Goal: Task Accomplishment & Management: Complete application form

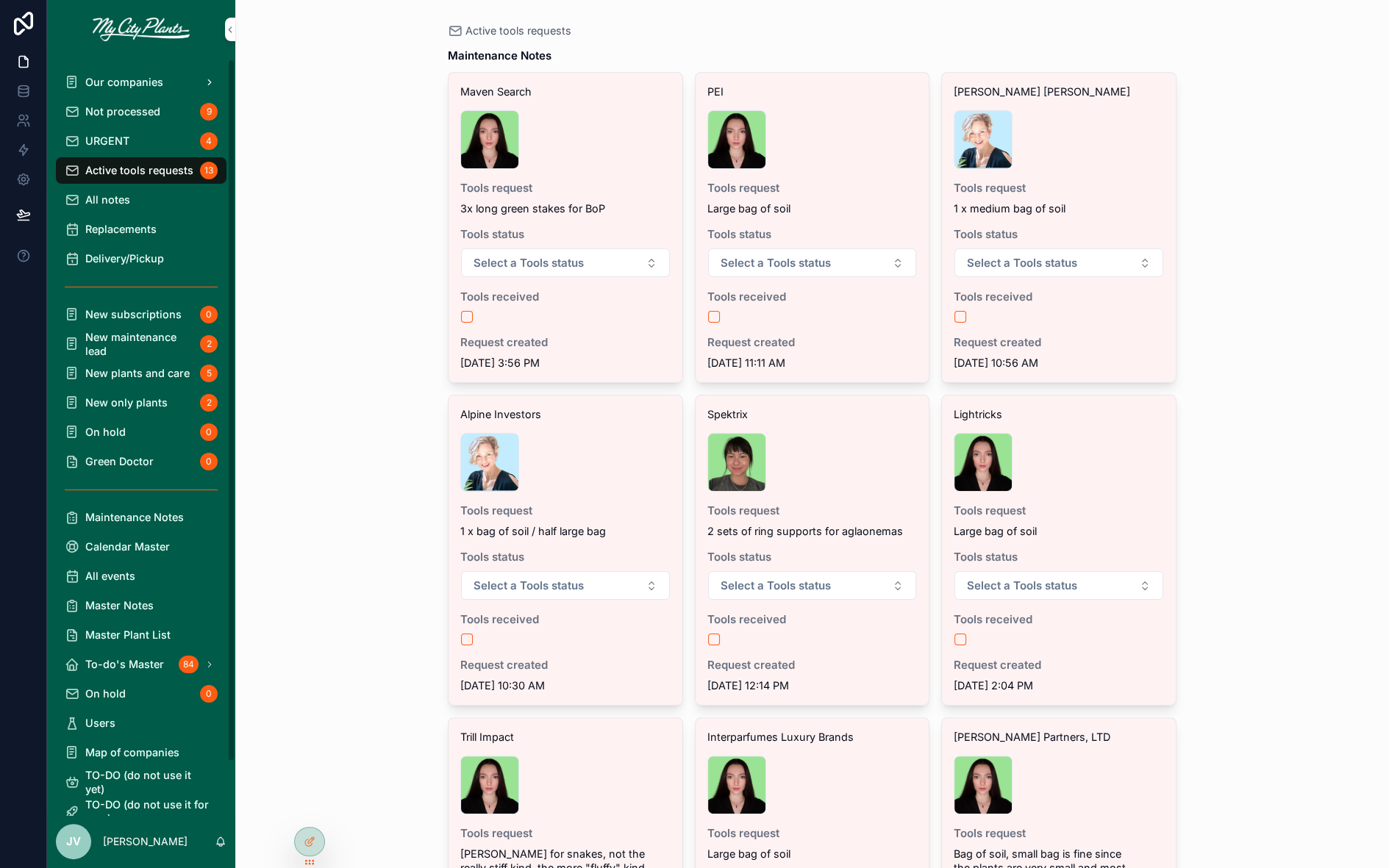
click at [128, 84] on span "Our companies" at bounding box center [124, 82] width 78 height 14
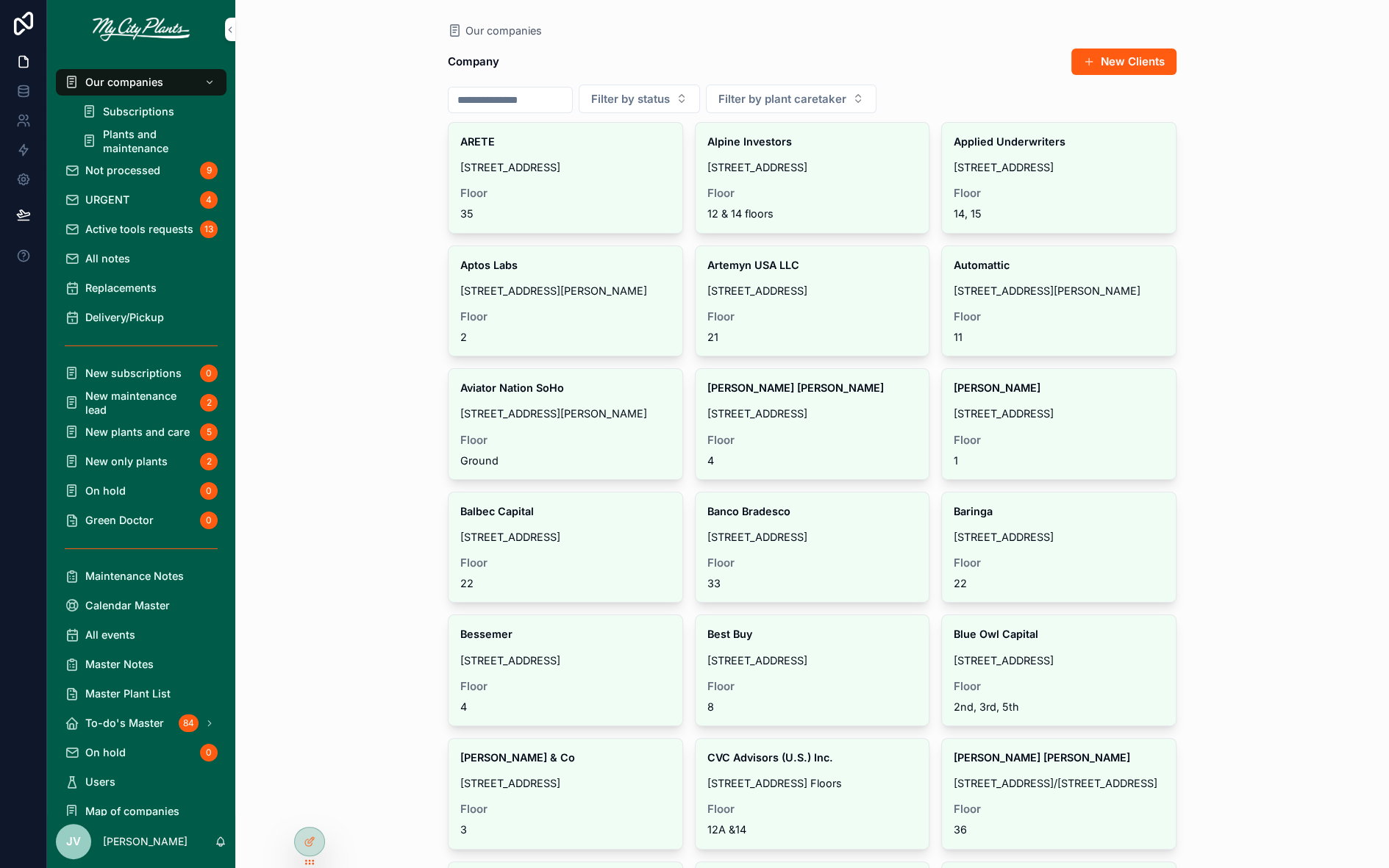
click at [120, 312] on span "Delivery/Pickup" at bounding box center [125, 317] width 79 height 14
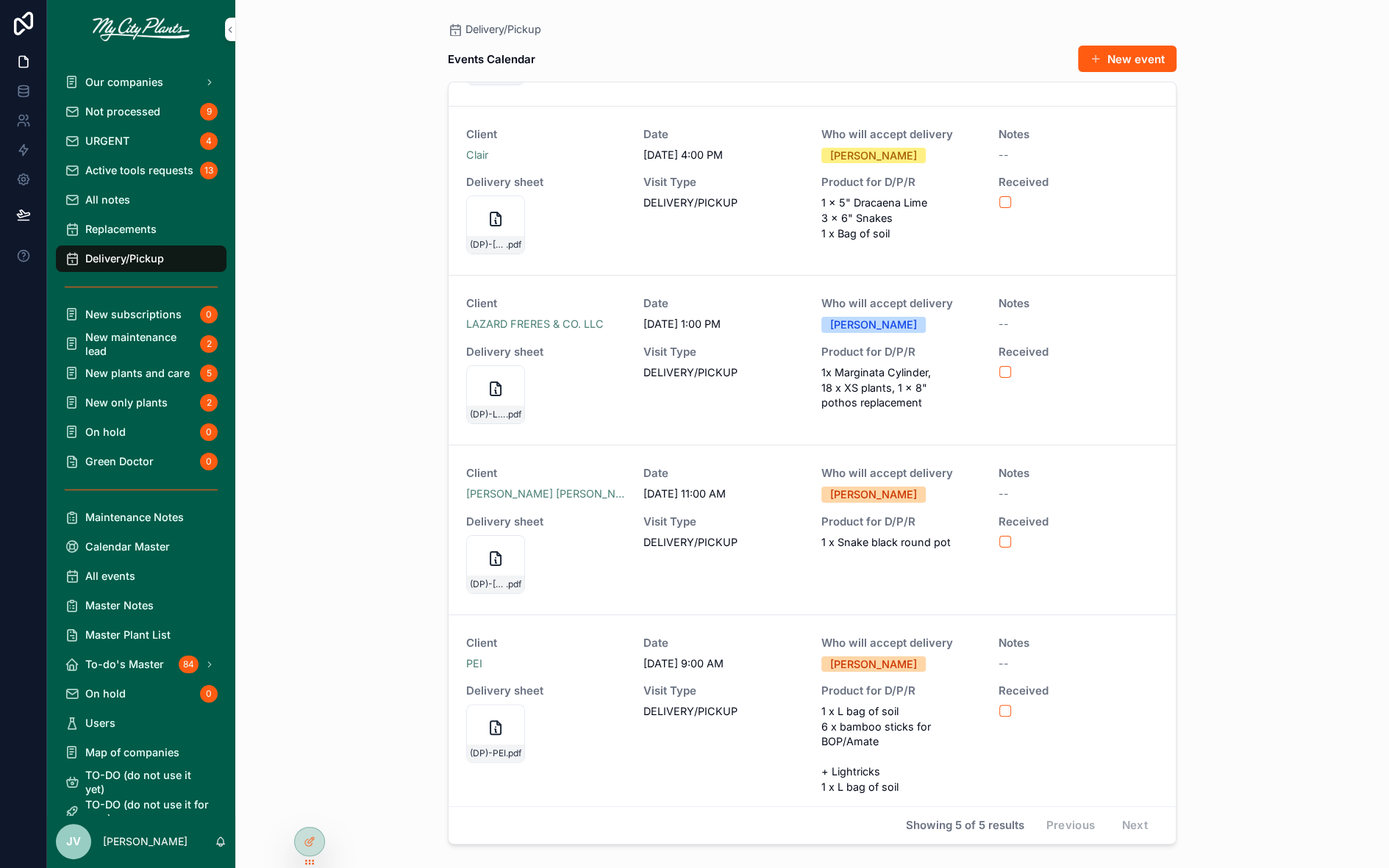
scroll to position [153, 0]
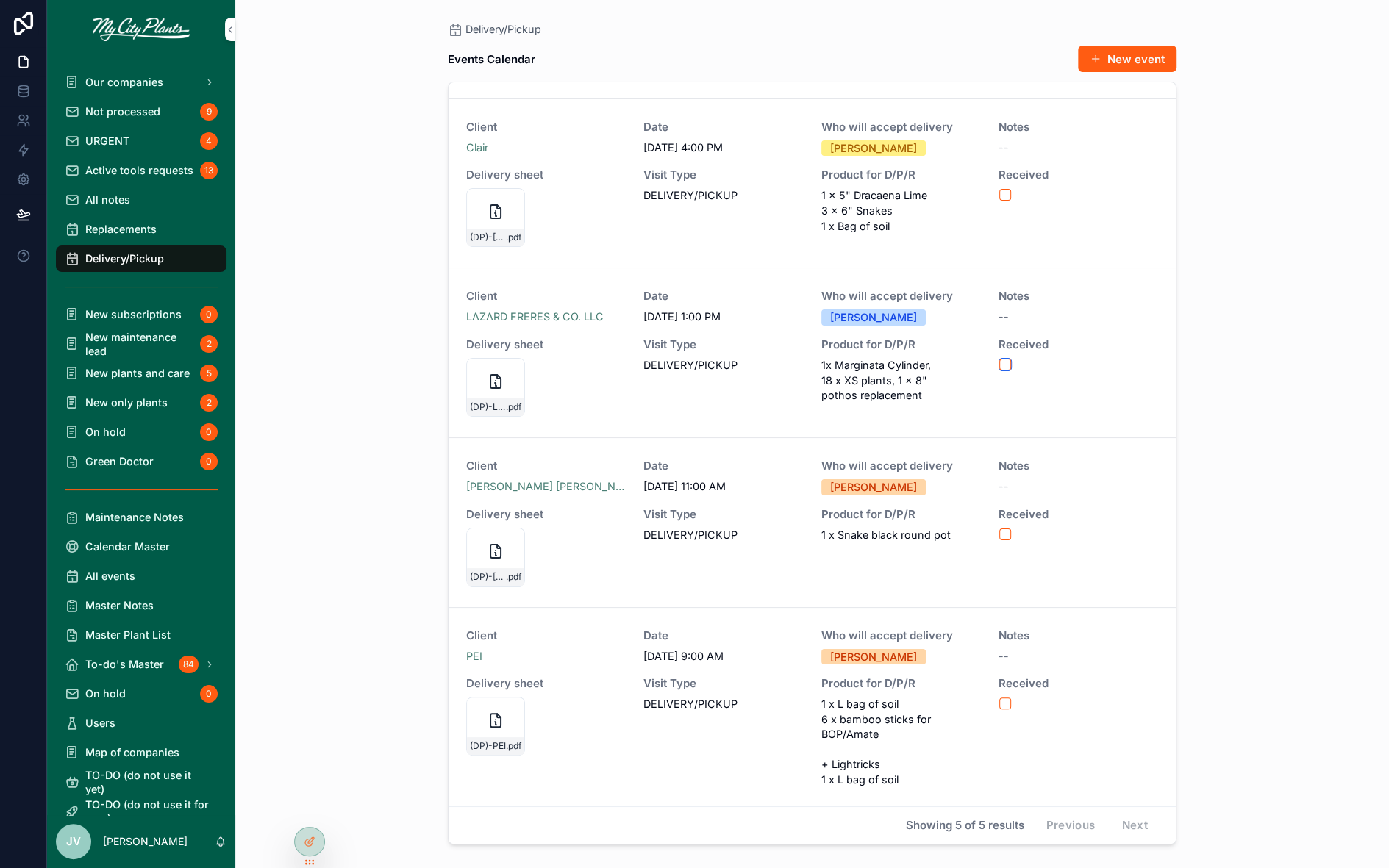
click at [1004, 360] on button "scrollable content" at bounding box center [1004, 365] width 12 height 12
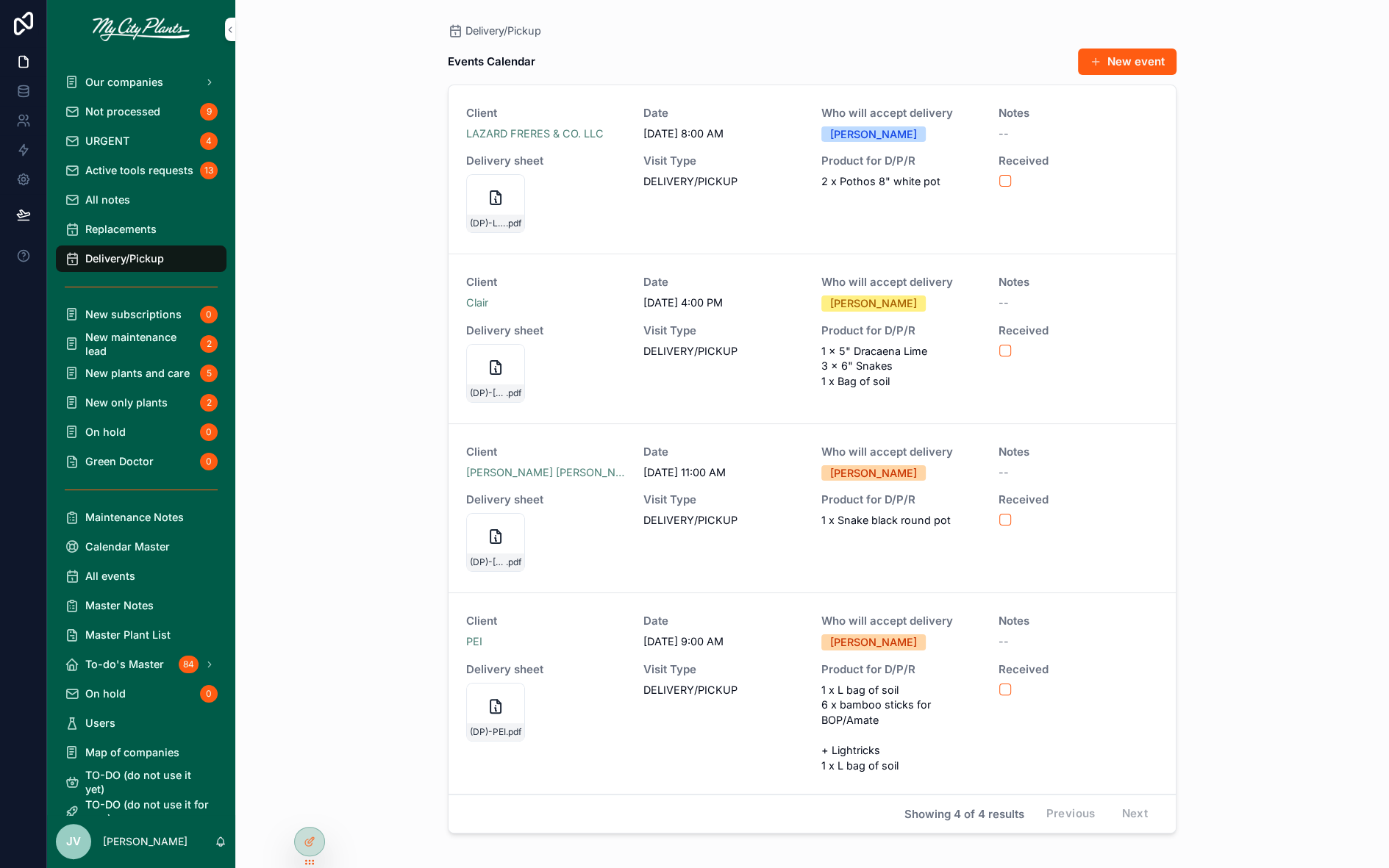
click at [143, 226] on span "Replacements" at bounding box center [121, 229] width 71 height 14
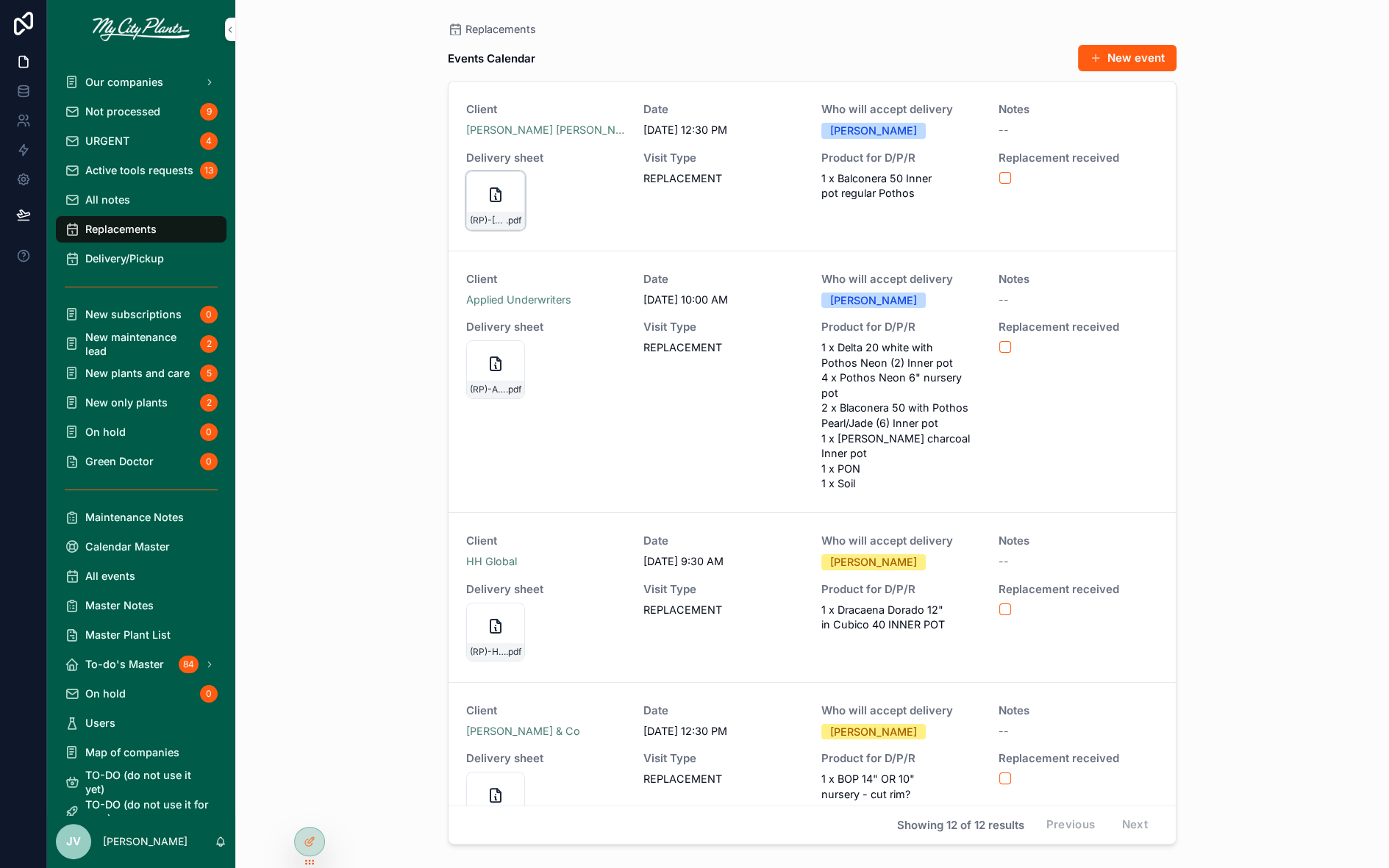
click at [488, 196] on icon "scrollable content" at bounding box center [495, 194] width 18 height 18
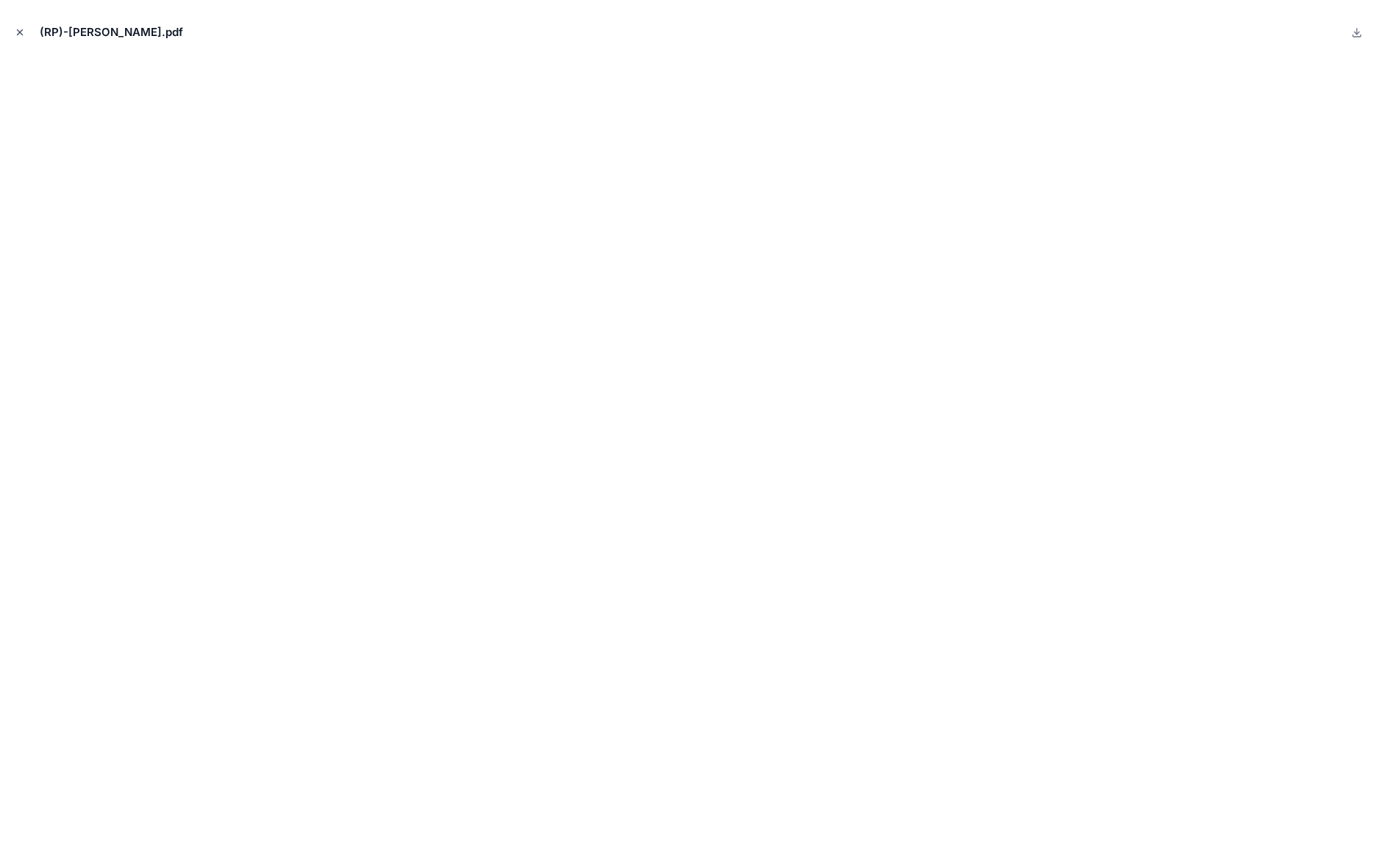
click at [16, 31] on icon "Close modal" at bounding box center [20, 32] width 10 height 10
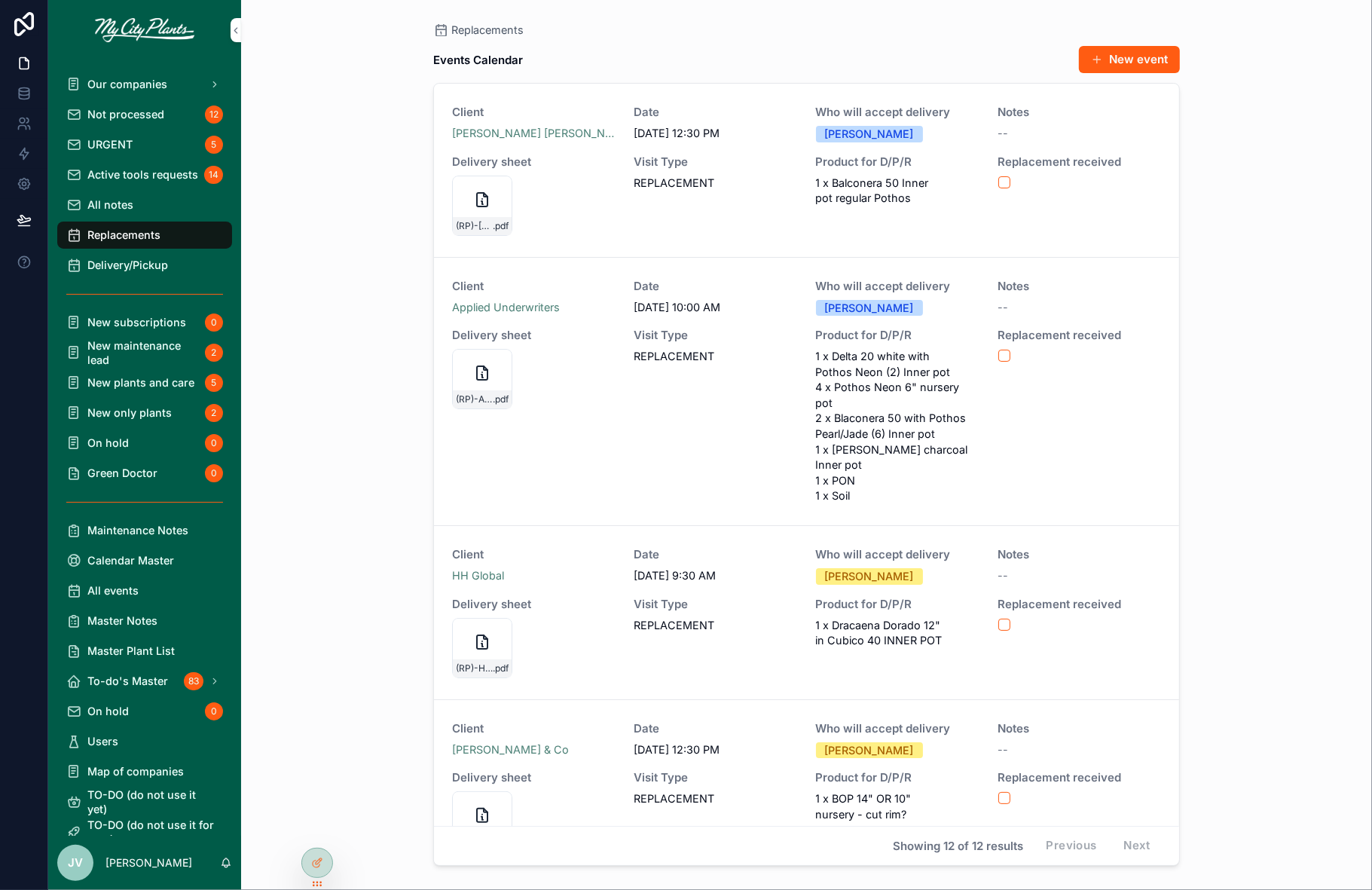
click at [113, 168] on span "Active tools requests" at bounding box center [142, 174] width 110 height 14
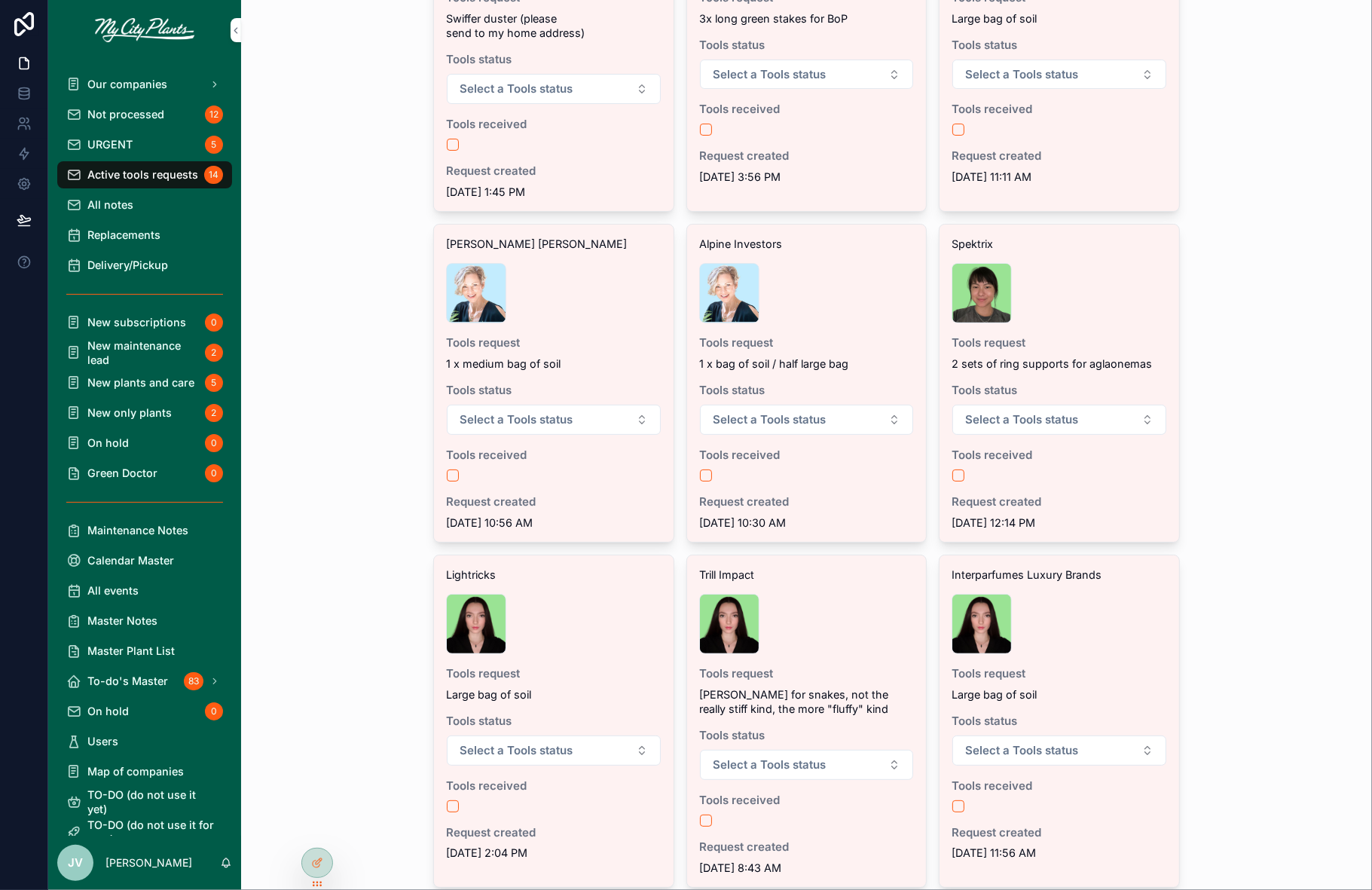
scroll to position [193, 0]
click at [92, 88] on span "Our companies" at bounding box center [127, 84] width 80 height 14
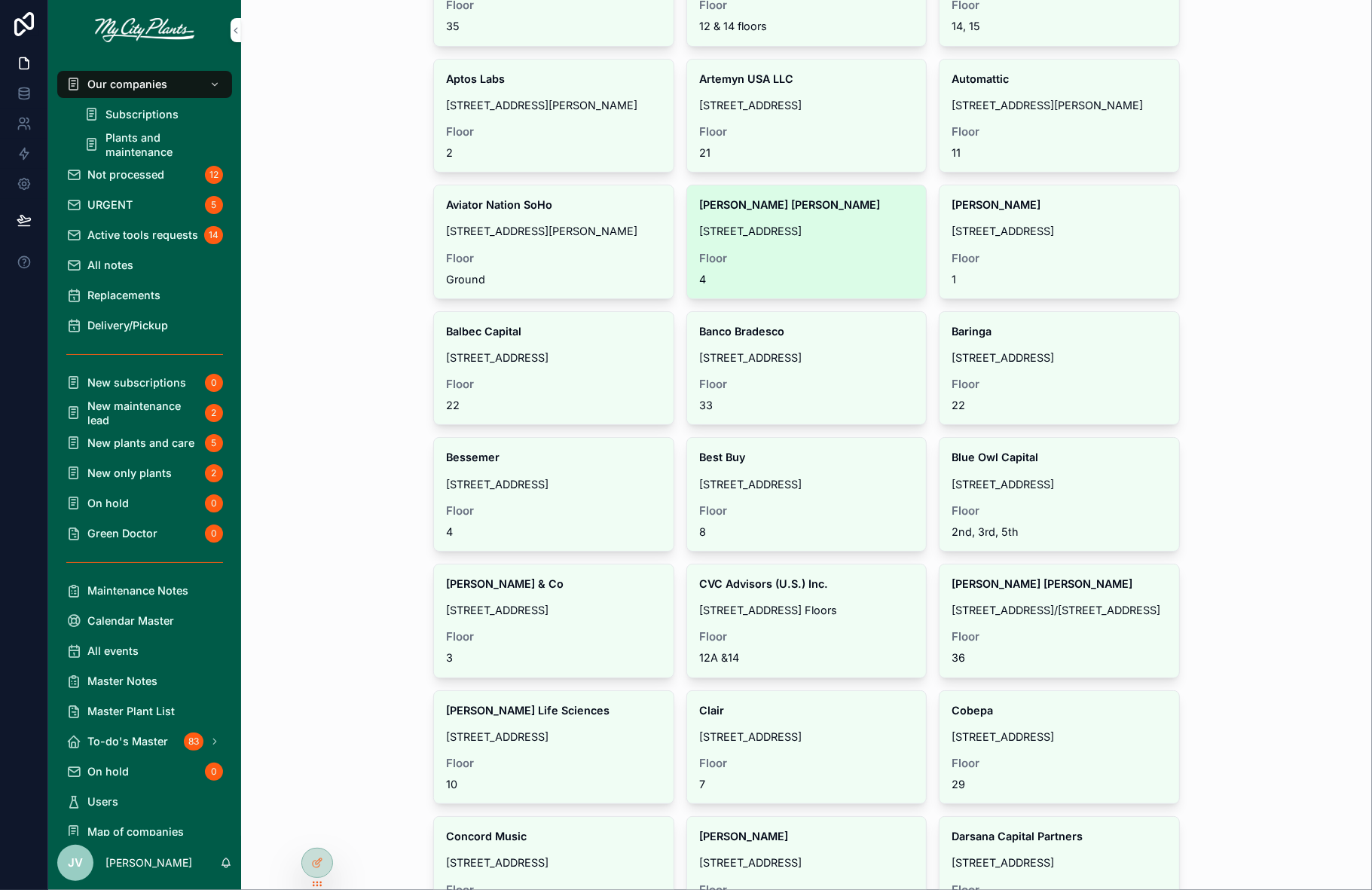
click at [880, 247] on div "[PERSON_NAME] [PERSON_NAME] [STREET_ADDRESS]" at bounding box center [806, 242] width 239 height 113
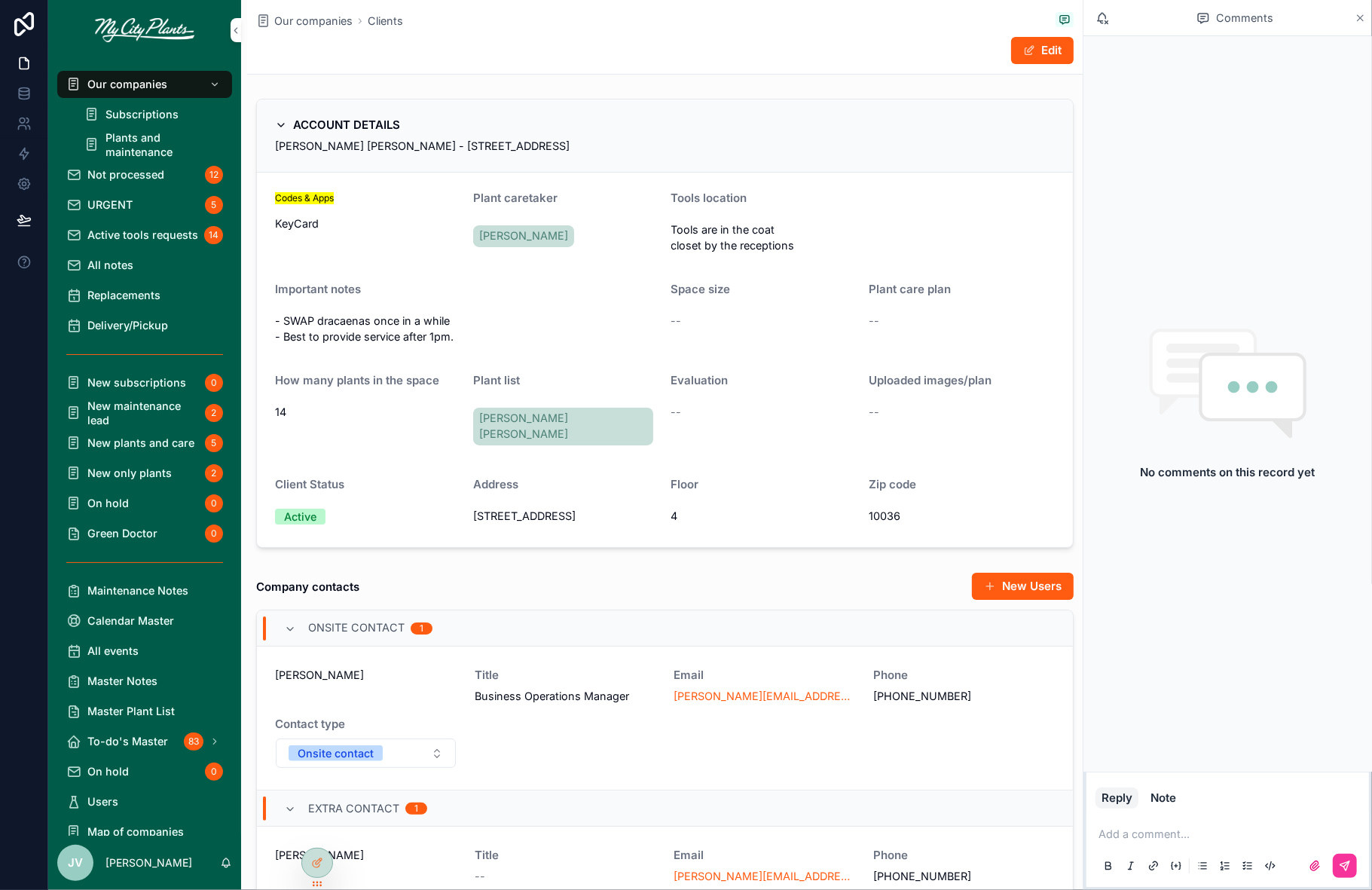
click at [1358, 17] on icon "scrollable content" at bounding box center [1360, 18] width 12 height 12
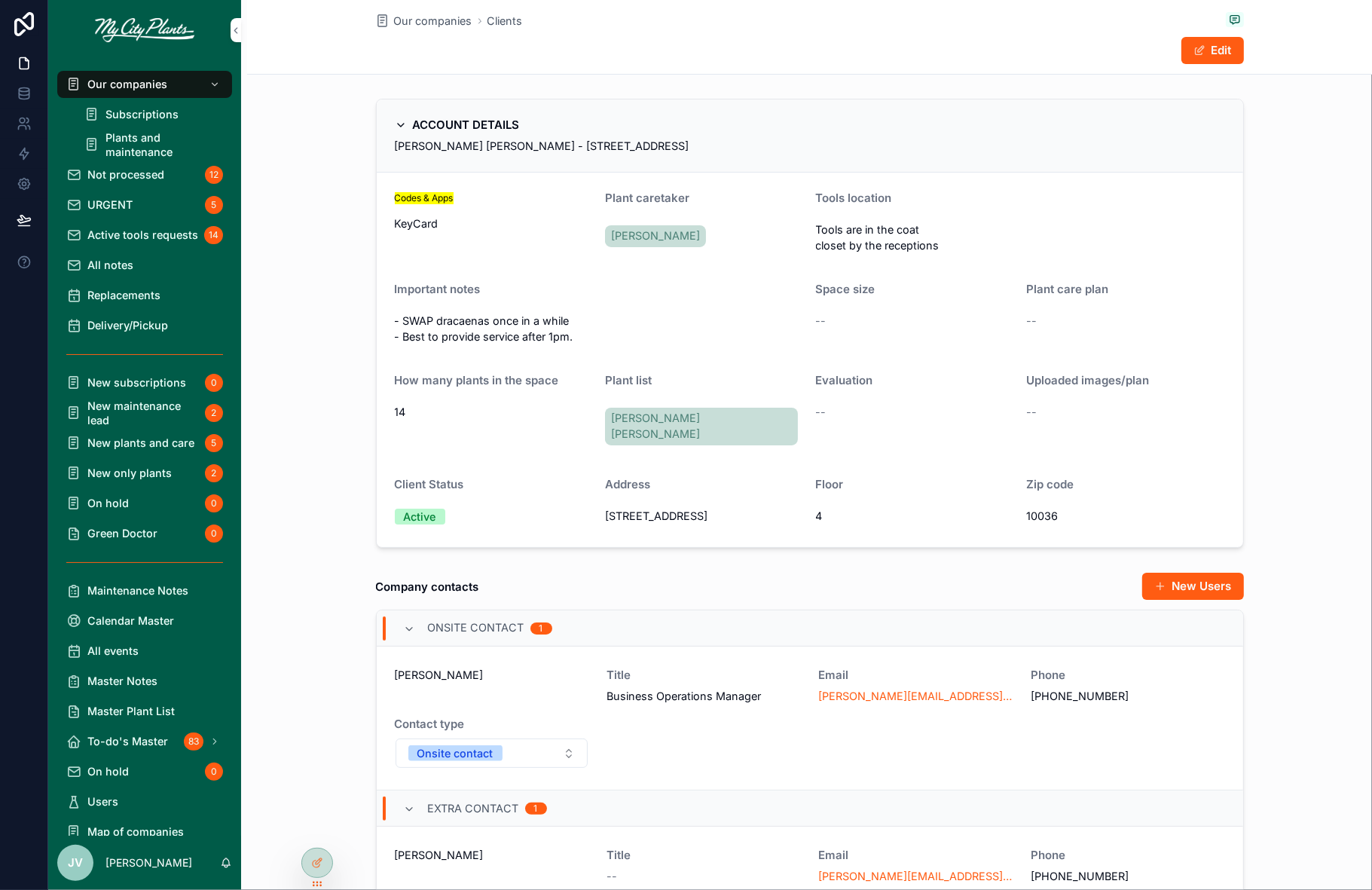
click at [134, 330] on span "Delivery/Pickup" at bounding box center [128, 325] width 81 height 14
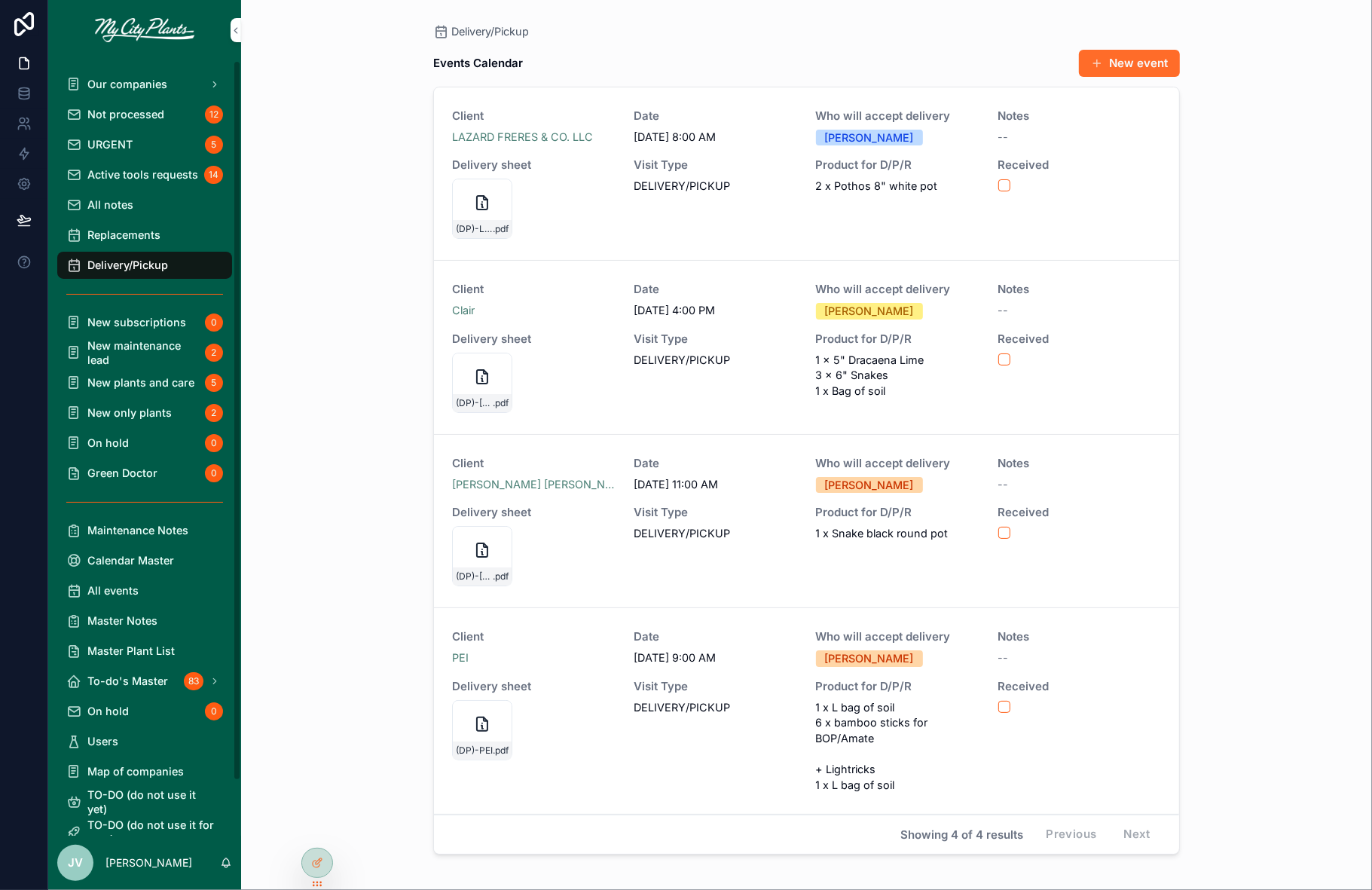
click at [1143, 58] on button "New event" at bounding box center [1129, 63] width 101 height 27
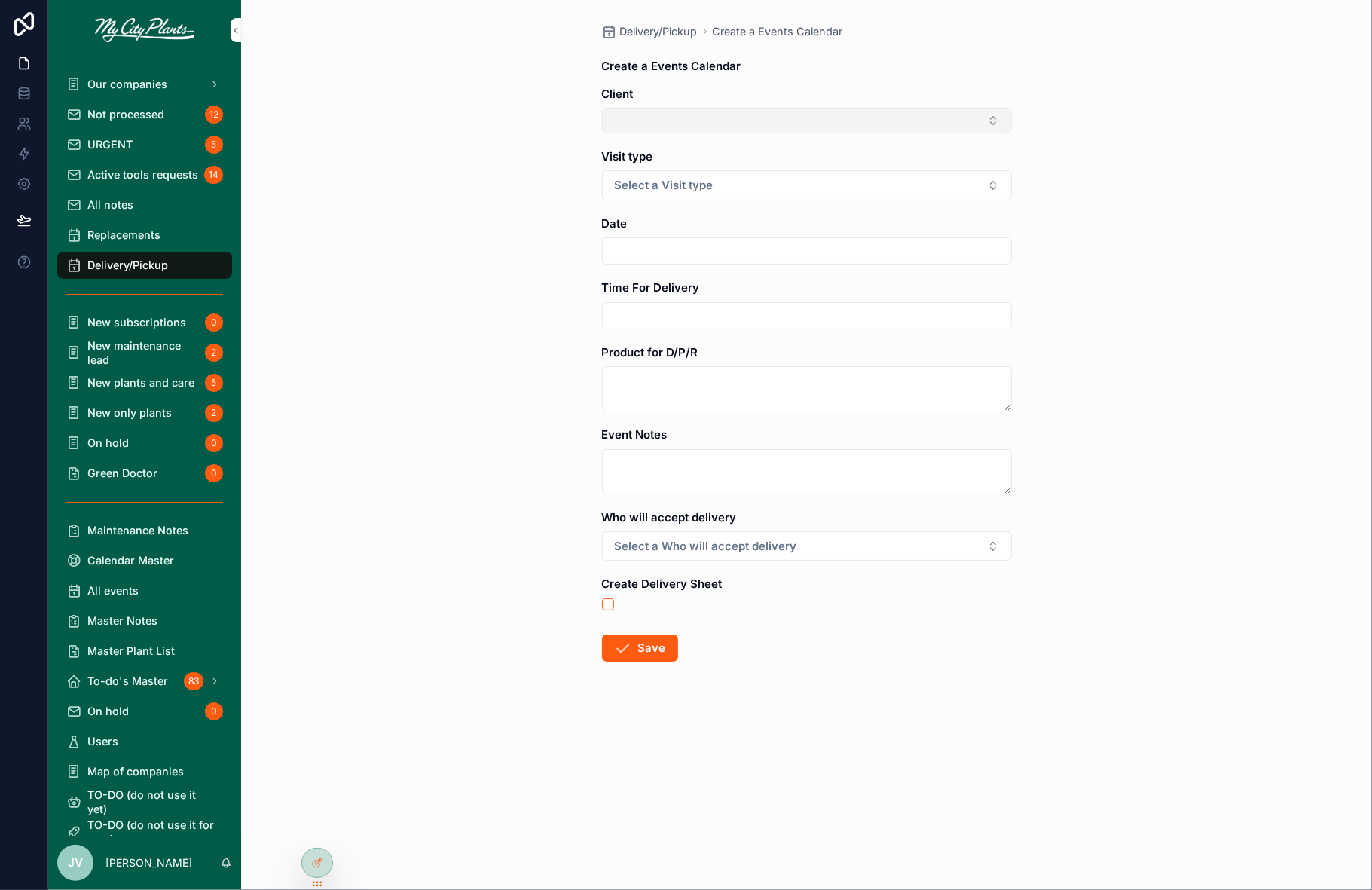
click at [996, 123] on button "Select Button" at bounding box center [806, 120] width 409 height 26
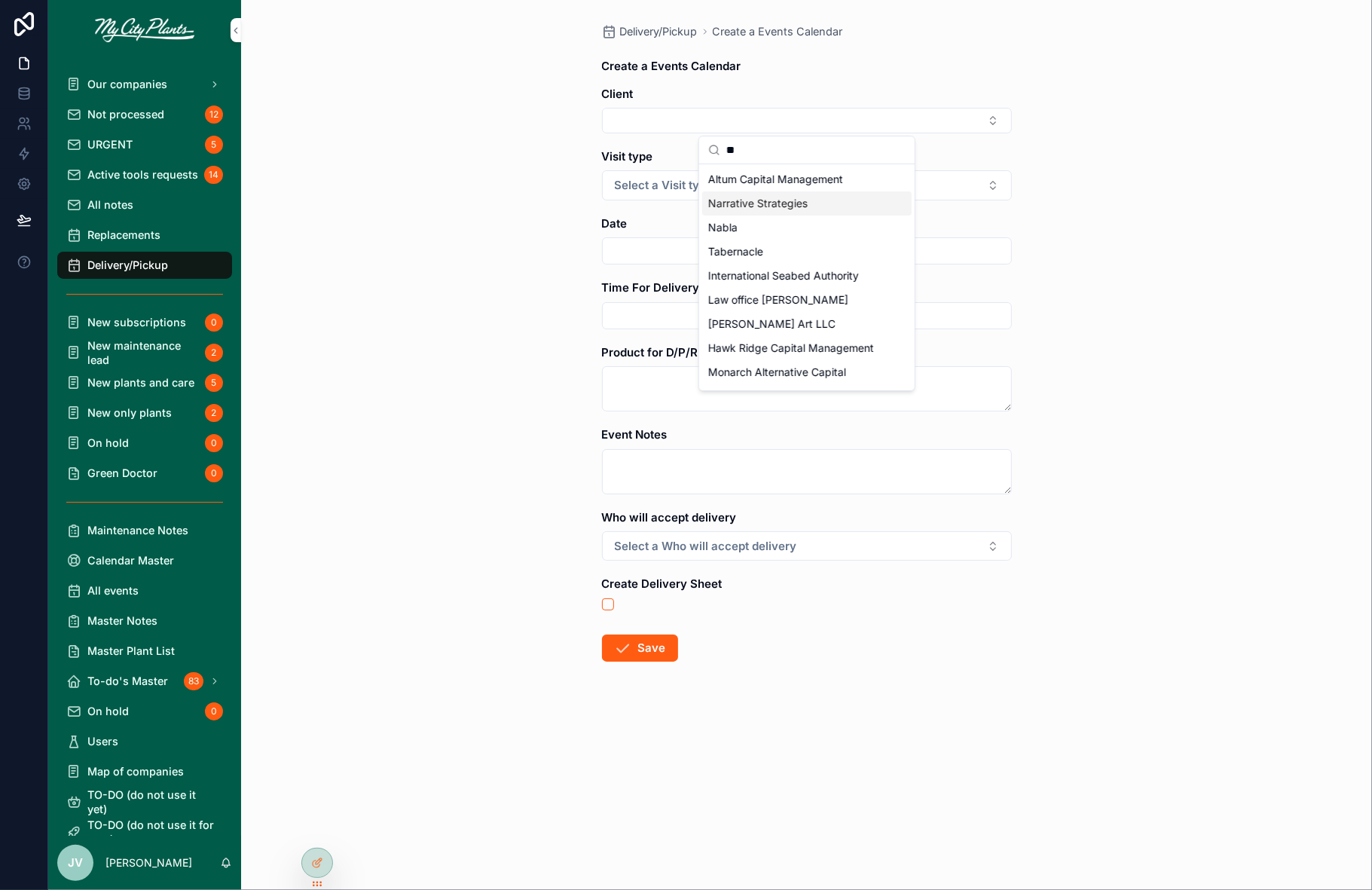
type input "**"
click at [796, 208] on span "Narrative Strategies" at bounding box center [757, 204] width 99 height 15
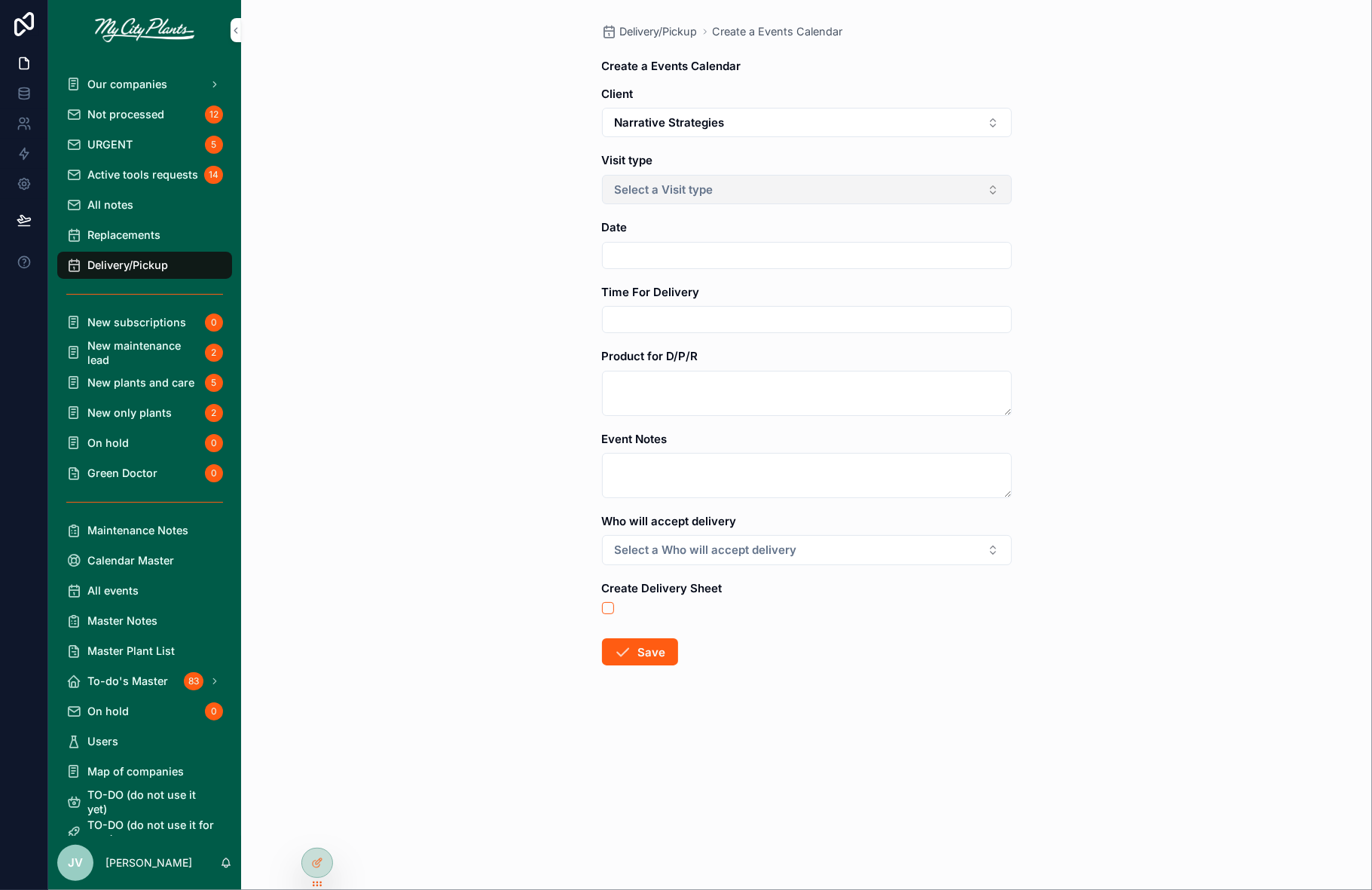
click at [799, 197] on button "Select a Visit type" at bounding box center [806, 189] width 409 height 30
click at [727, 296] on div "DP" at bounding box center [723, 301] width 14 height 16
click at [728, 257] on input "scrollable content" at bounding box center [806, 256] width 408 height 22
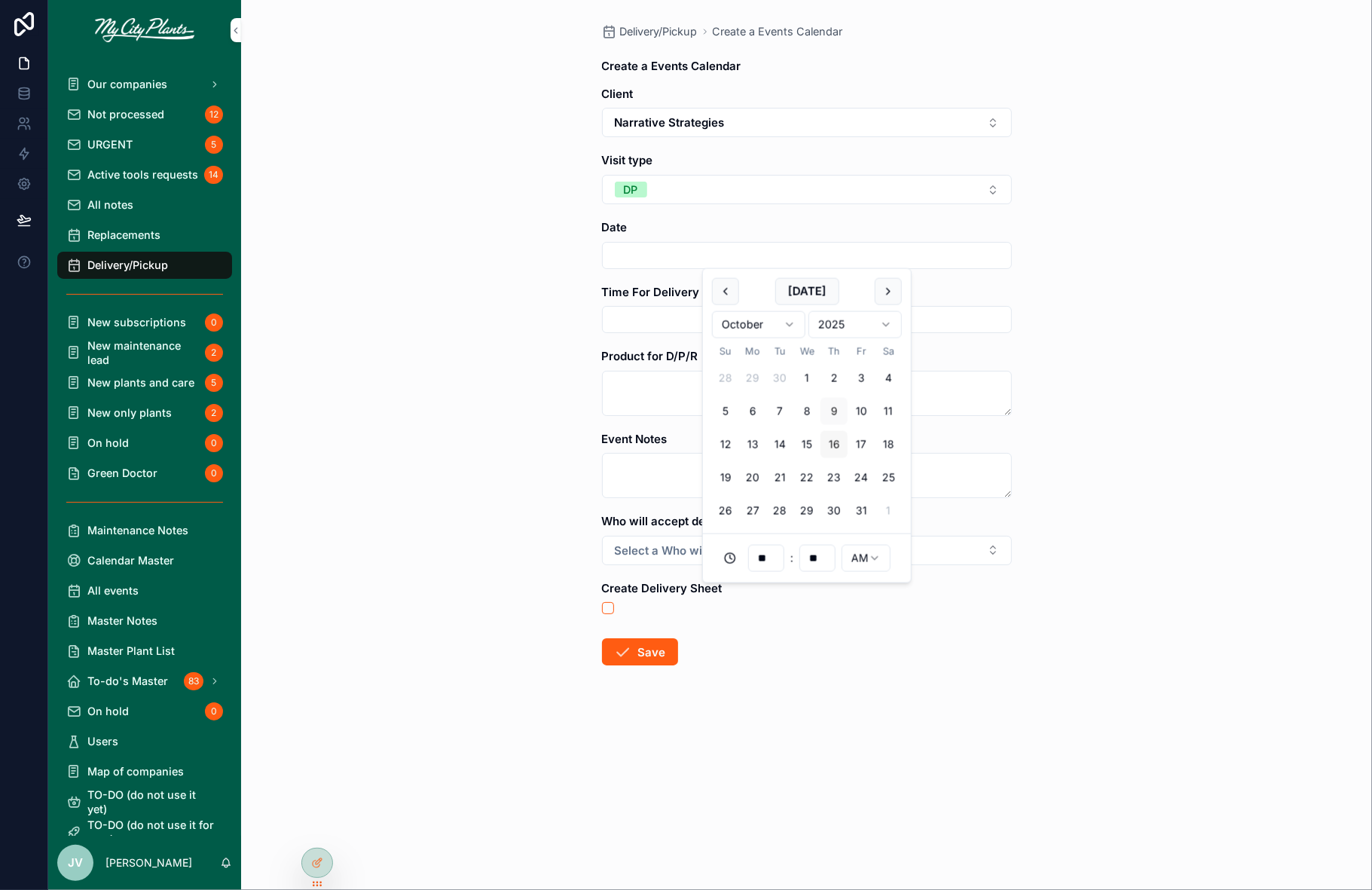
click at [834, 445] on button "16" at bounding box center [834, 444] width 27 height 27
click at [761, 556] on input "**" at bounding box center [765, 558] width 35 height 22
click at [875, 558] on html "**********" at bounding box center [686, 445] width 1372 height 890
type input "**********"
click at [625, 316] on input "scrollable content" at bounding box center [806, 319] width 408 height 22
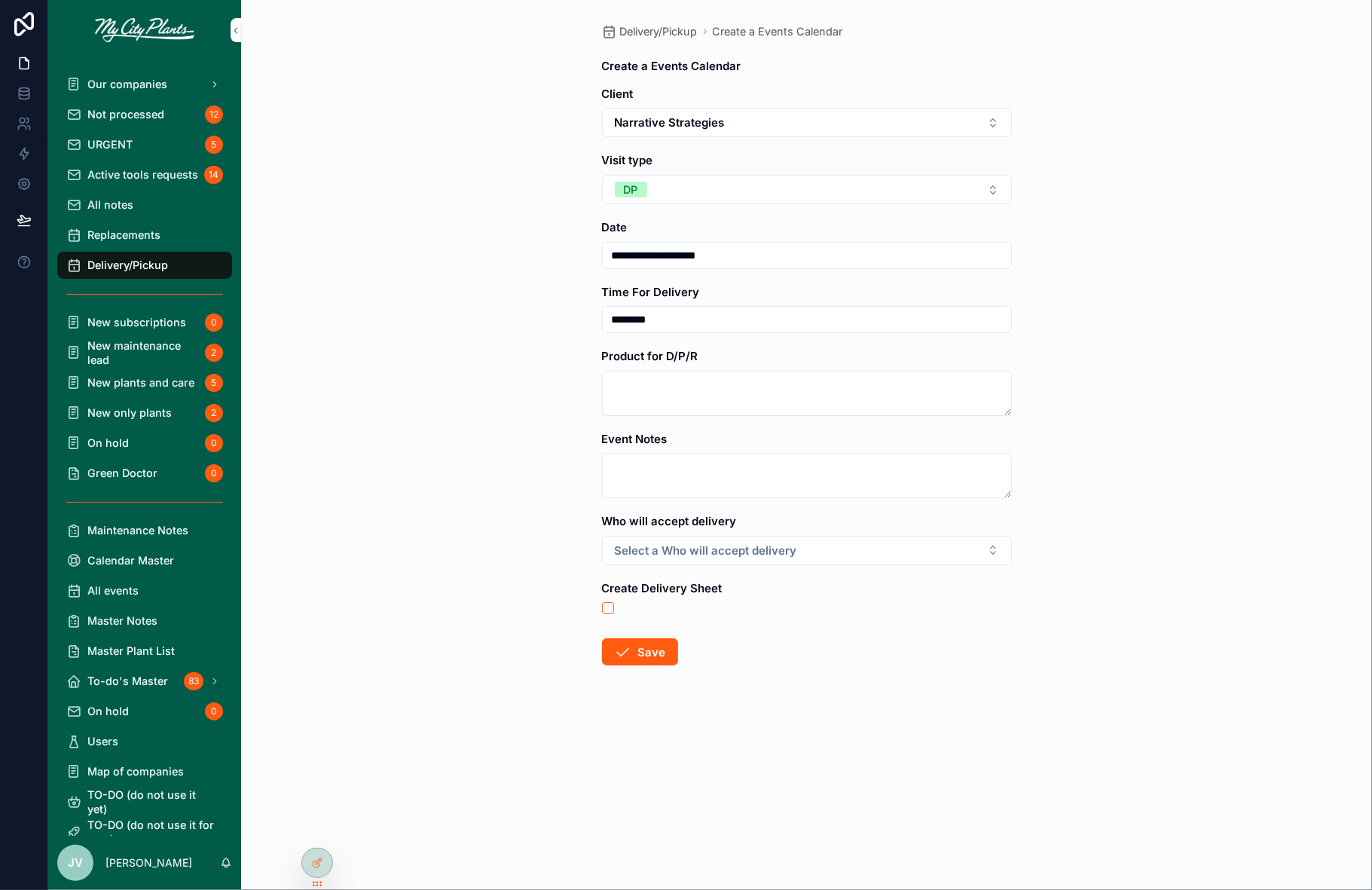
type input "********"
drag, startPoint x: 618, startPoint y: 379, endPoint x: 610, endPoint y: 377, distance: 8.2
click at [617, 379] on textarea "scrollable content" at bounding box center [806, 393] width 409 height 45
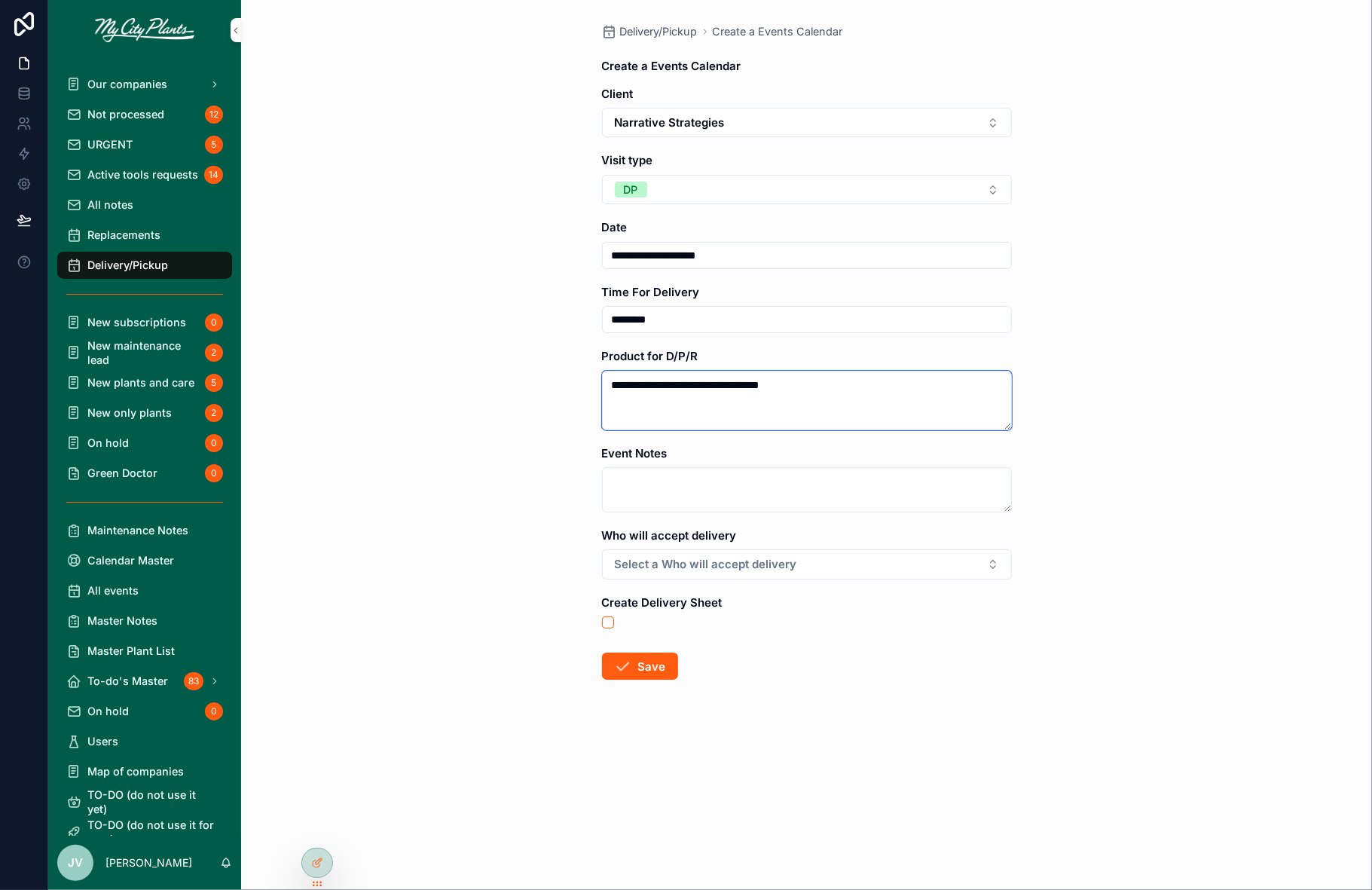
click at [624, 383] on textarea "**********" at bounding box center [806, 401] width 409 height 60
click at [623, 399] on textarea "**********" at bounding box center [806, 401] width 409 height 60
drag, startPoint x: 806, startPoint y: 382, endPoint x: 691, endPoint y: 387, distance: 115.1
click at [691, 387] on textarea "**********" at bounding box center [806, 401] width 409 height 60
click at [676, 399] on textarea "**********" at bounding box center [806, 401] width 409 height 60
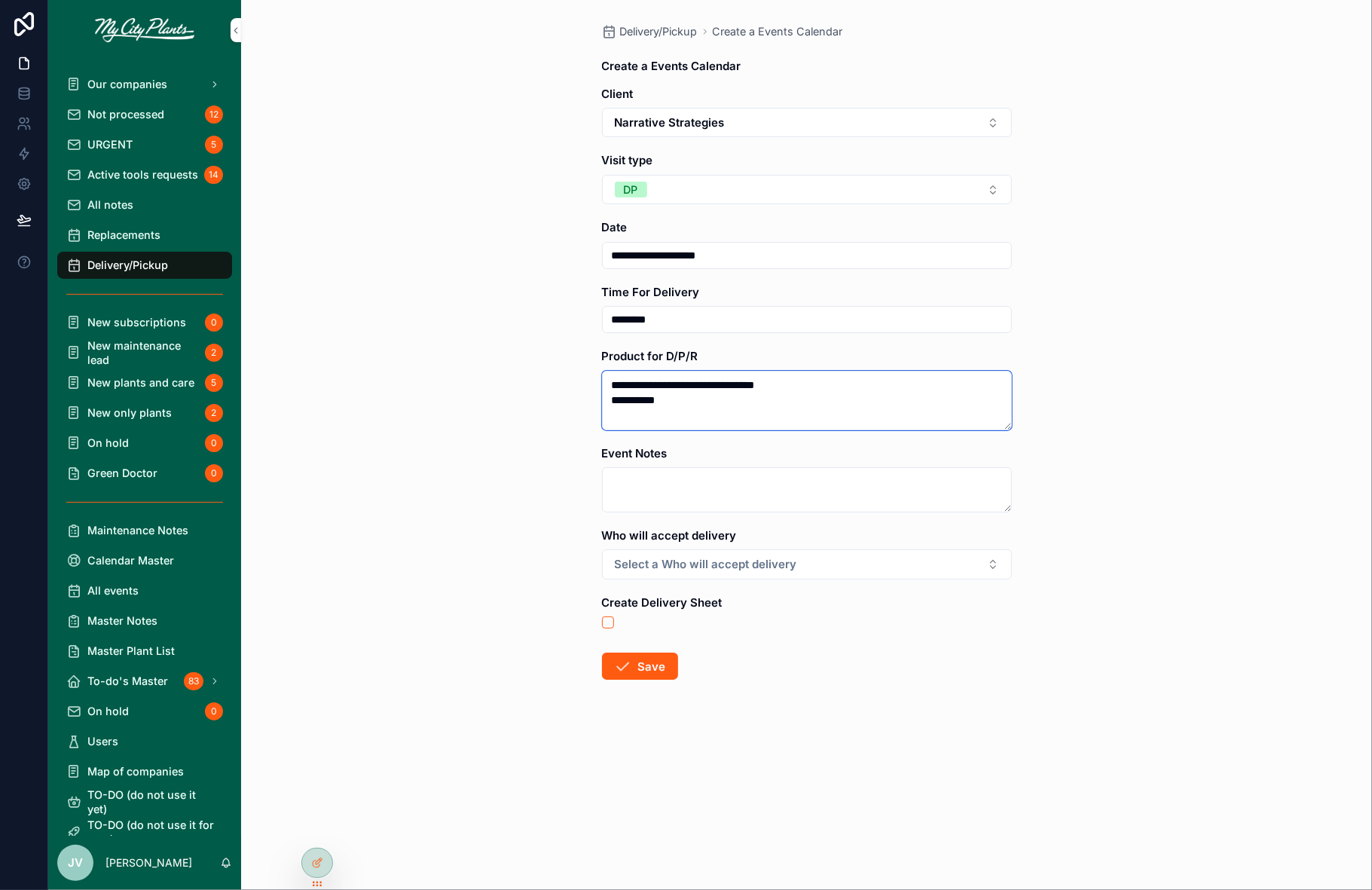
paste textarea "**********"
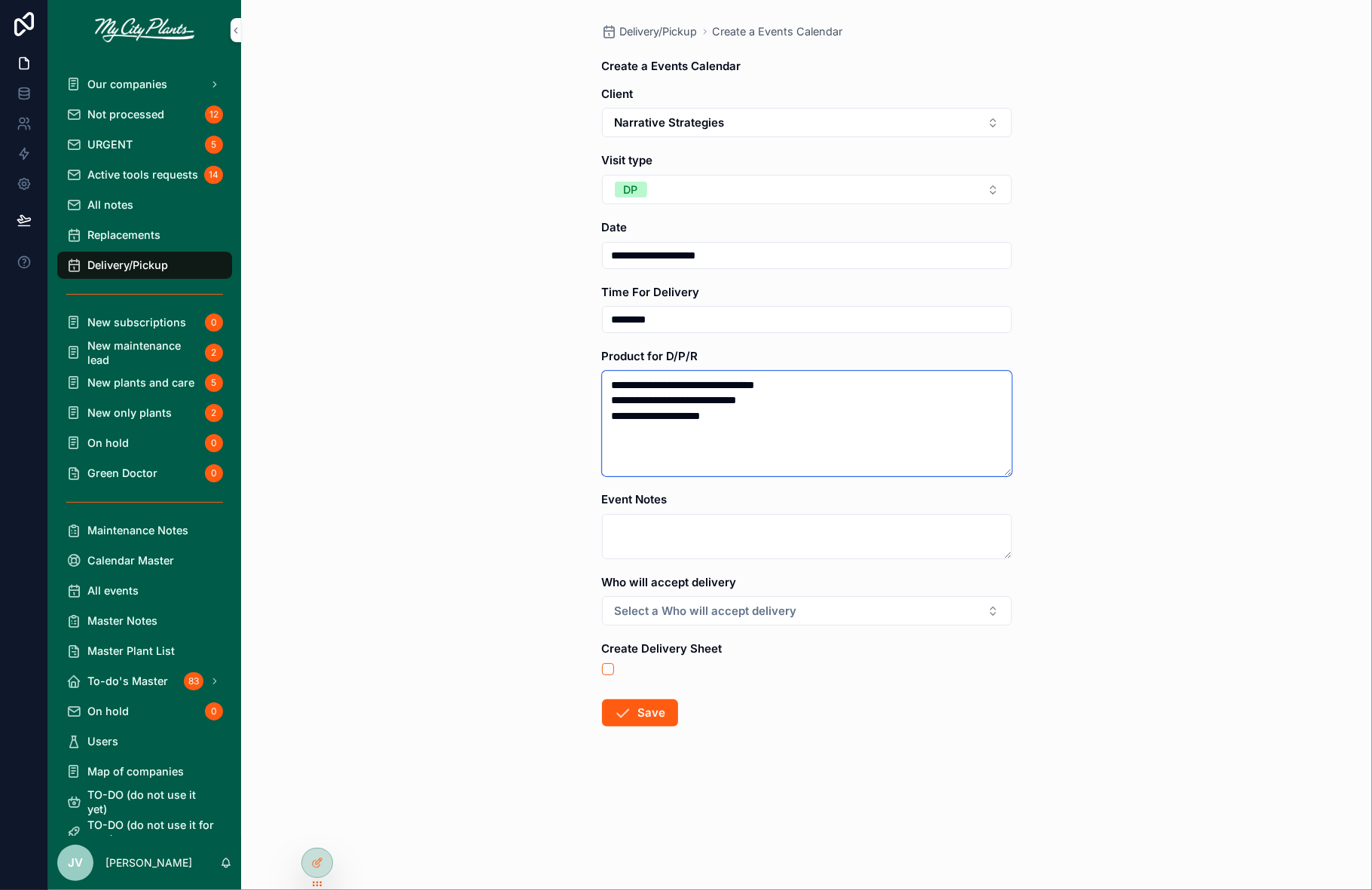
click at [626, 413] on textarea "**********" at bounding box center [806, 424] width 409 height 107
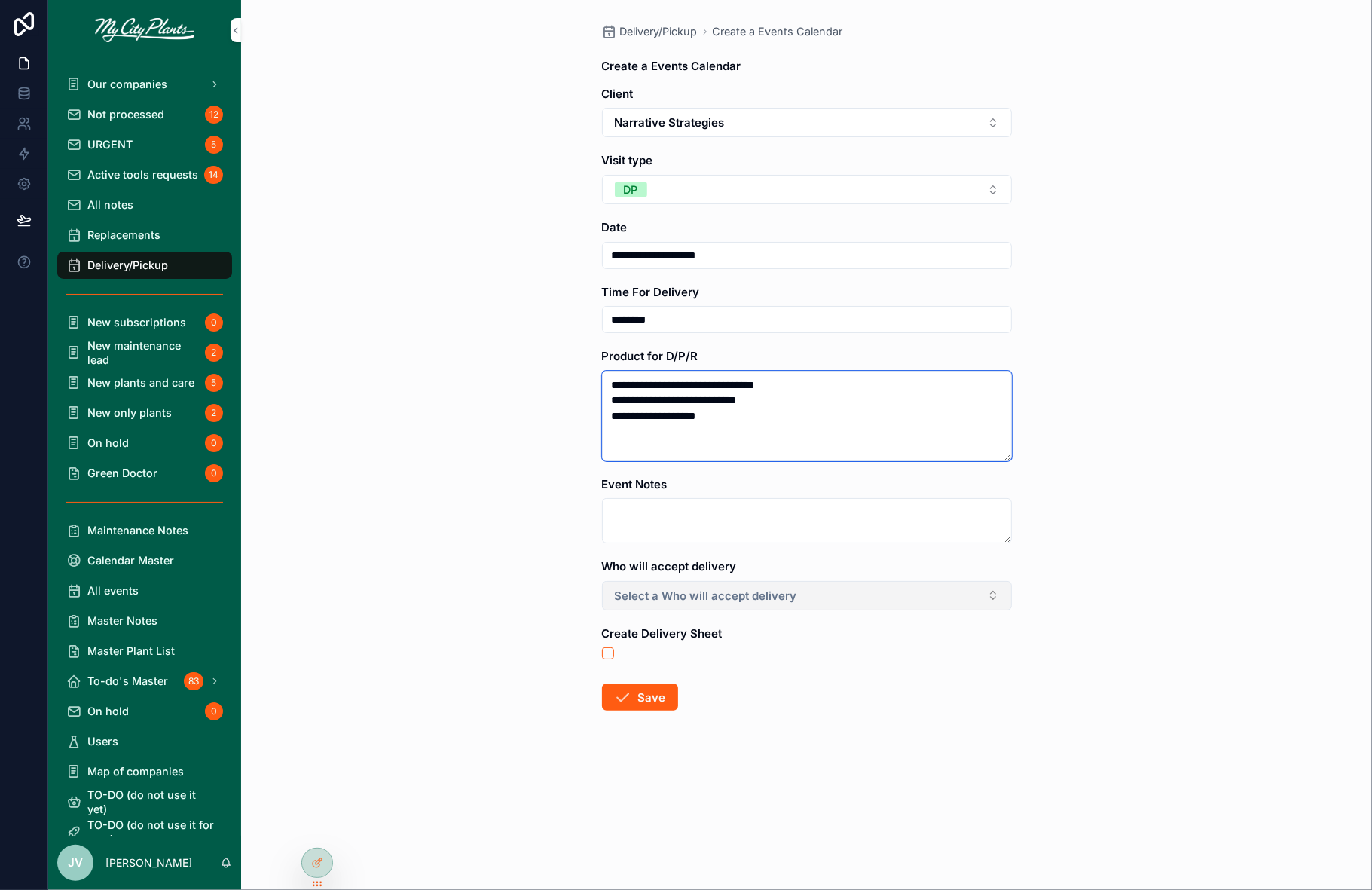
type textarea "**********"
click at [998, 600] on button "Select a Who will accept delivery" at bounding box center [806, 595] width 409 height 30
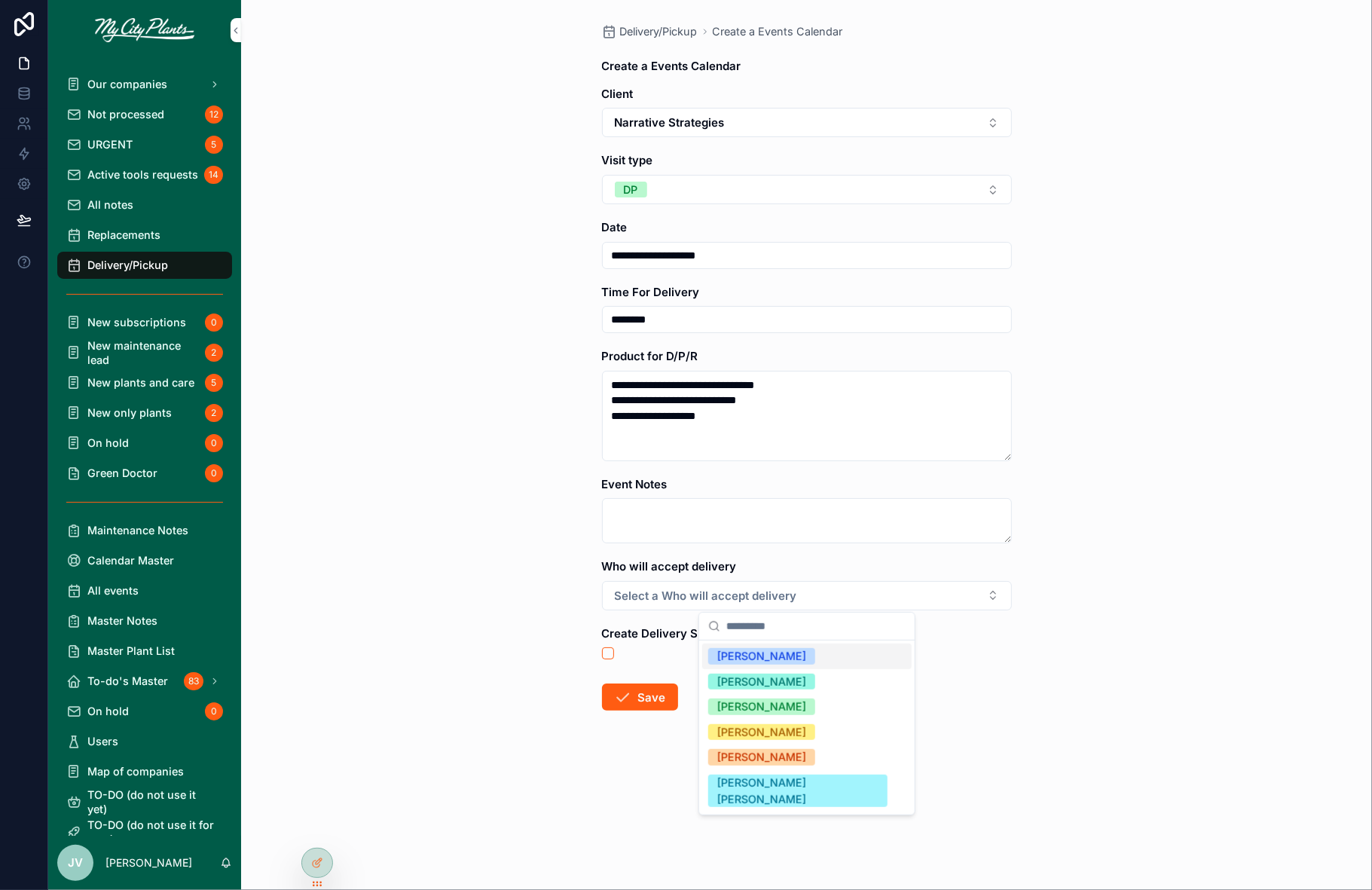
click at [806, 657] on div "[PERSON_NAME]" at bounding box center [761, 655] width 89 height 16
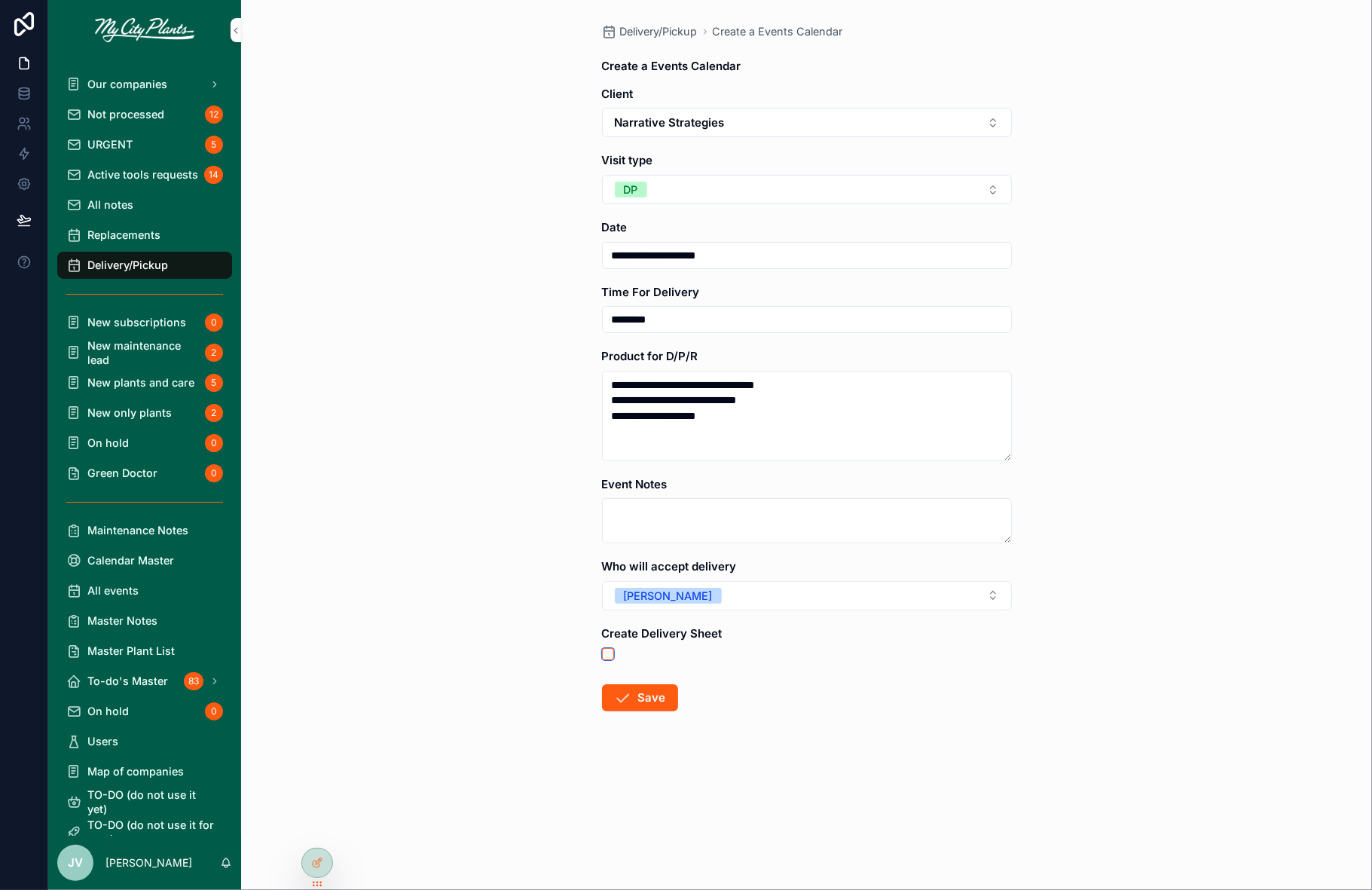
click at [611, 651] on button "scrollable content" at bounding box center [607, 654] width 12 height 12
click at [650, 696] on button "Save" at bounding box center [639, 698] width 76 height 27
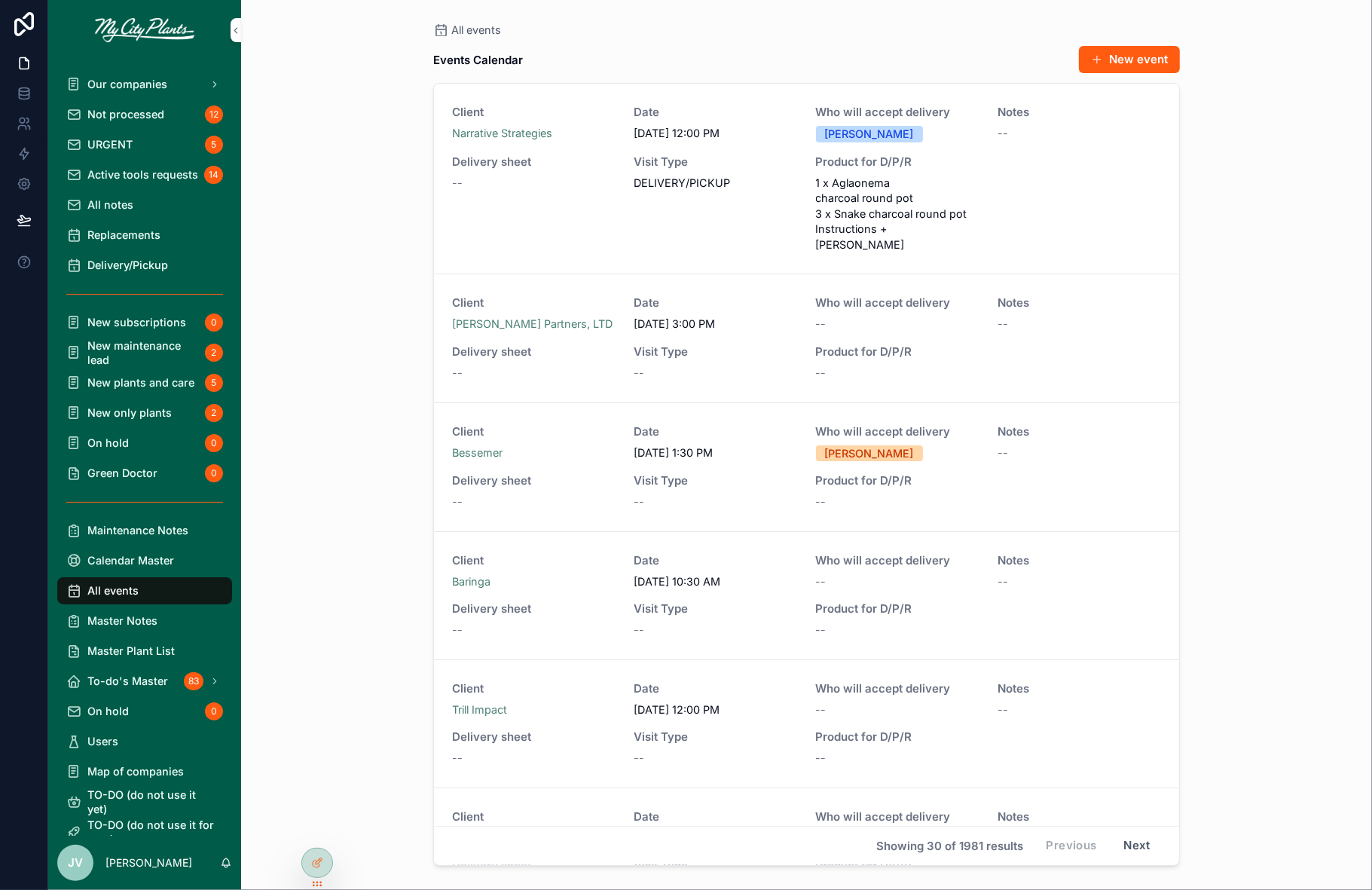
click at [551, 211] on div "Delivery sheet --" at bounding box center [533, 204] width 163 height 99
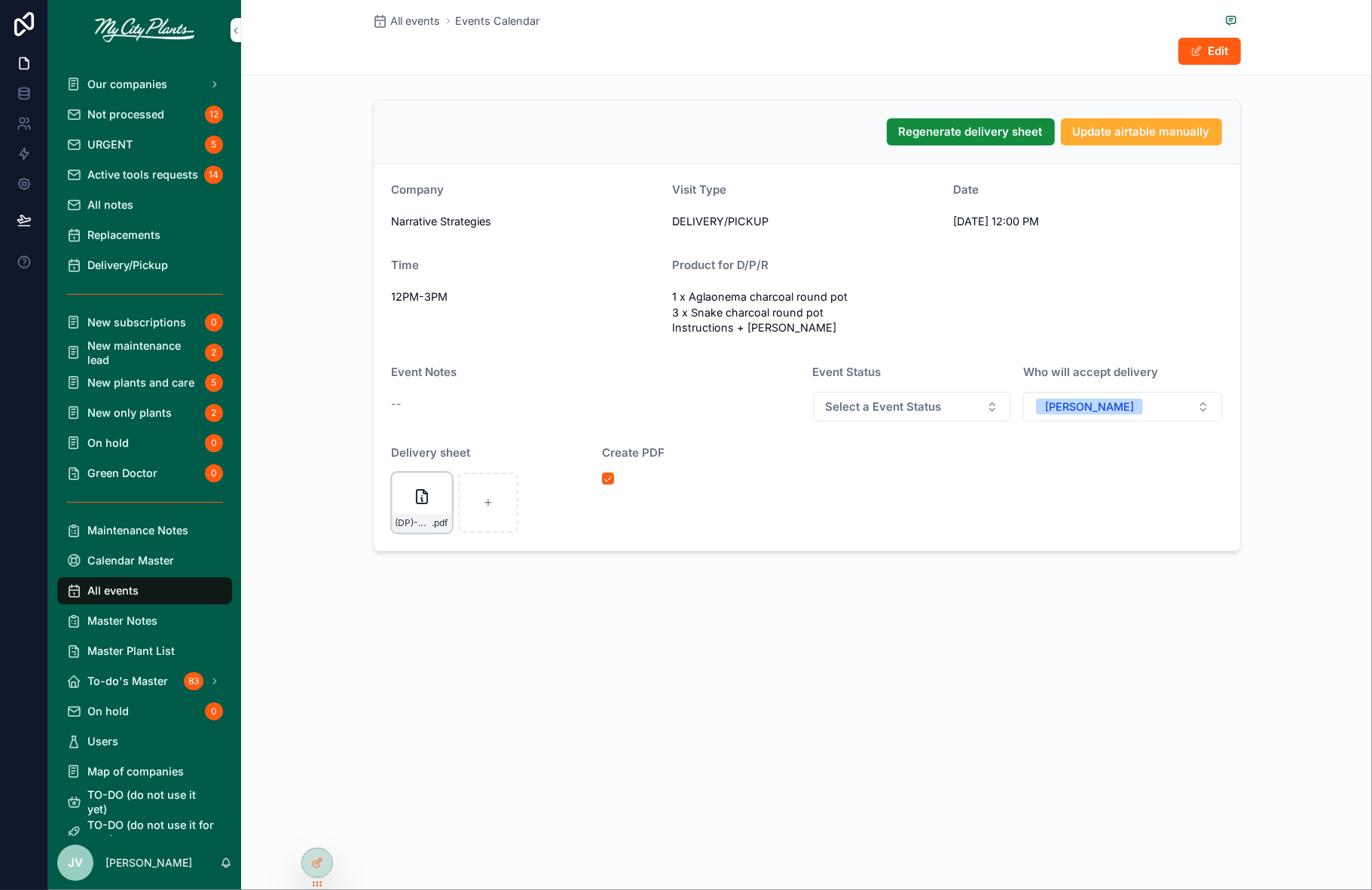
click at [402, 483] on div "(DP)-Narrative-Strategies .pdf" at bounding box center [422, 503] width 61 height 61
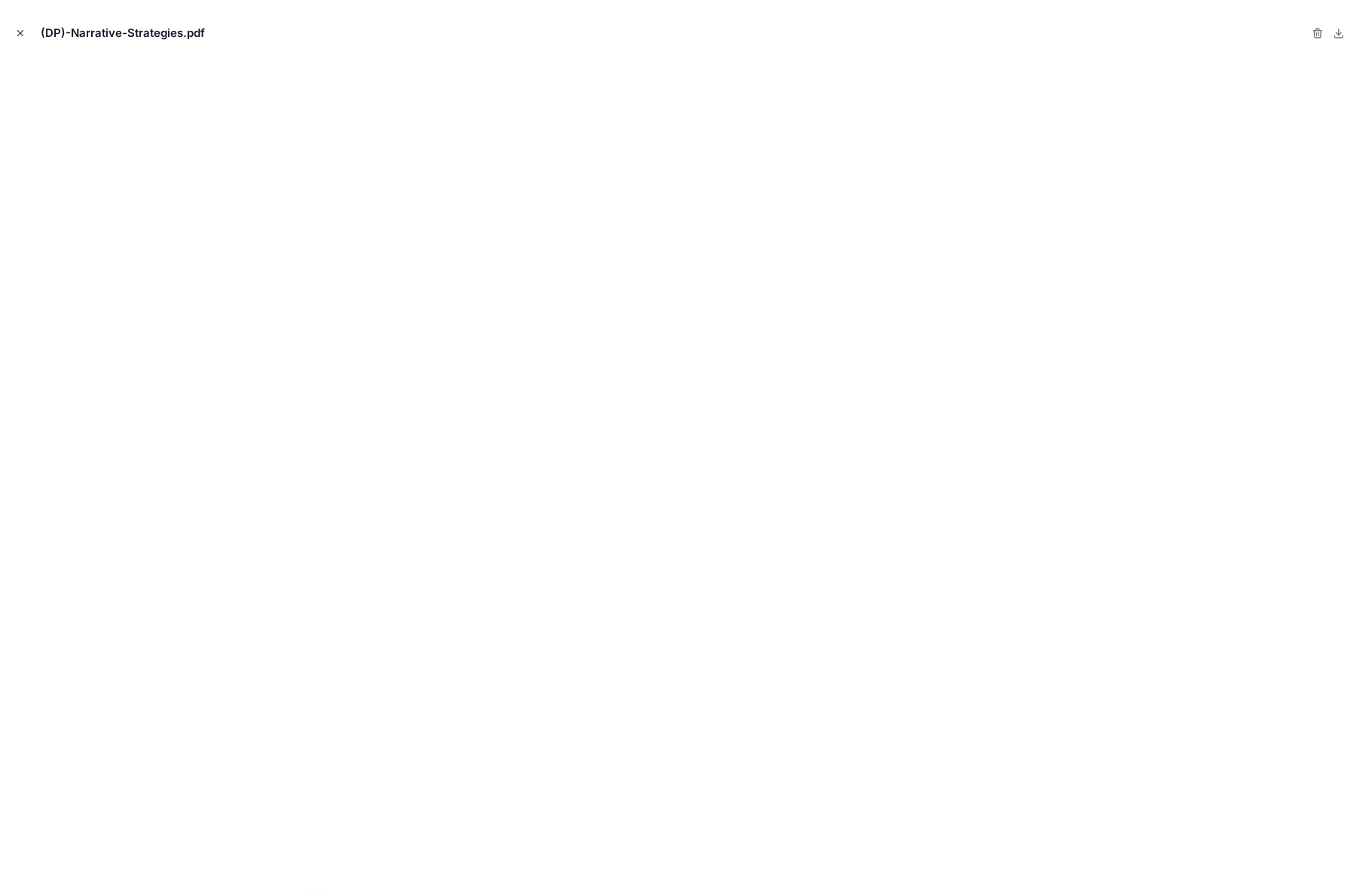
click at [19, 28] on icon "Close modal" at bounding box center [20, 33] width 11 height 11
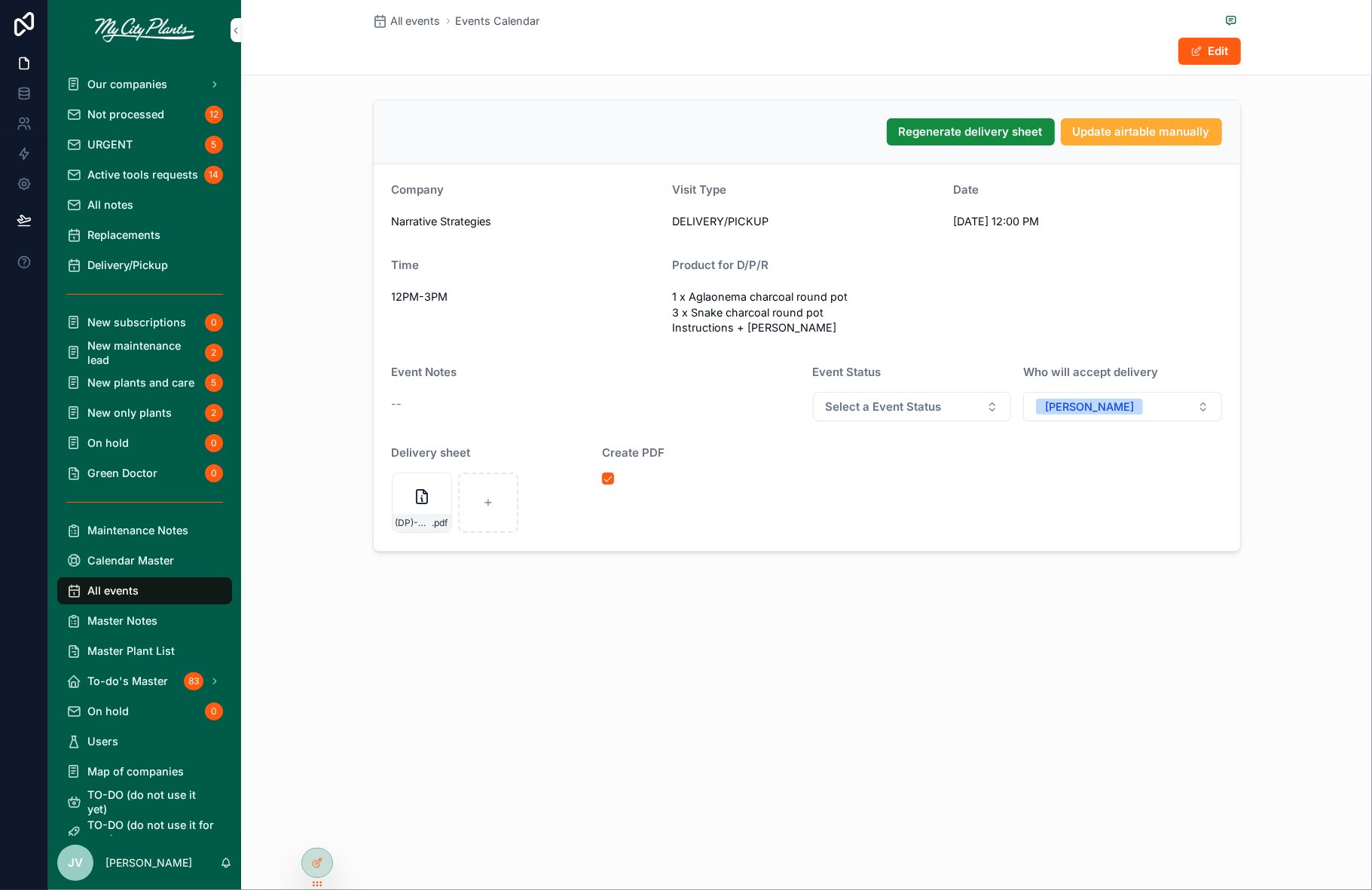
click at [120, 111] on span "Not processed" at bounding box center [126, 113] width 77 height 14
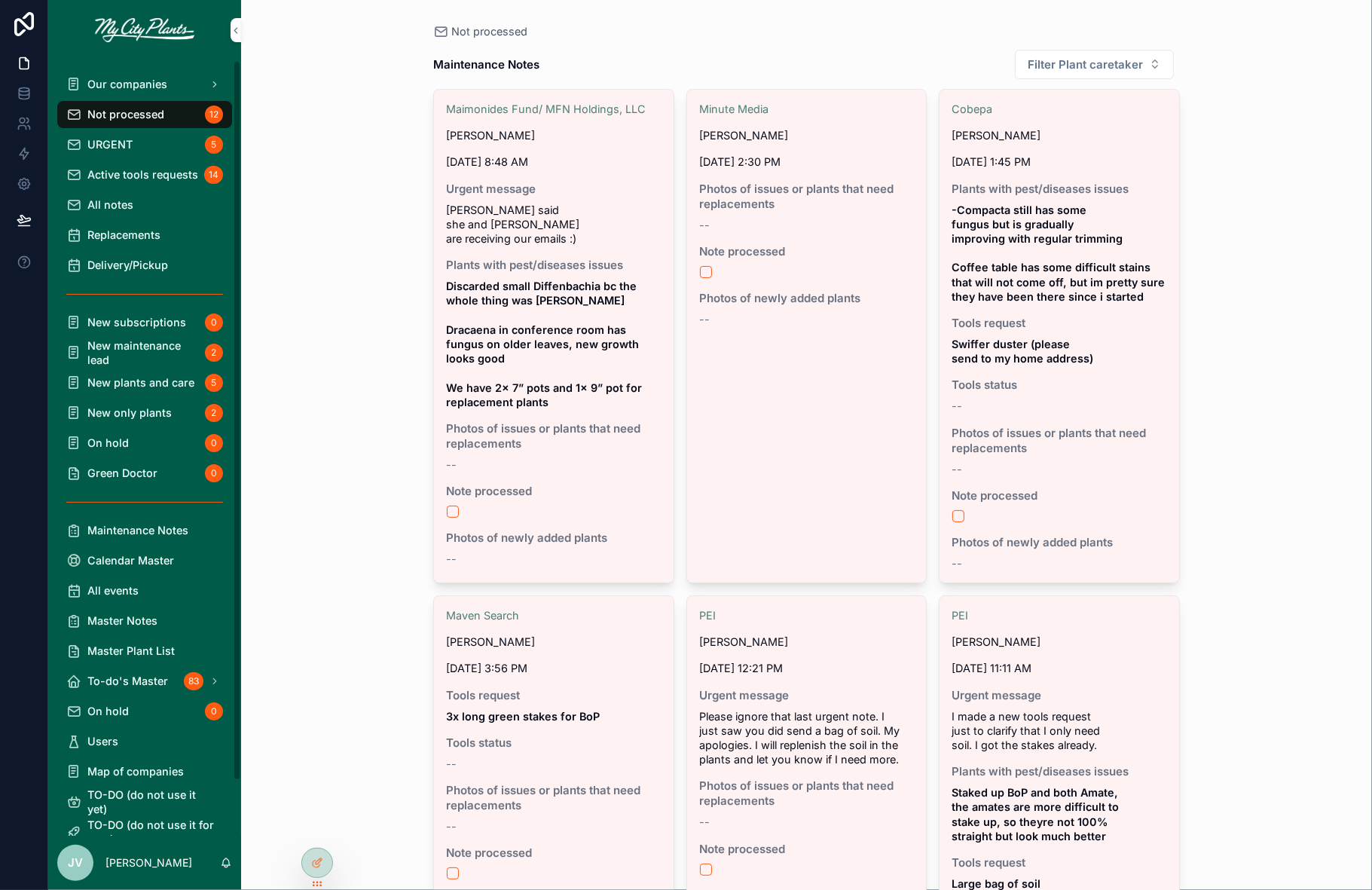
click at [145, 200] on div "All notes" at bounding box center [144, 205] width 157 height 24
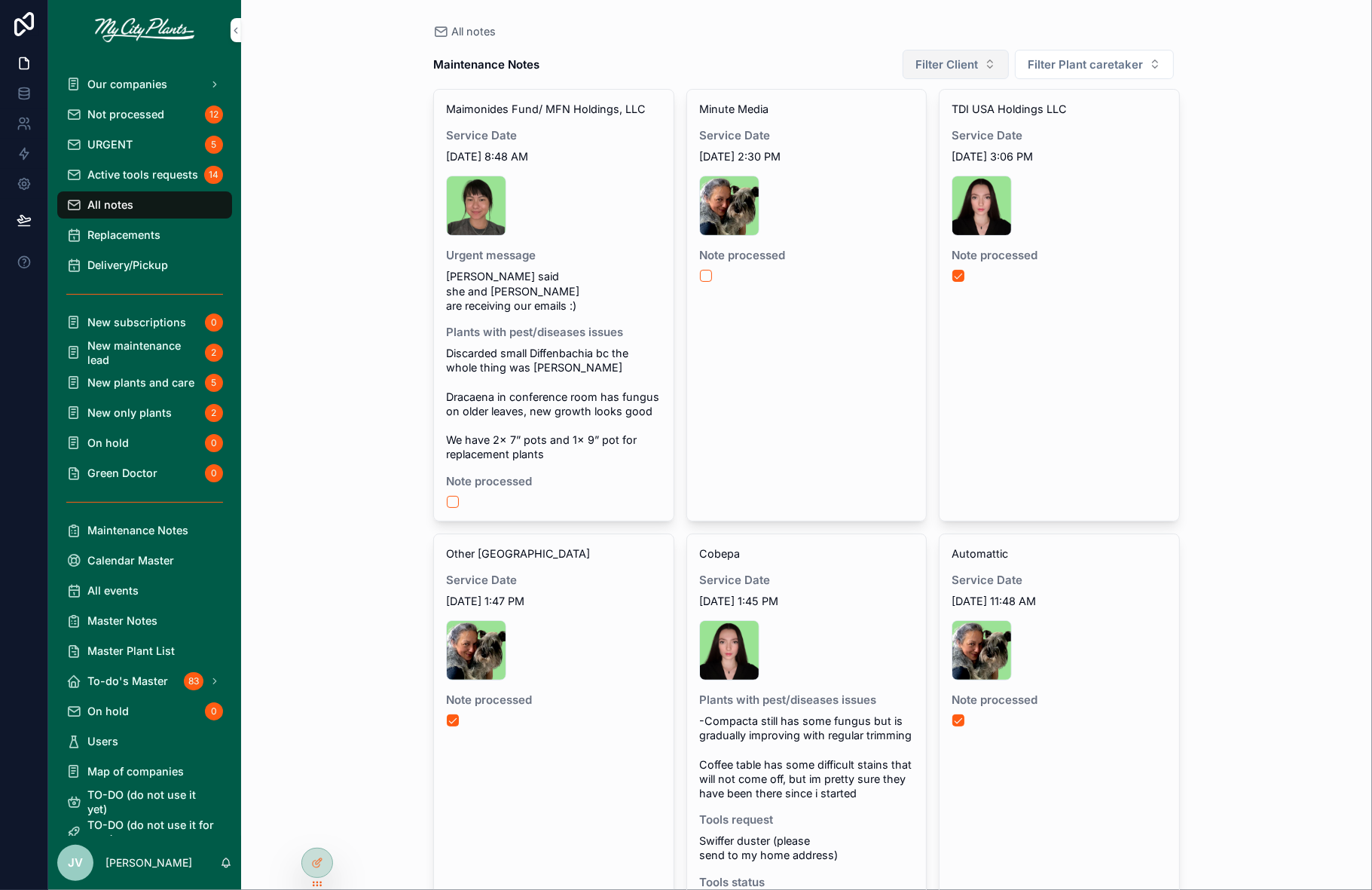
click at [992, 65] on button "Filter Client" at bounding box center [955, 64] width 107 height 30
type input "****"
click at [882, 169] on span "Fit for Life" at bounding box center [885, 173] width 50 height 15
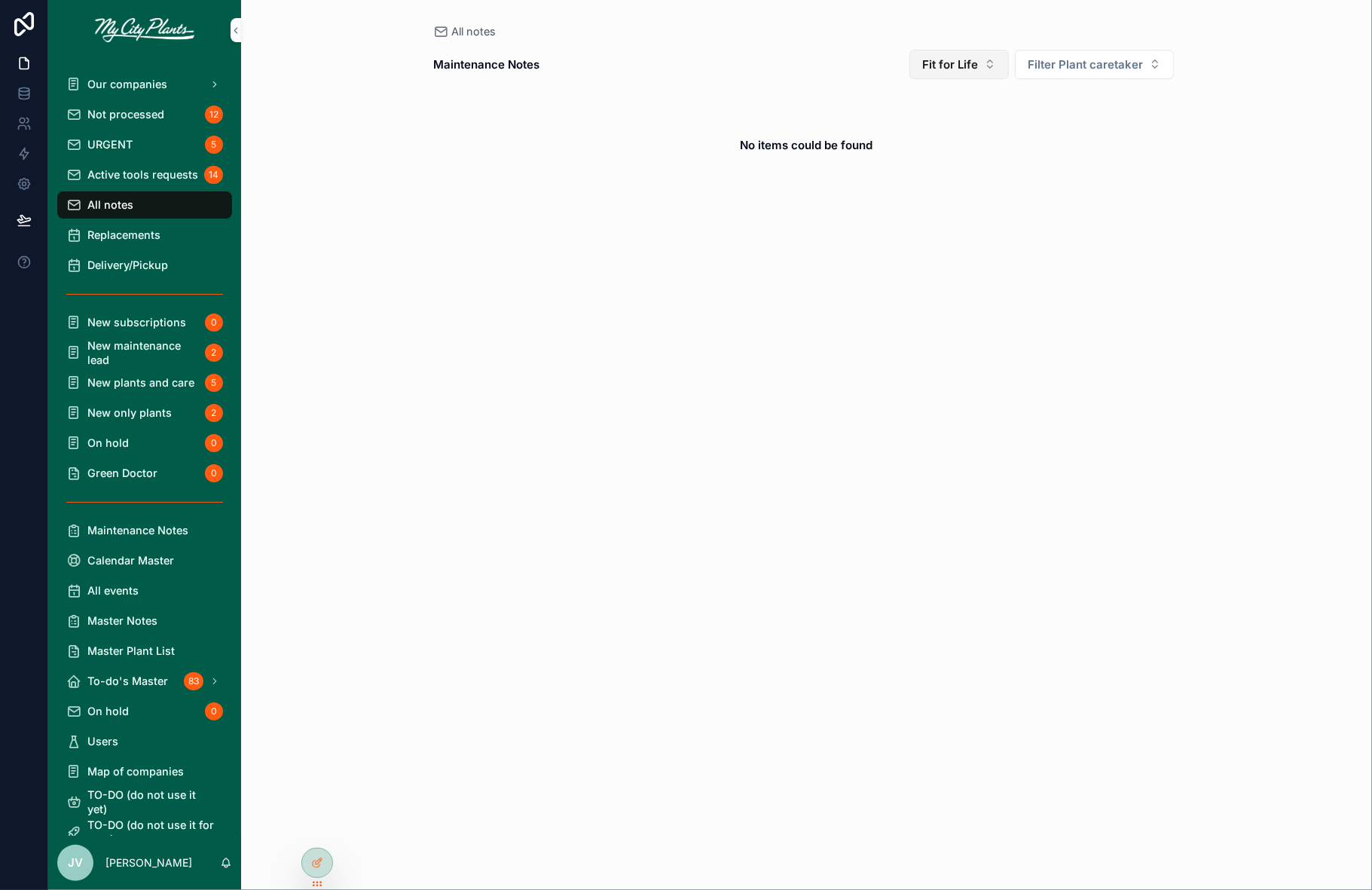
click at [994, 68] on button "Fit for Life" at bounding box center [958, 64] width 99 height 30
type input "***"
click at [901, 191] on div "LifeMD" at bounding box center [963, 197] width 209 height 24
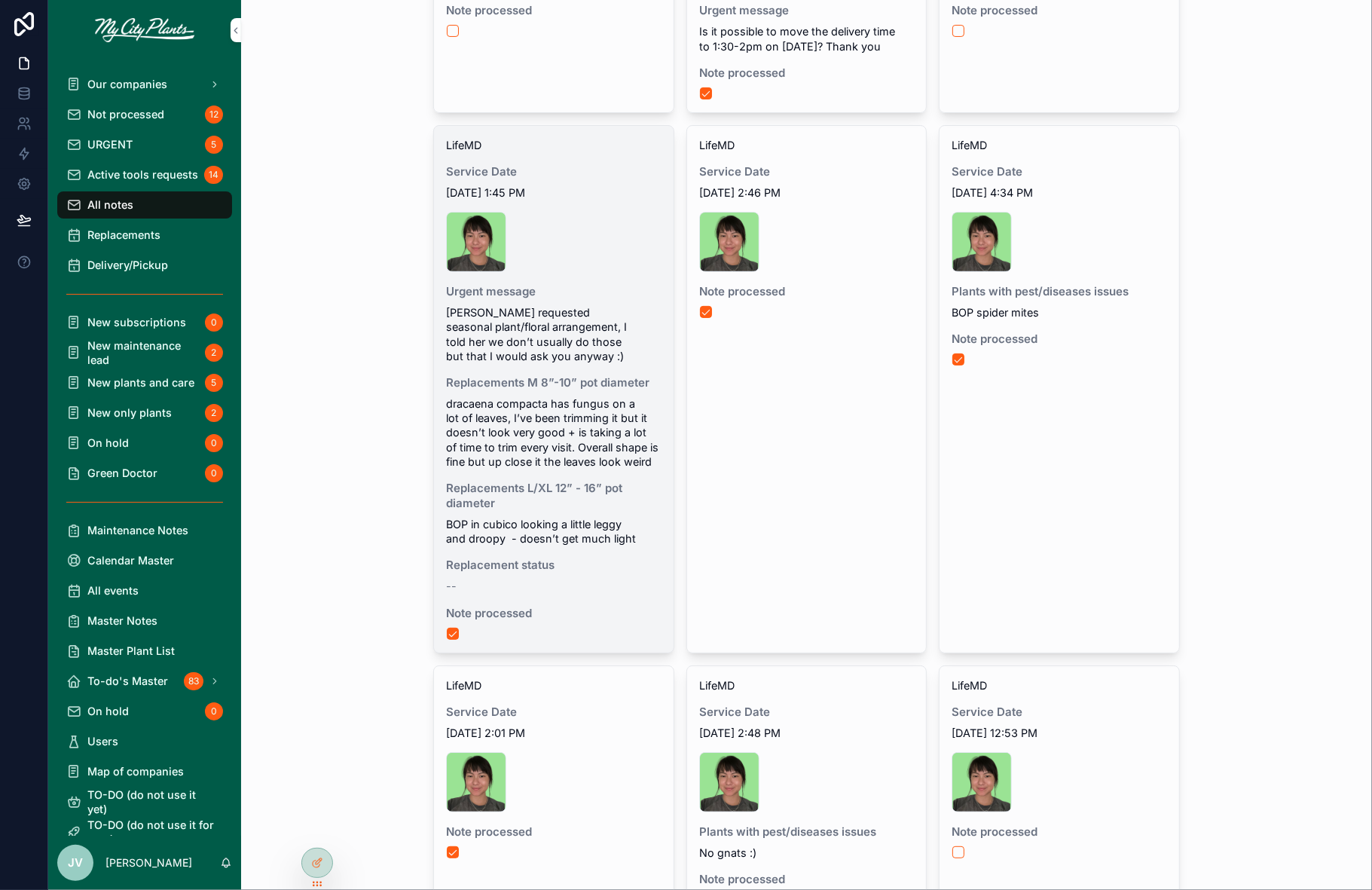
scroll to position [247, 0]
click at [588, 574] on div "Replacement status --" at bounding box center [553, 573] width 215 height 36
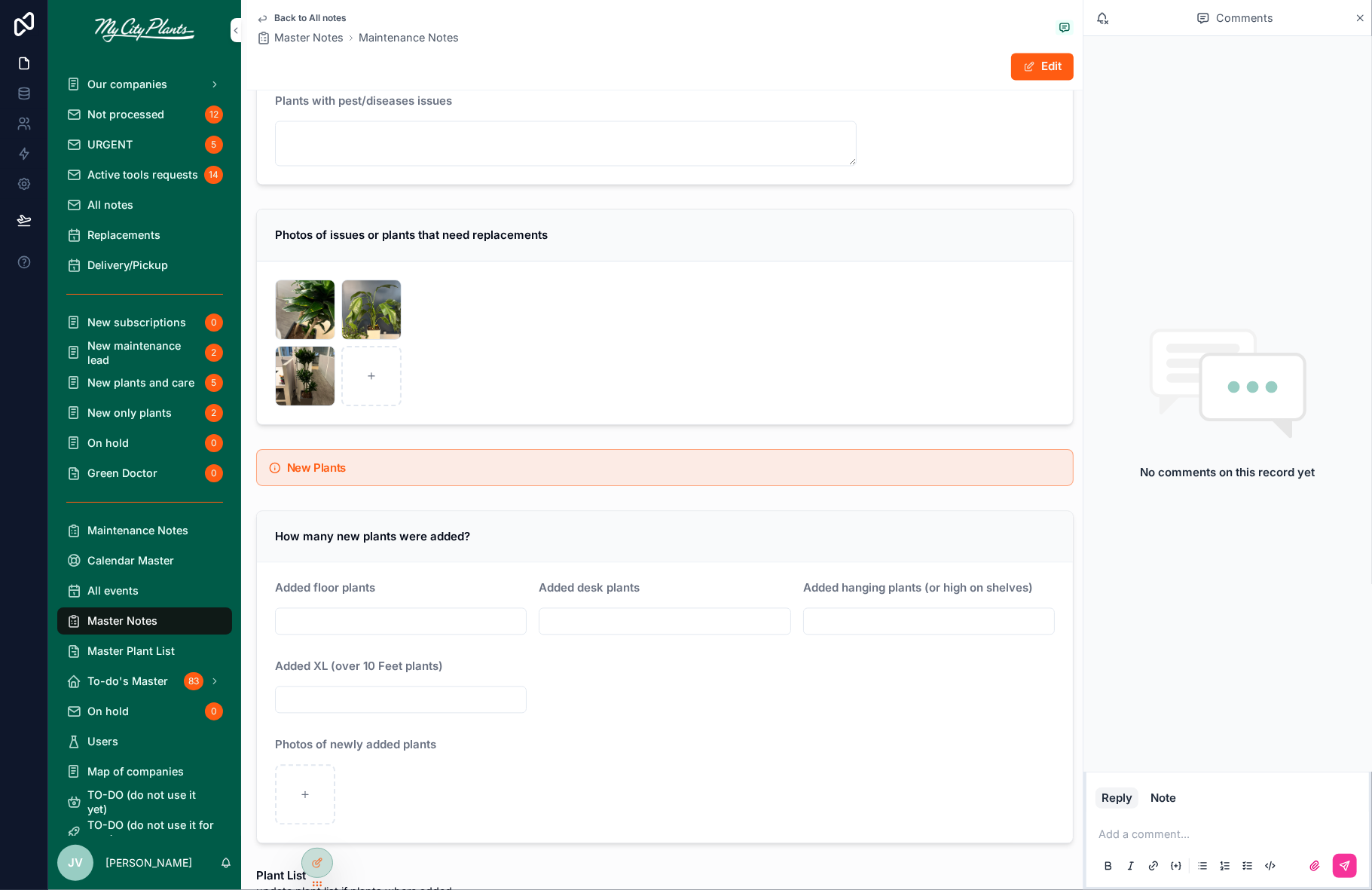
scroll to position [2820, 0]
click at [370, 293] on div "IMG_9008 .jpeg" at bounding box center [371, 312] width 61 height 61
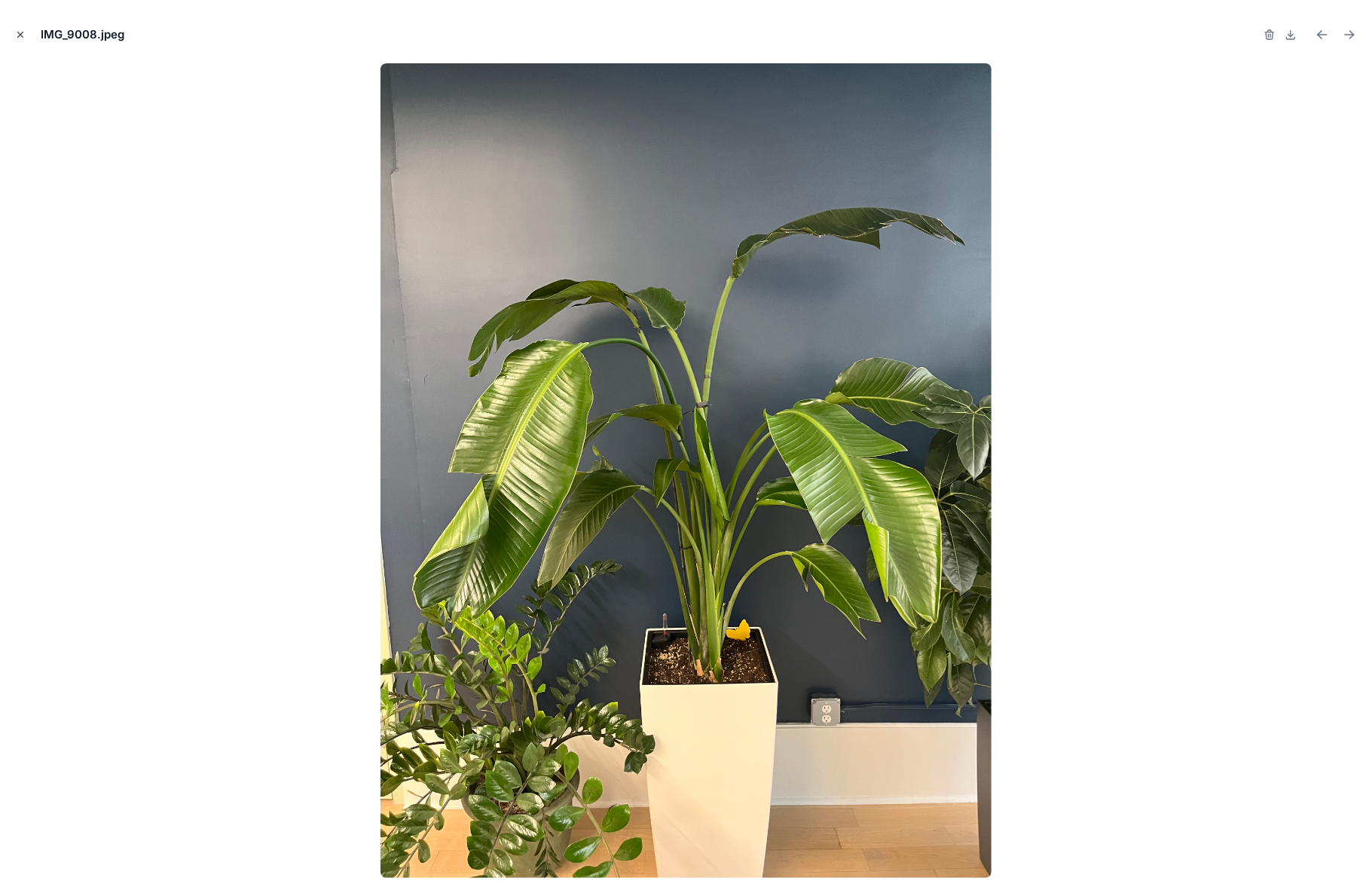
click at [16, 38] on icon "Close modal" at bounding box center [20, 35] width 11 height 11
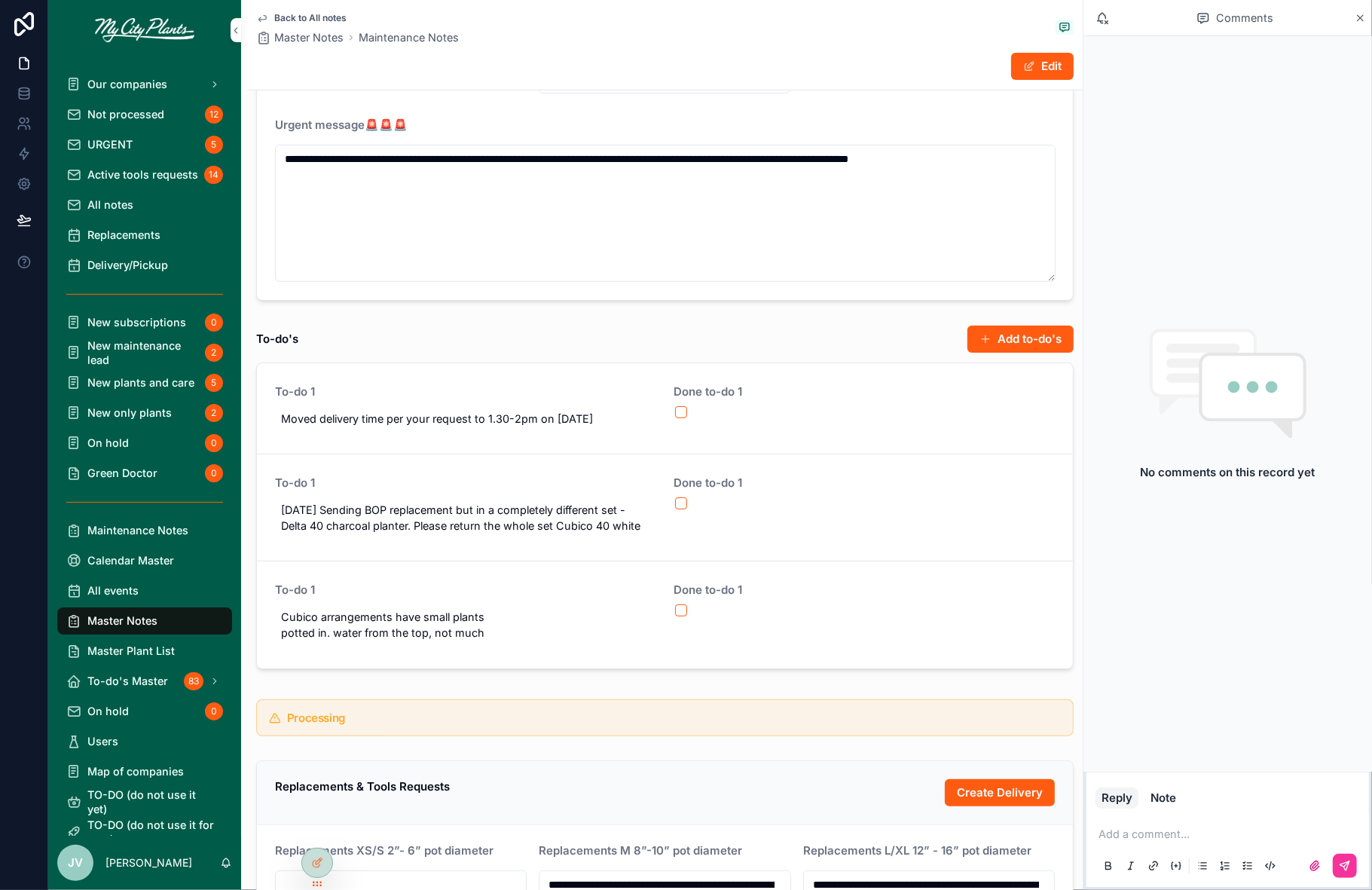
scroll to position [260, 0]
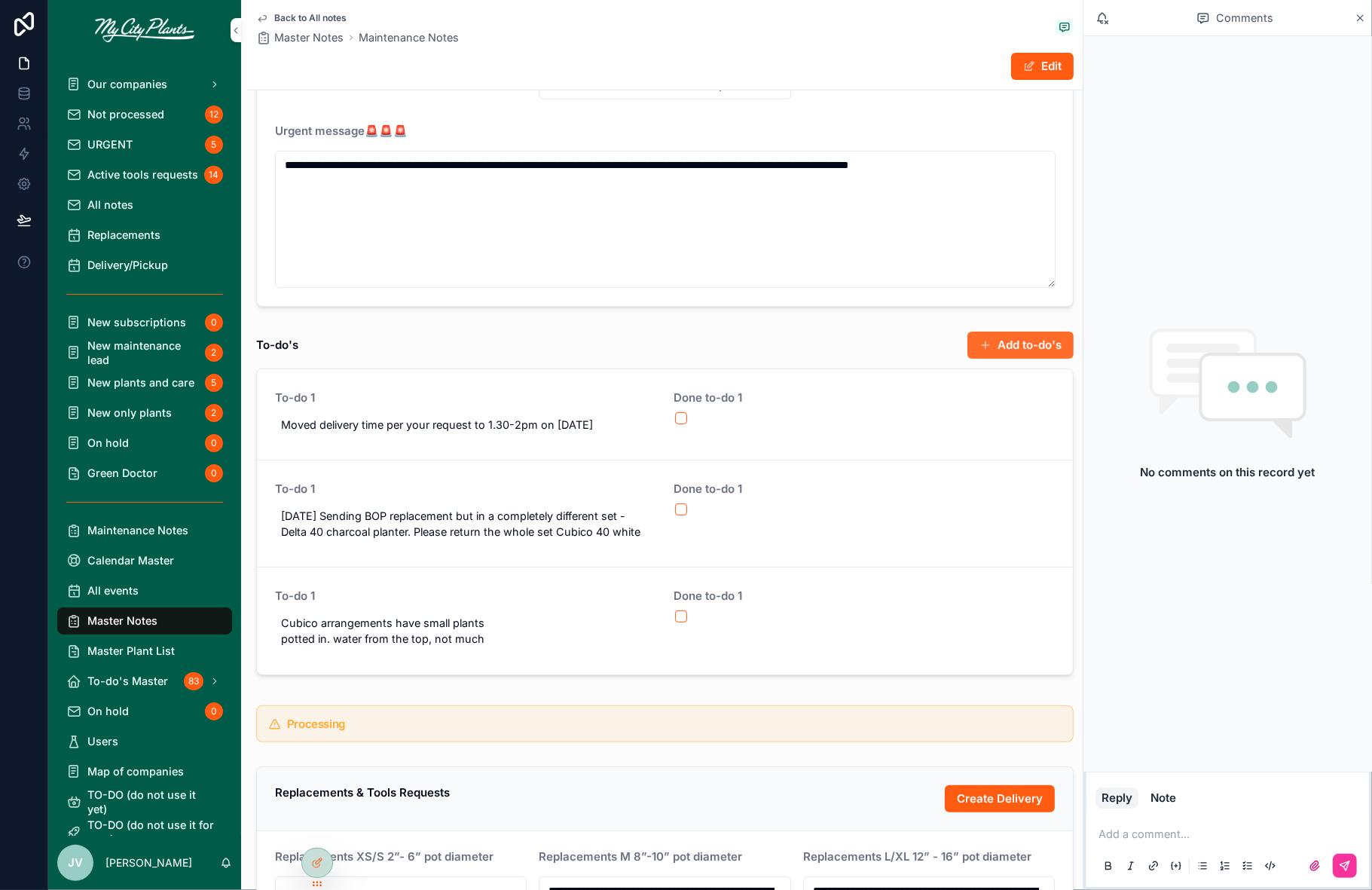
click at [1007, 342] on button "Add to-do's" at bounding box center [1020, 345] width 107 height 27
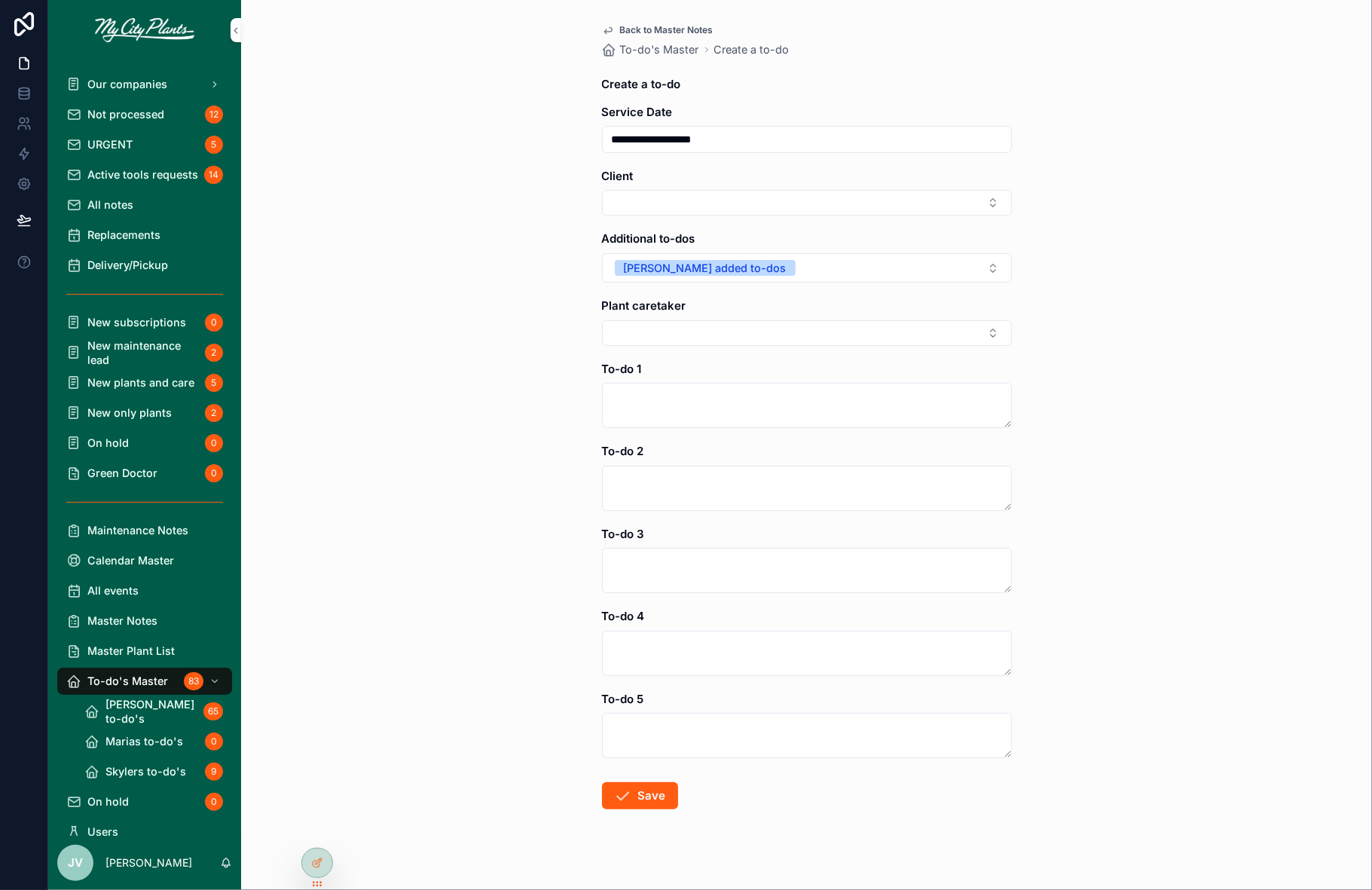
click at [630, 27] on span "Back to Master Notes" at bounding box center [666, 30] width 93 height 12
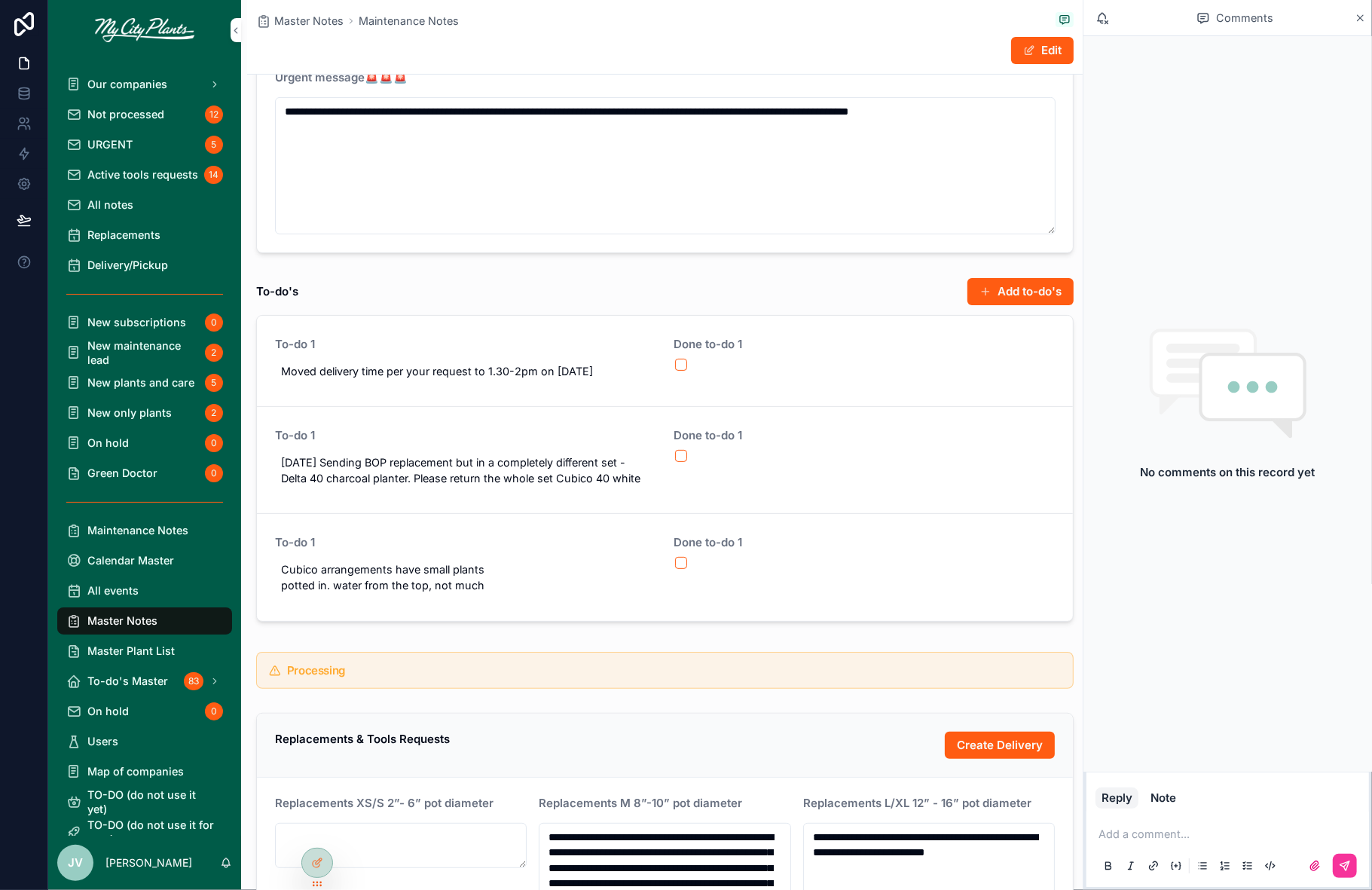
scroll to position [302, 0]
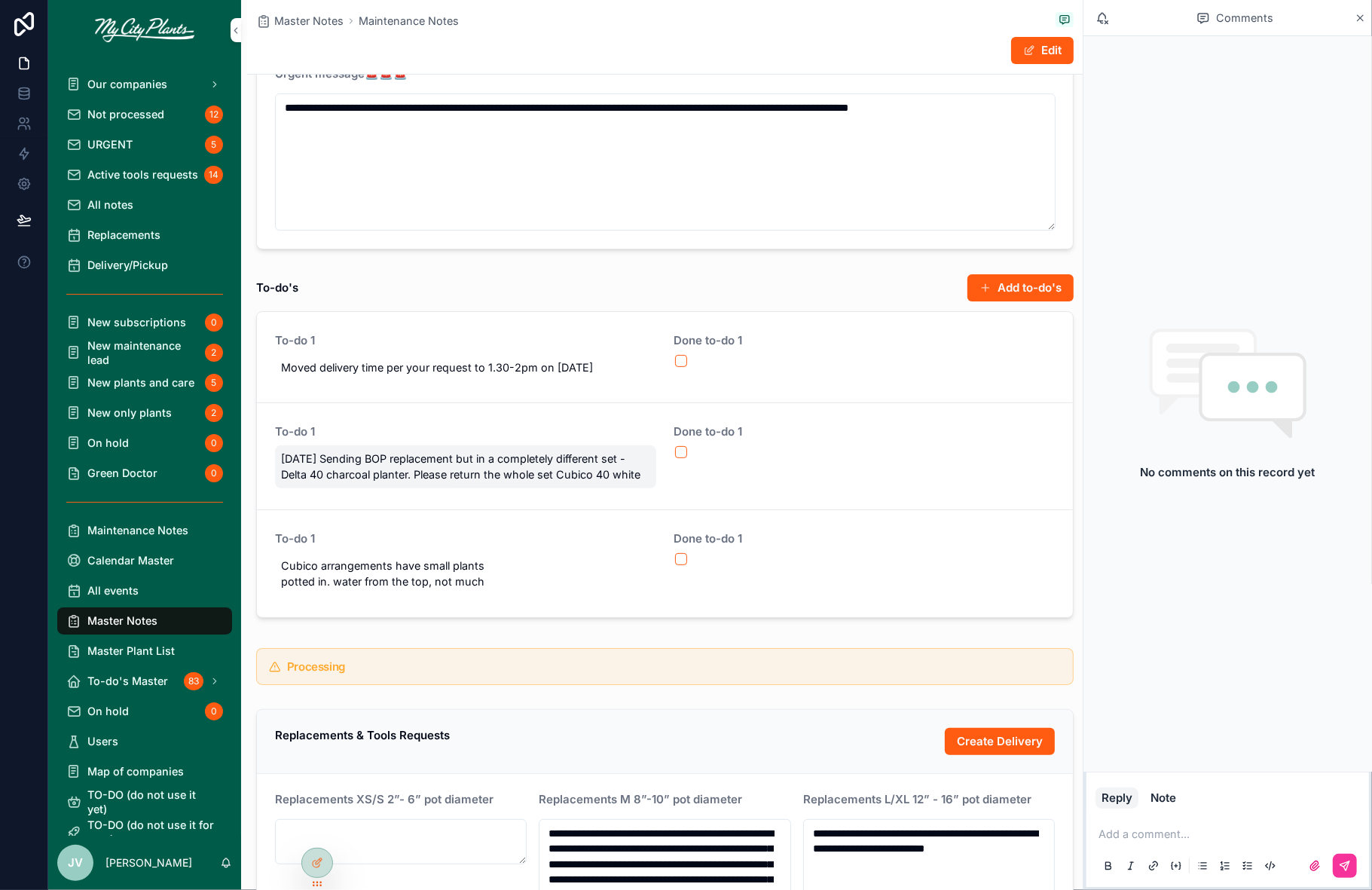
click at [460, 480] on div "[DATE] Sending BOP replacement but in a completely different set - Delta 40 cha…" at bounding box center [465, 466] width 381 height 43
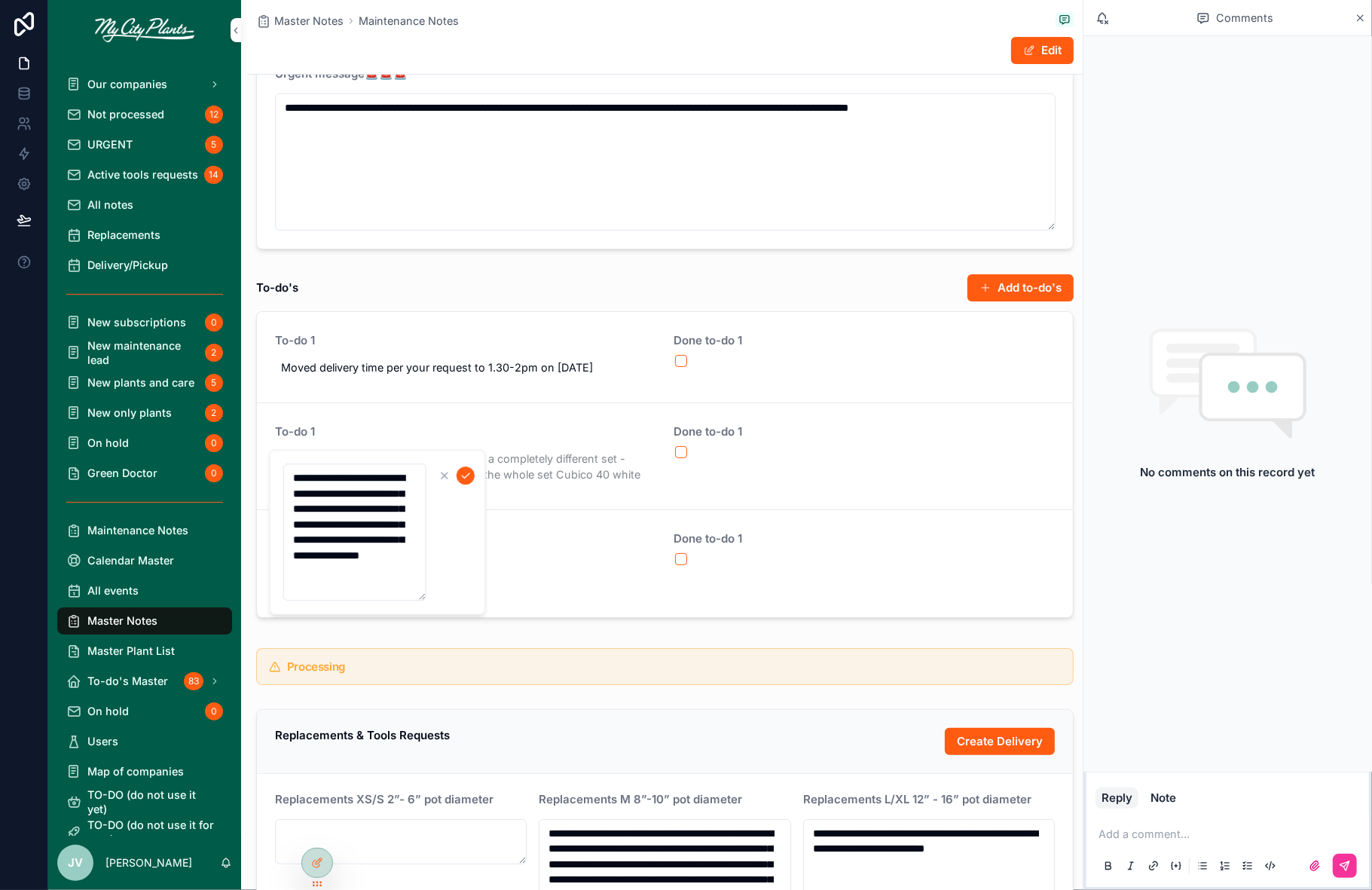
click at [354, 570] on textarea "**********" at bounding box center [355, 532] width 143 height 137
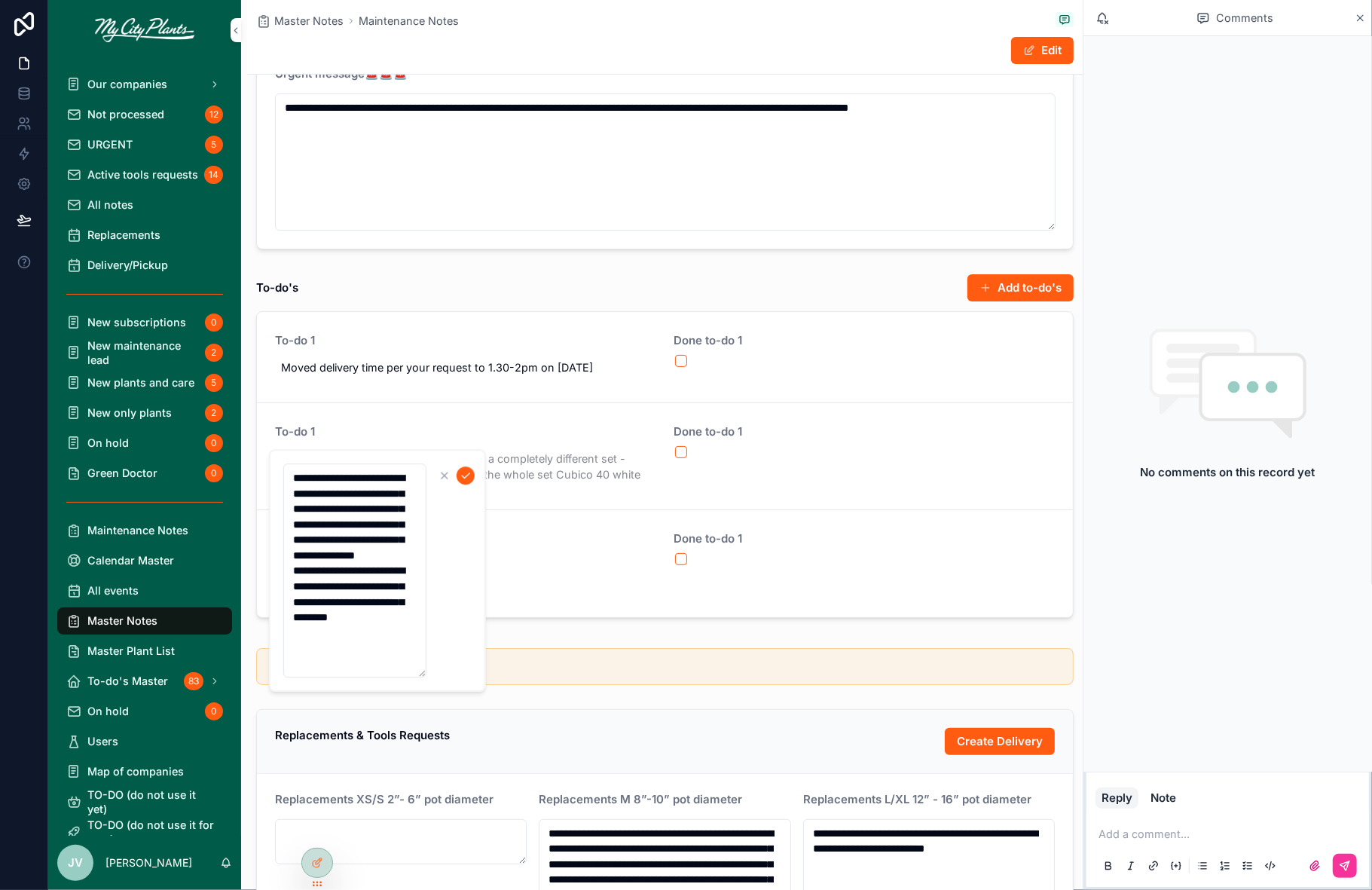
type textarea "**********"
click at [469, 469] on icon "scrollable content" at bounding box center [465, 475] width 12 height 12
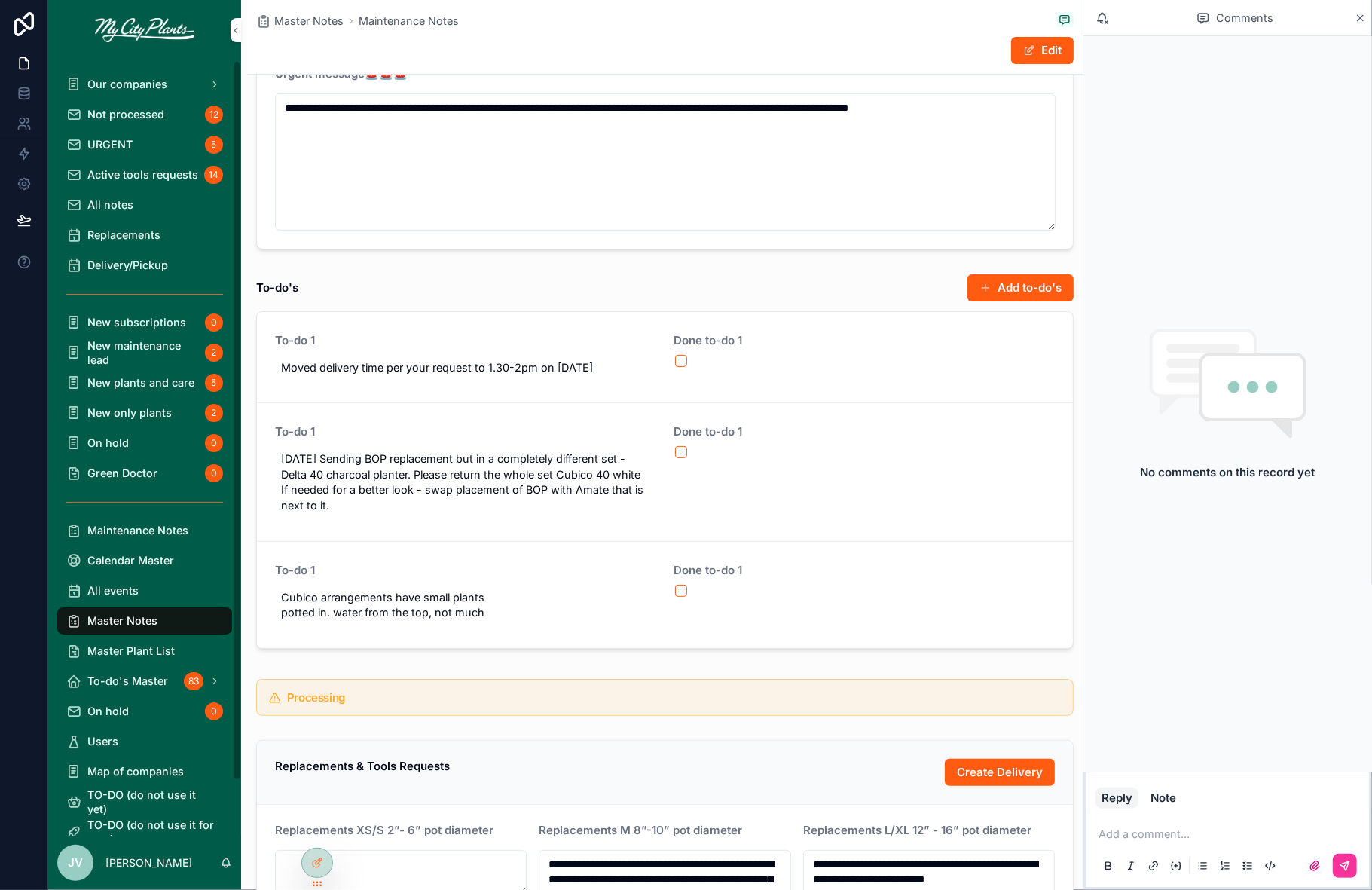
click at [103, 110] on span "Not processed" at bounding box center [126, 113] width 77 height 14
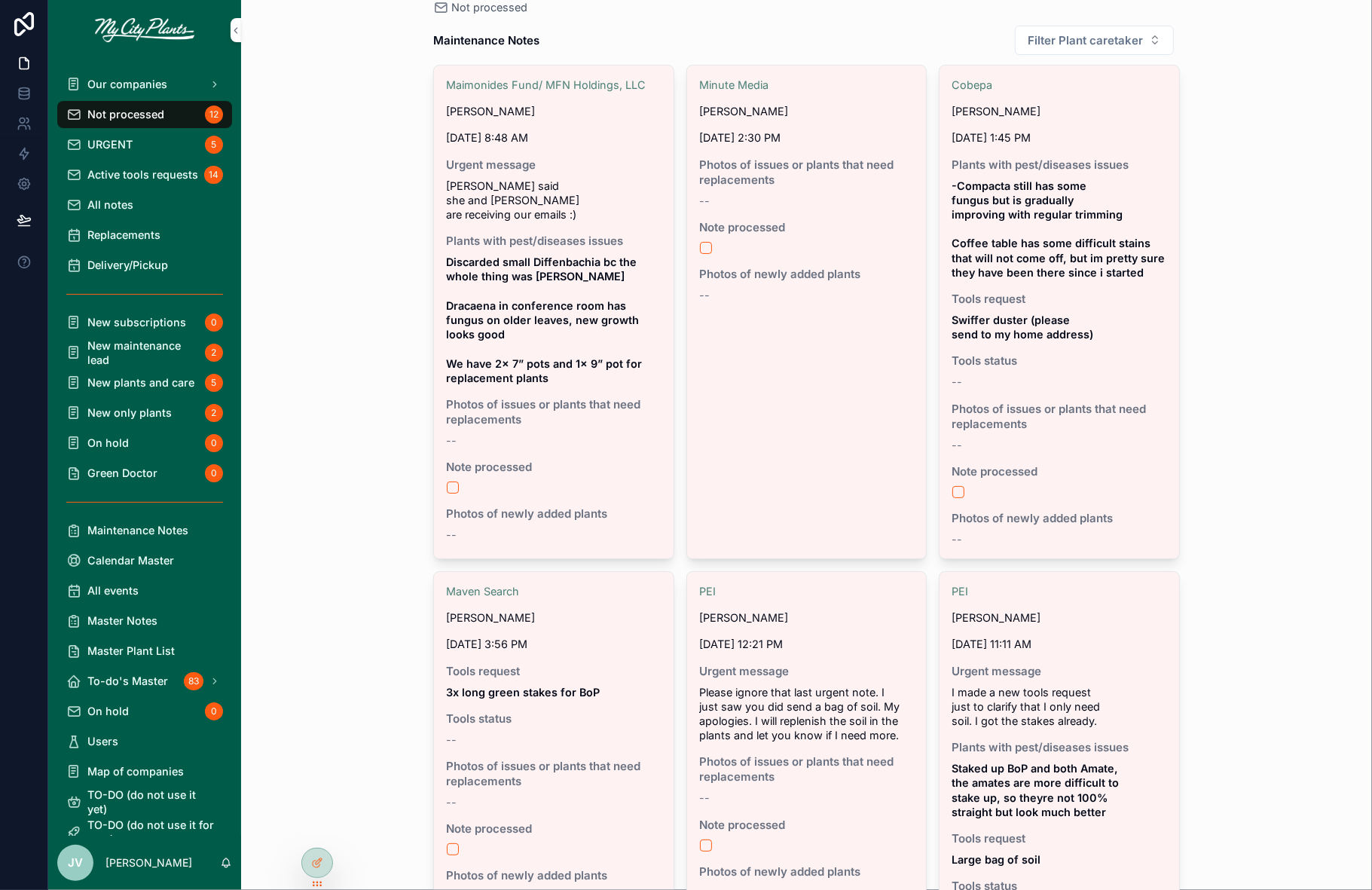
scroll to position [28, 0]
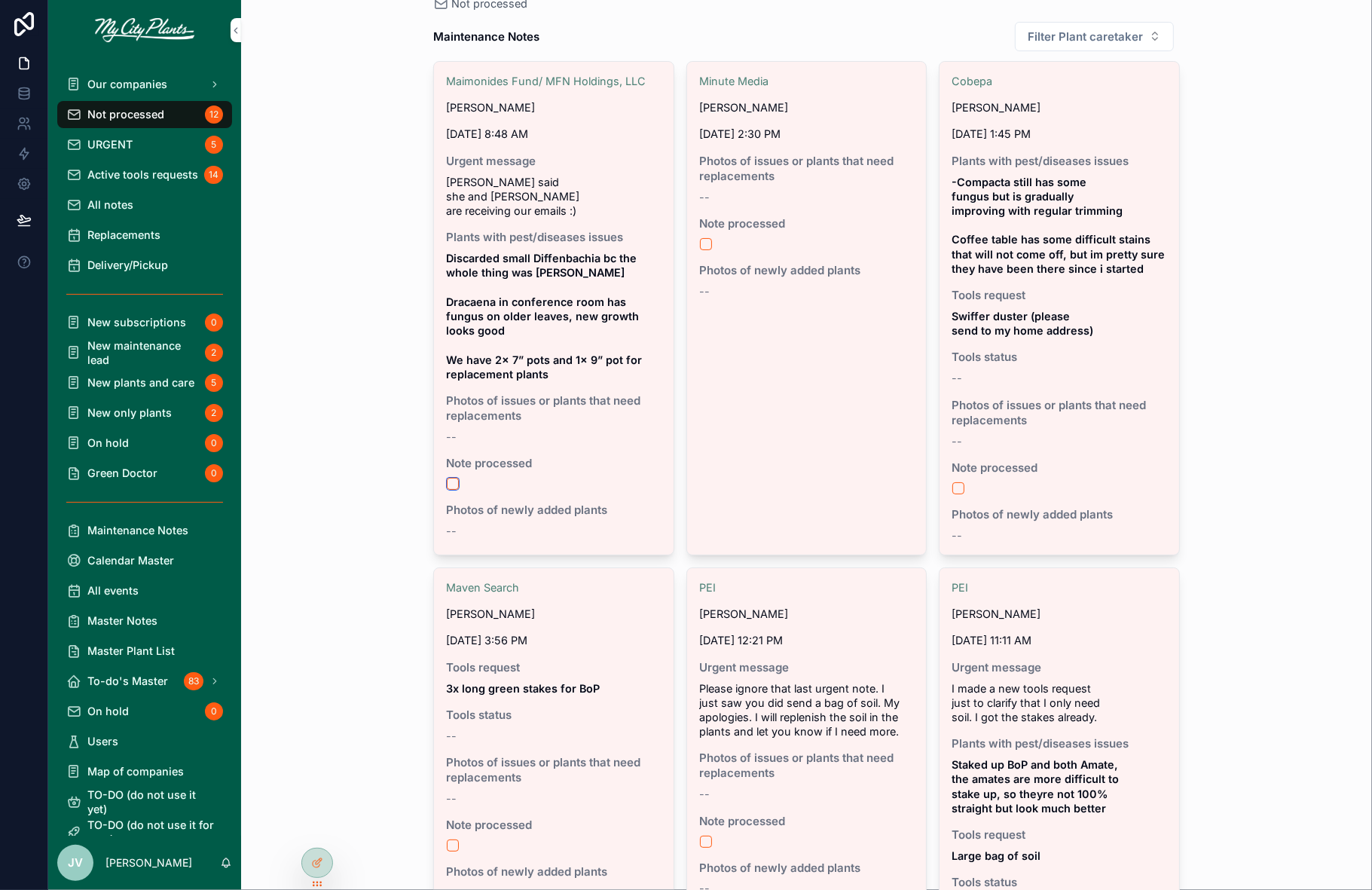
click at [448, 478] on button "scrollable content" at bounding box center [453, 483] width 12 height 12
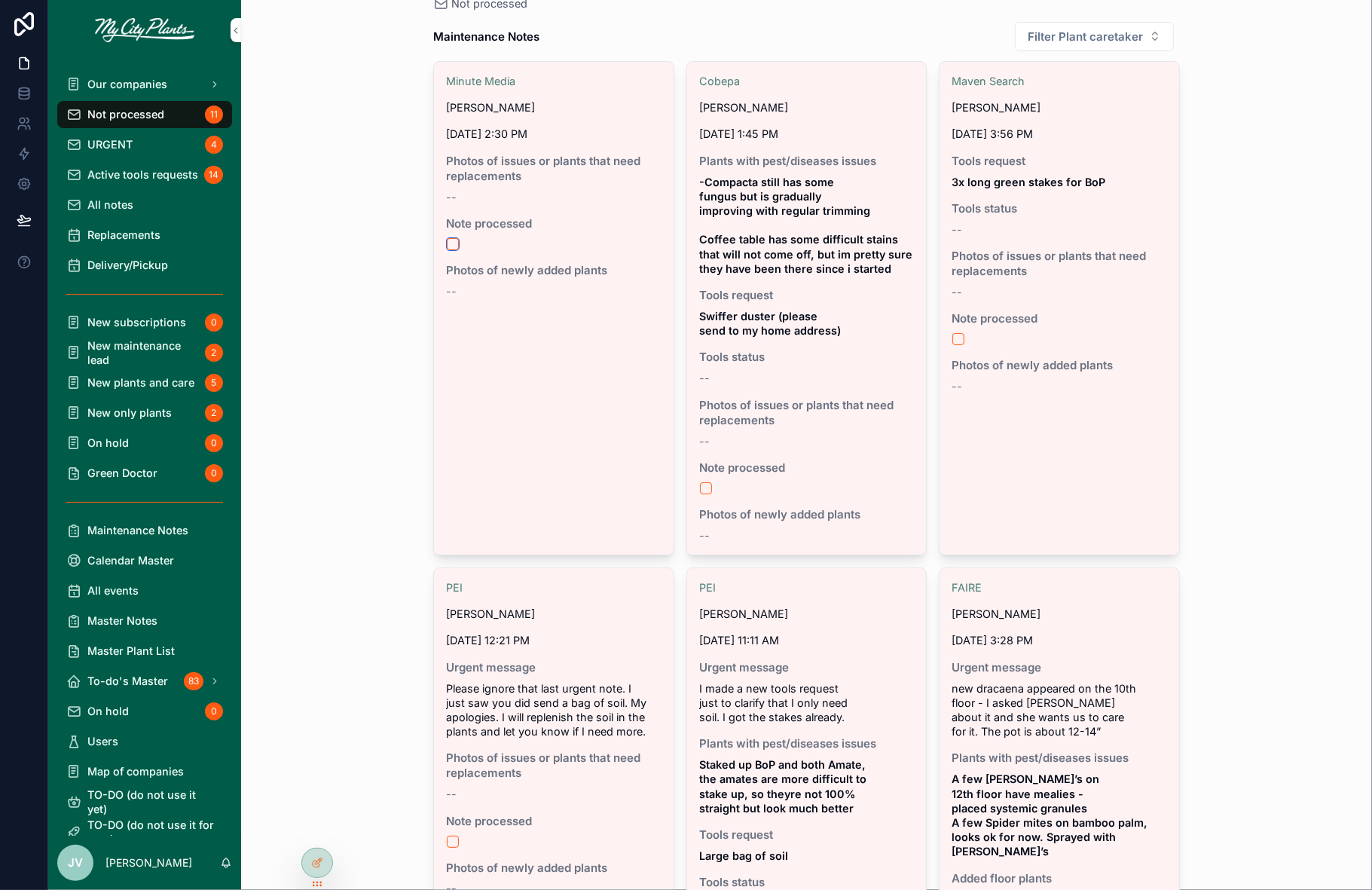
click at [452, 242] on button "scrollable content" at bounding box center [453, 244] width 12 height 12
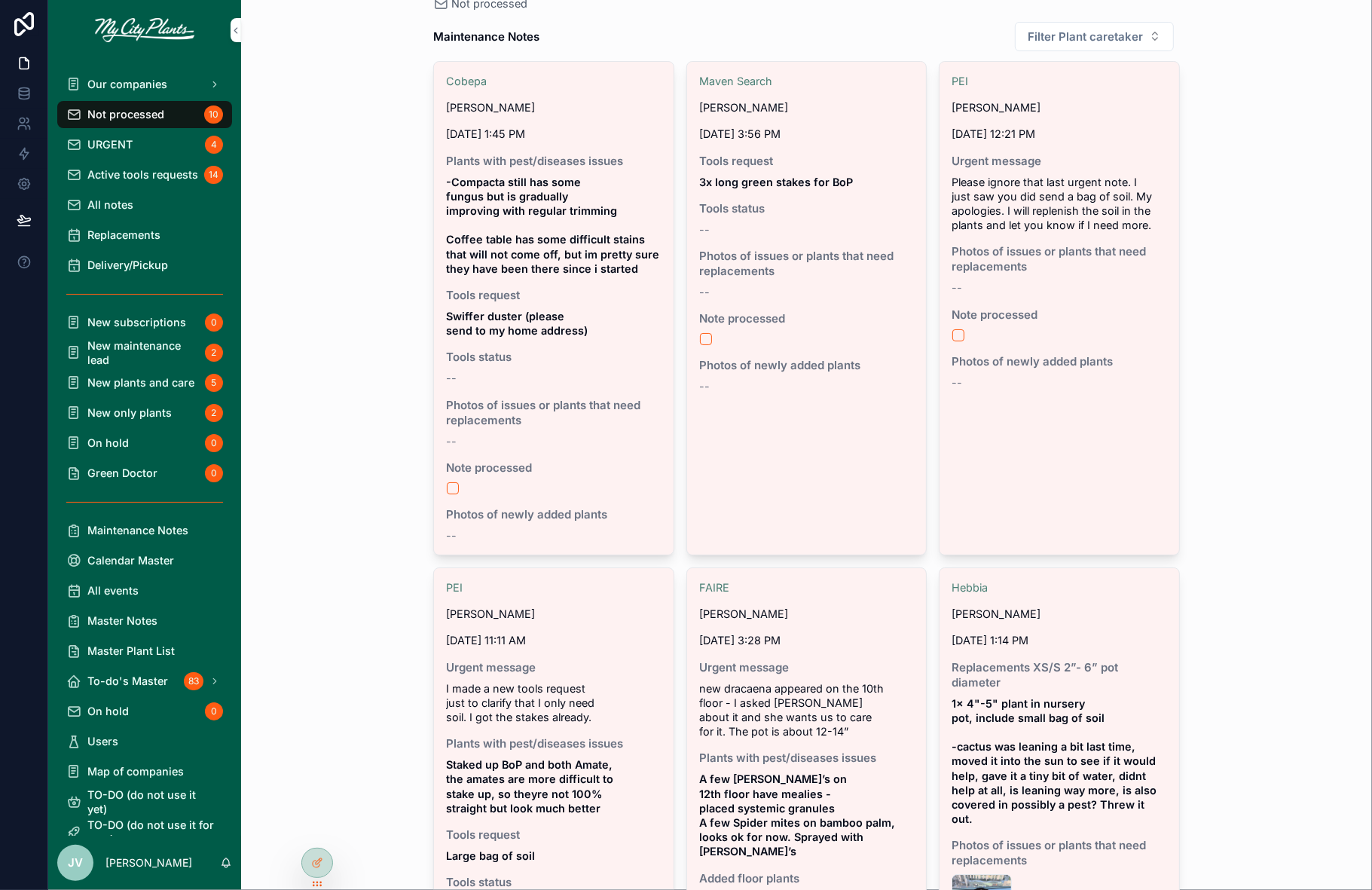
click at [115, 201] on span "All notes" at bounding box center [110, 204] width 46 height 14
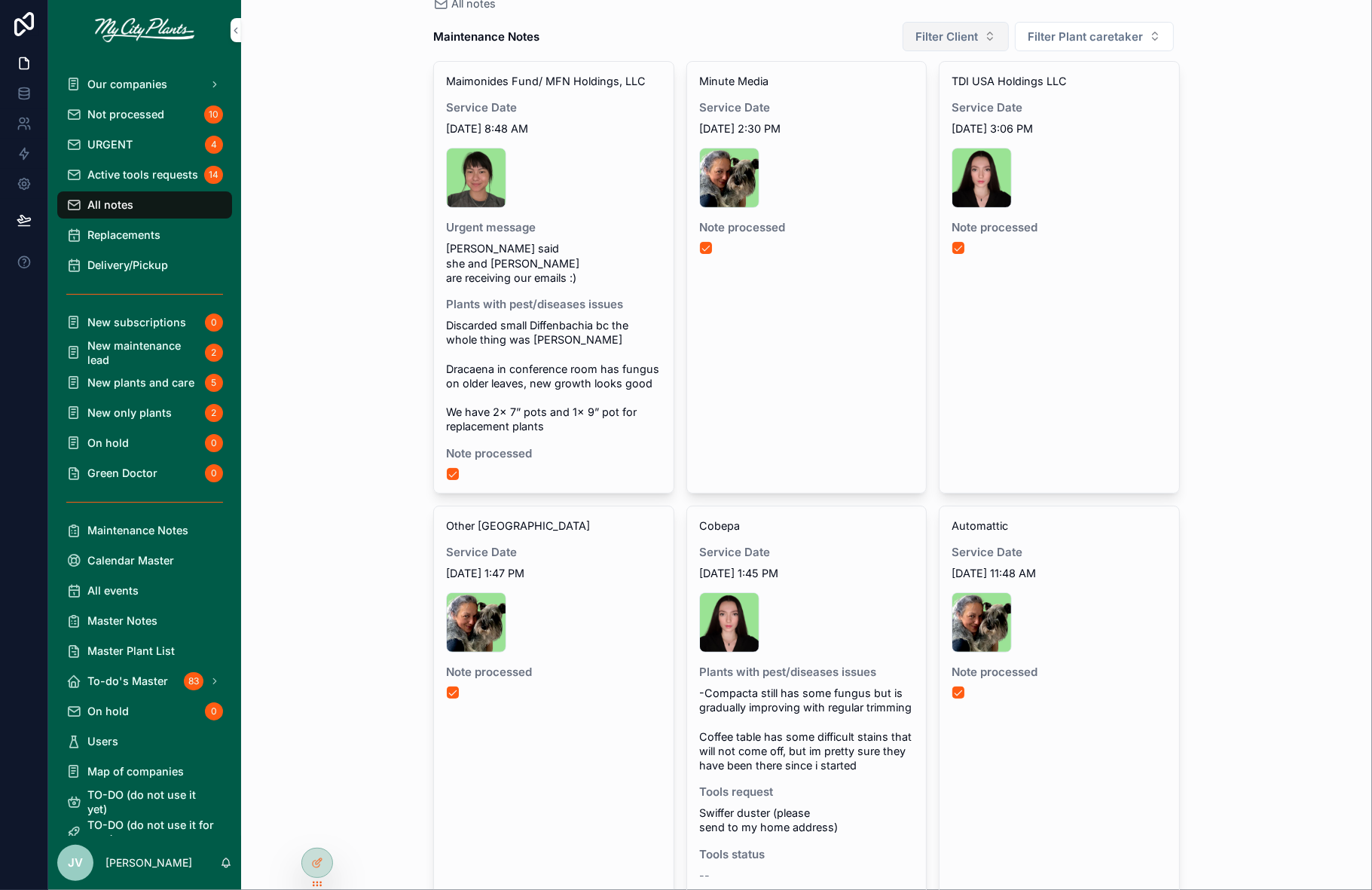
click at [995, 37] on button "Filter Client" at bounding box center [955, 37] width 107 height 30
type input "*****"
click at [908, 96] on span "Maven Search" at bounding box center [895, 97] width 71 height 15
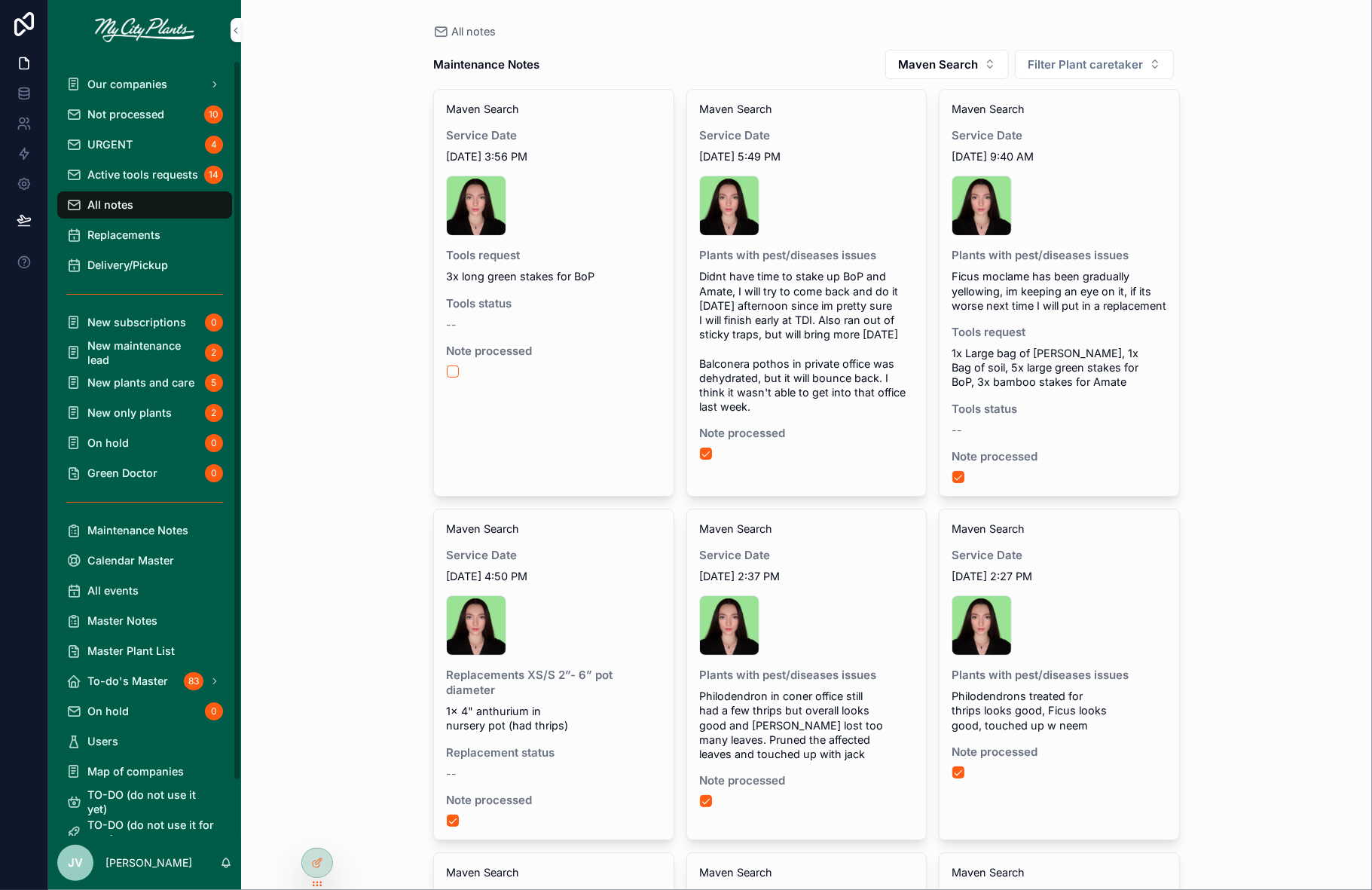
click at [113, 114] on span "Not processed" at bounding box center [126, 113] width 77 height 14
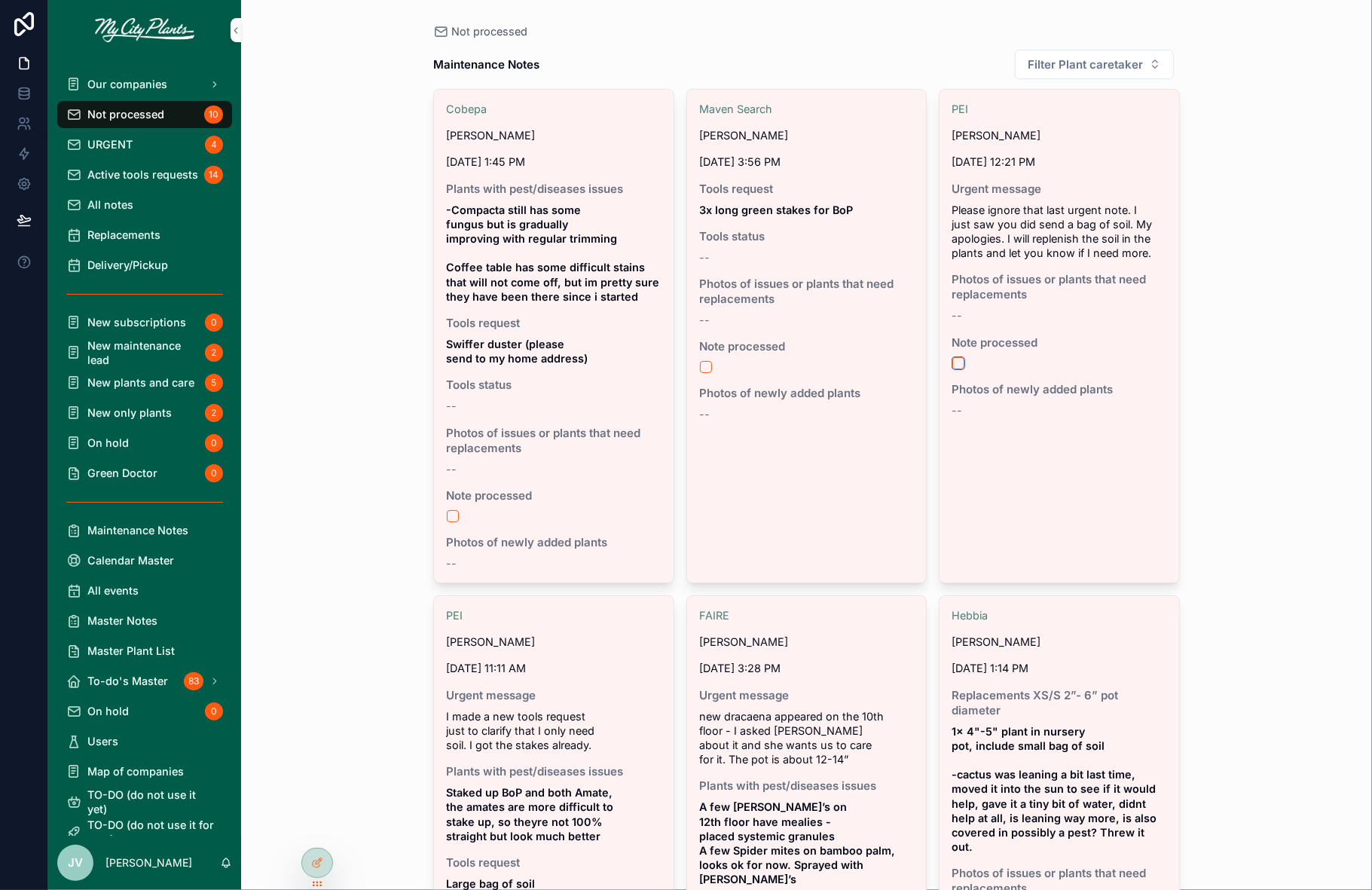
click at [960, 361] on button "scrollable content" at bounding box center [958, 363] width 12 height 12
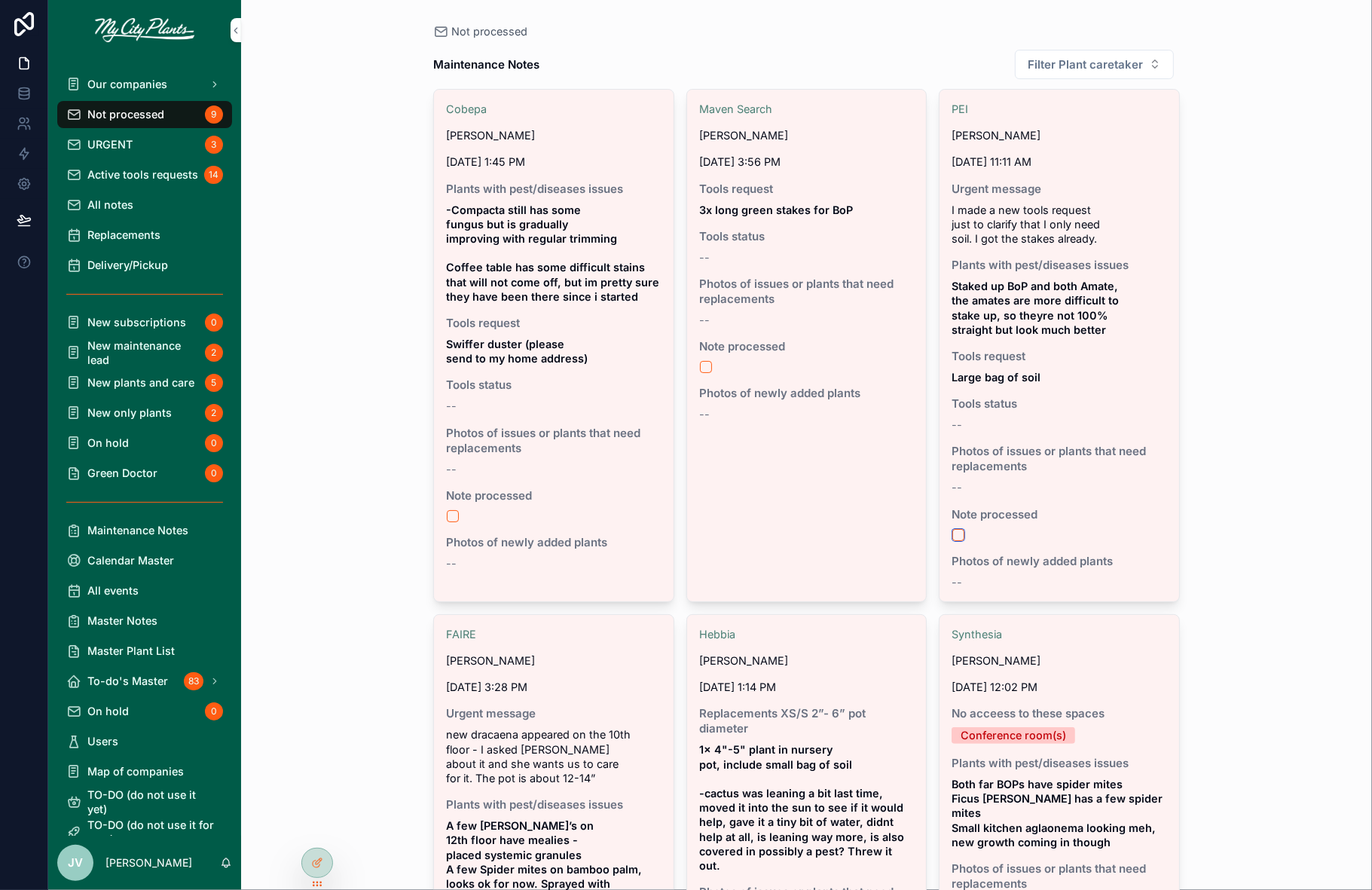
click at [960, 532] on button "scrollable content" at bounding box center [958, 534] width 12 height 12
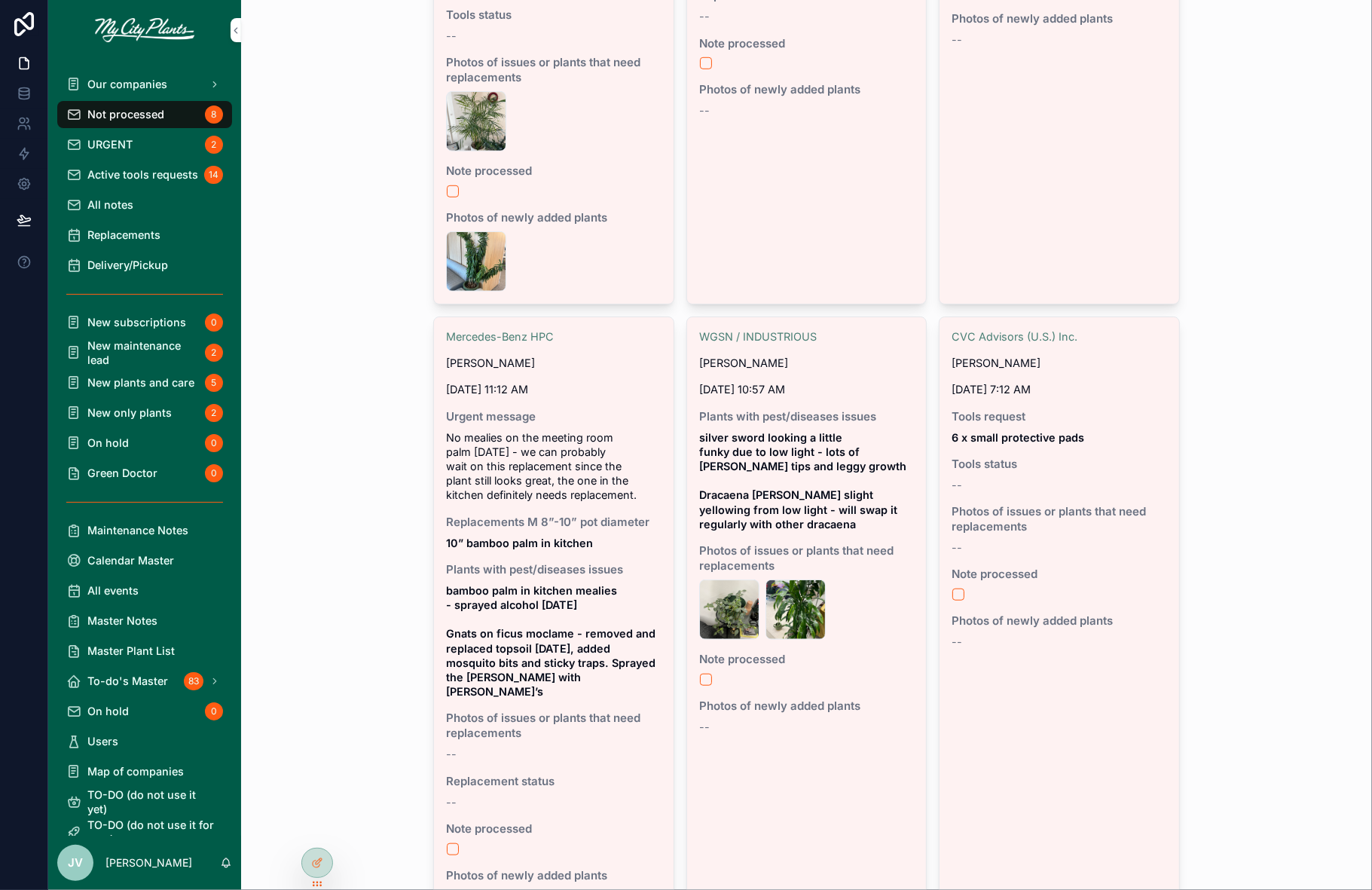
scroll to position [1051, 0]
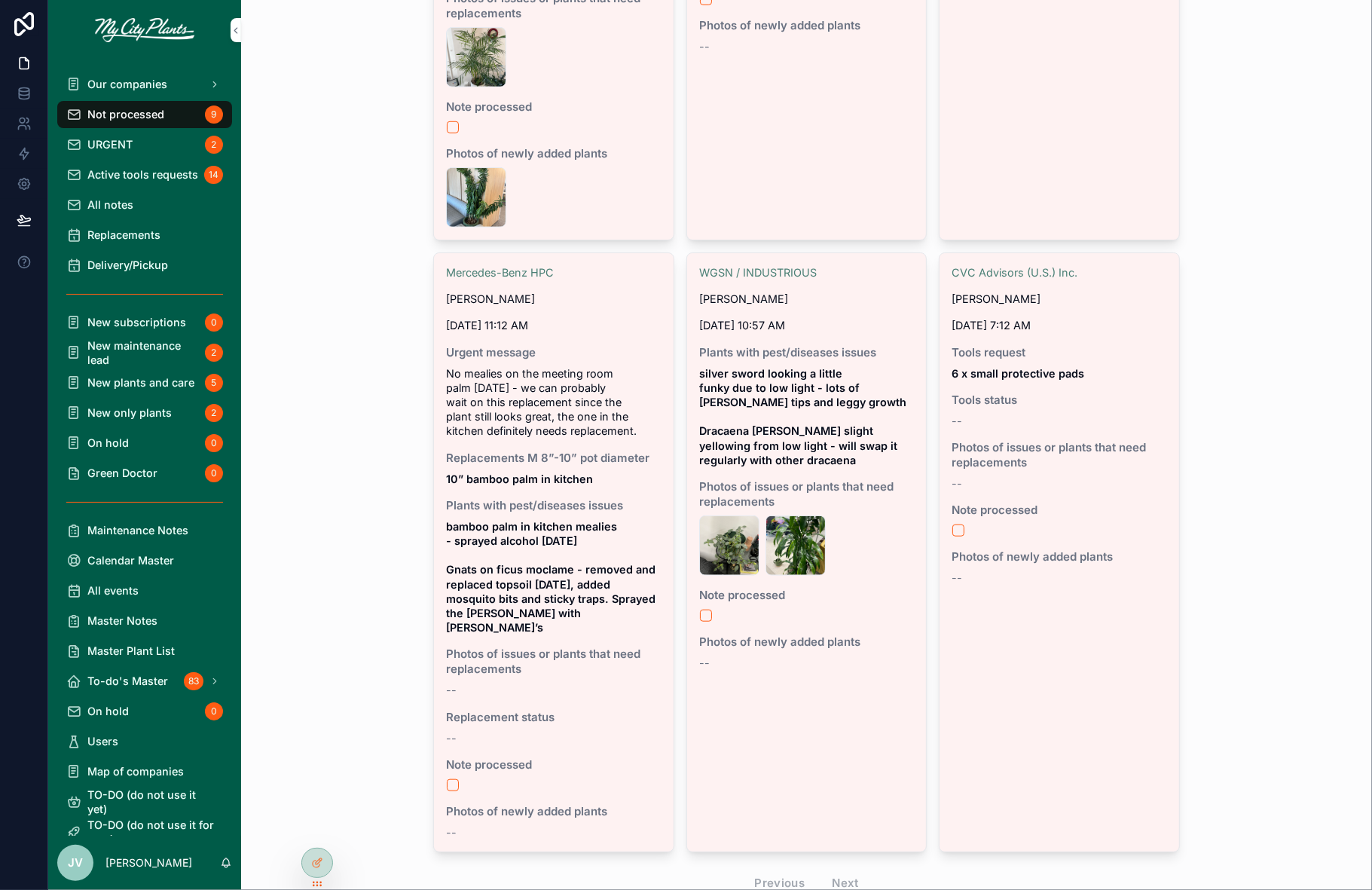
click at [134, 142] on div "URGENT 2" at bounding box center [144, 144] width 157 height 24
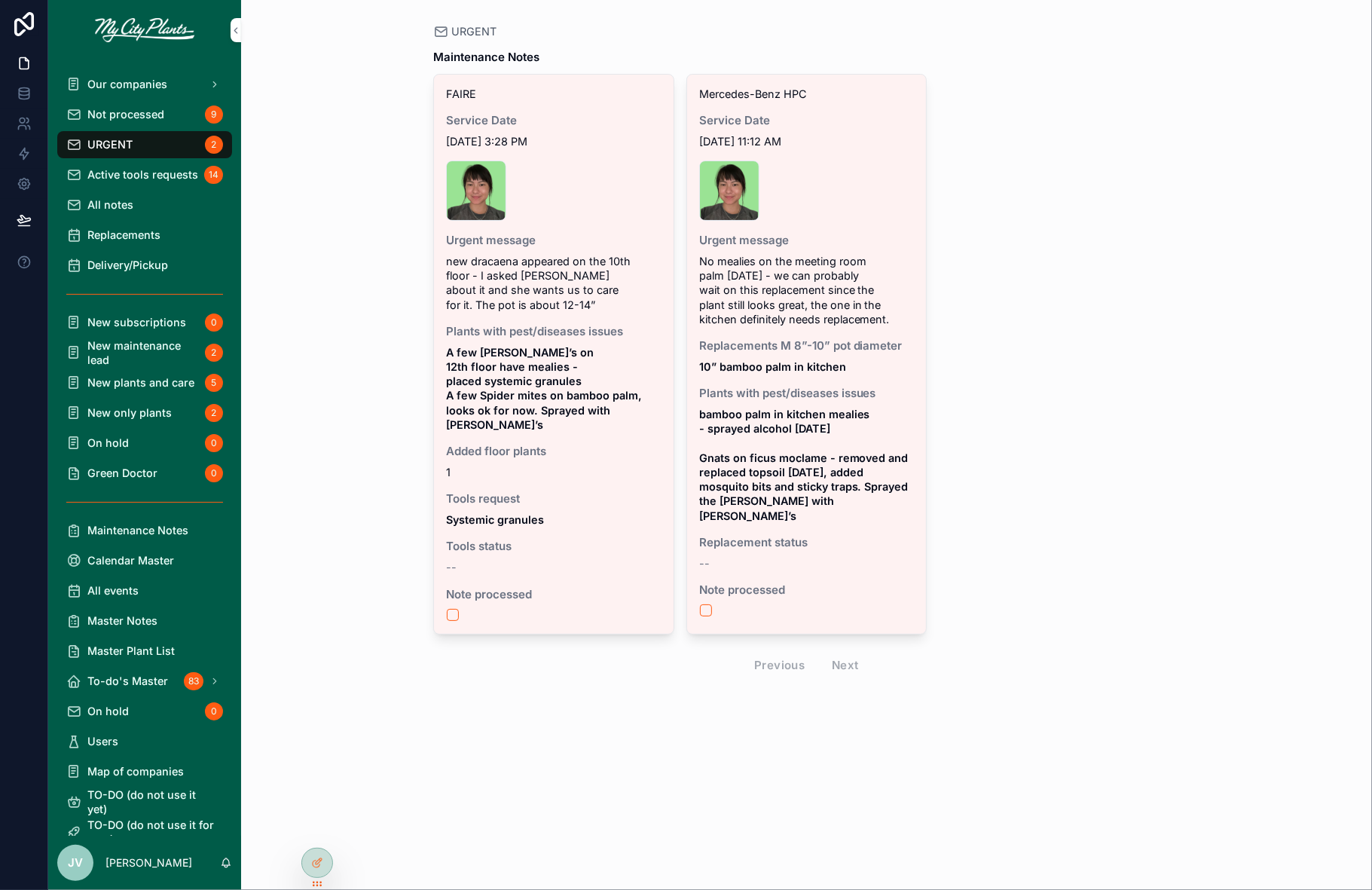
click at [116, 173] on span "Active tools requests" at bounding box center [142, 174] width 110 height 14
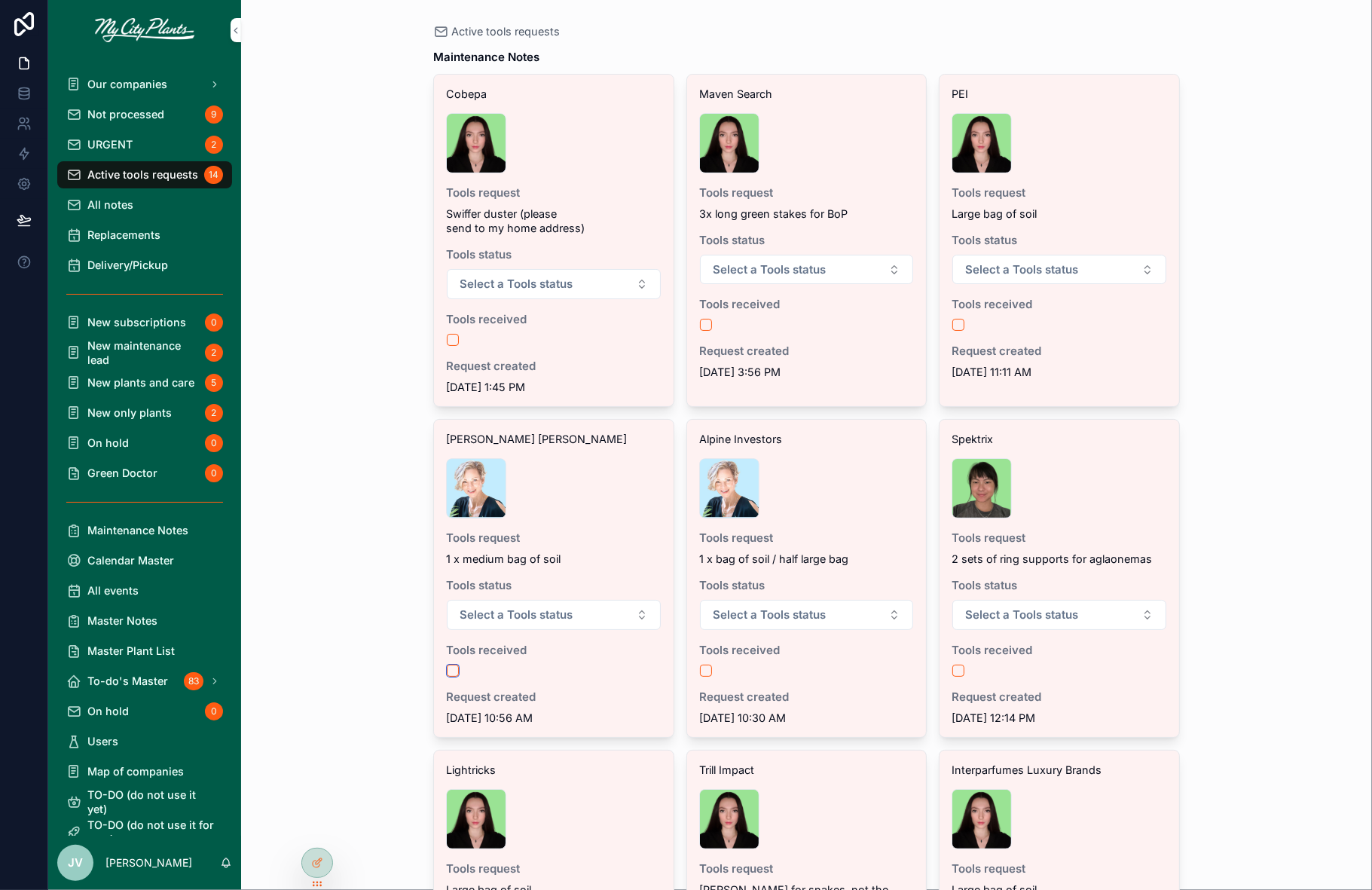
click at [454, 666] on button "scrollable content" at bounding box center [453, 670] width 12 height 12
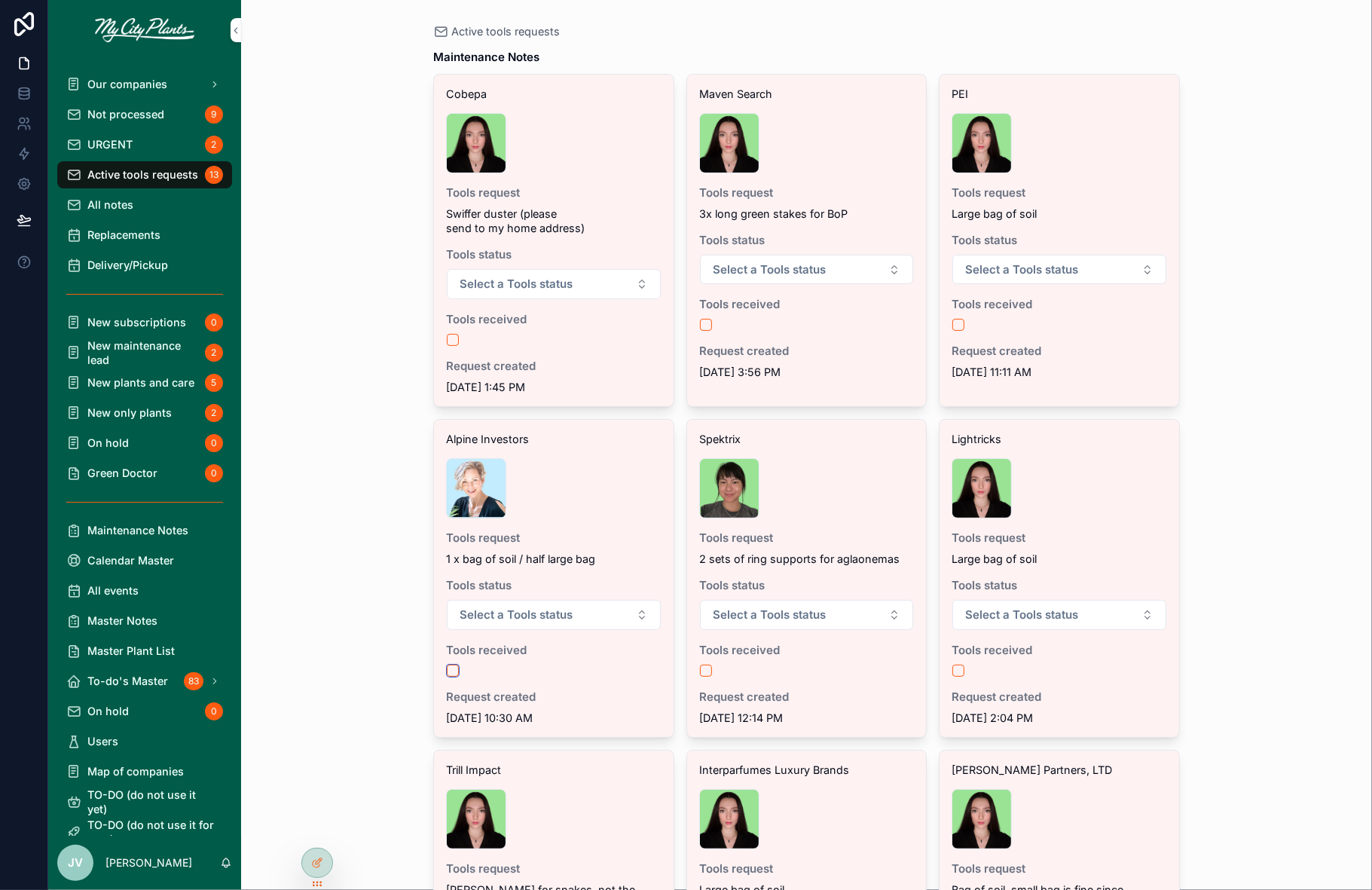
drag, startPoint x: 453, startPoint y: 664, endPoint x: 427, endPoint y: 478, distance: 187.8
click at [453, 664] on button "scrollable content" at bounding box center [453, 670] width 12 height 12
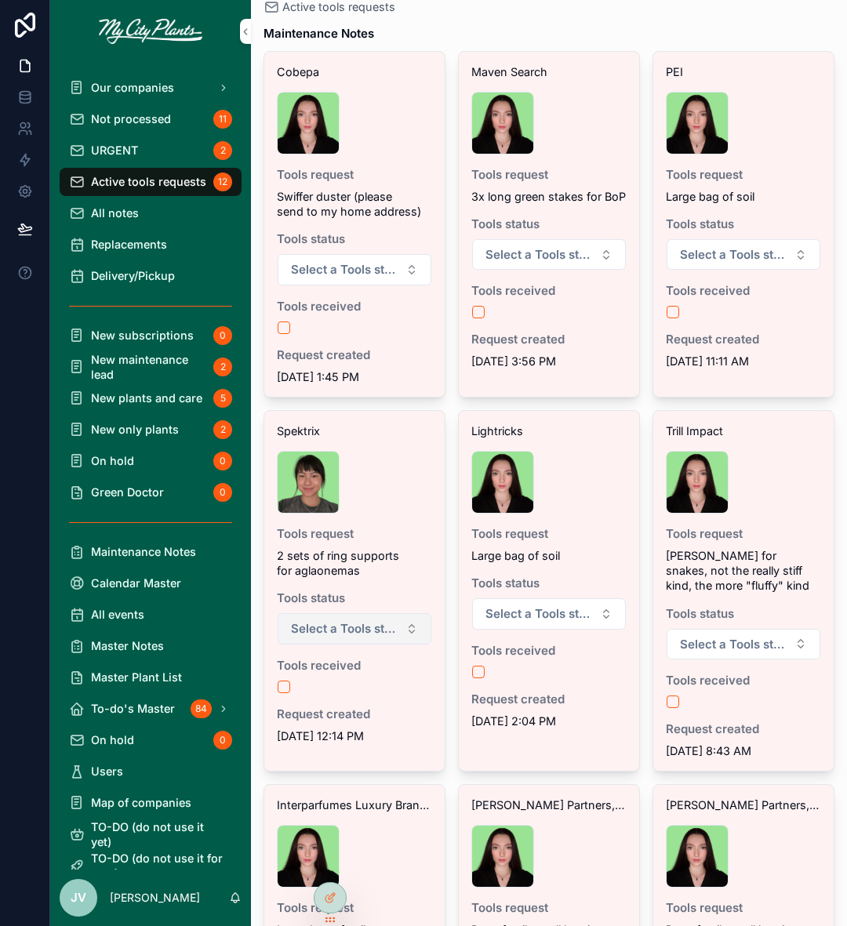
scroll to position [31, 0]
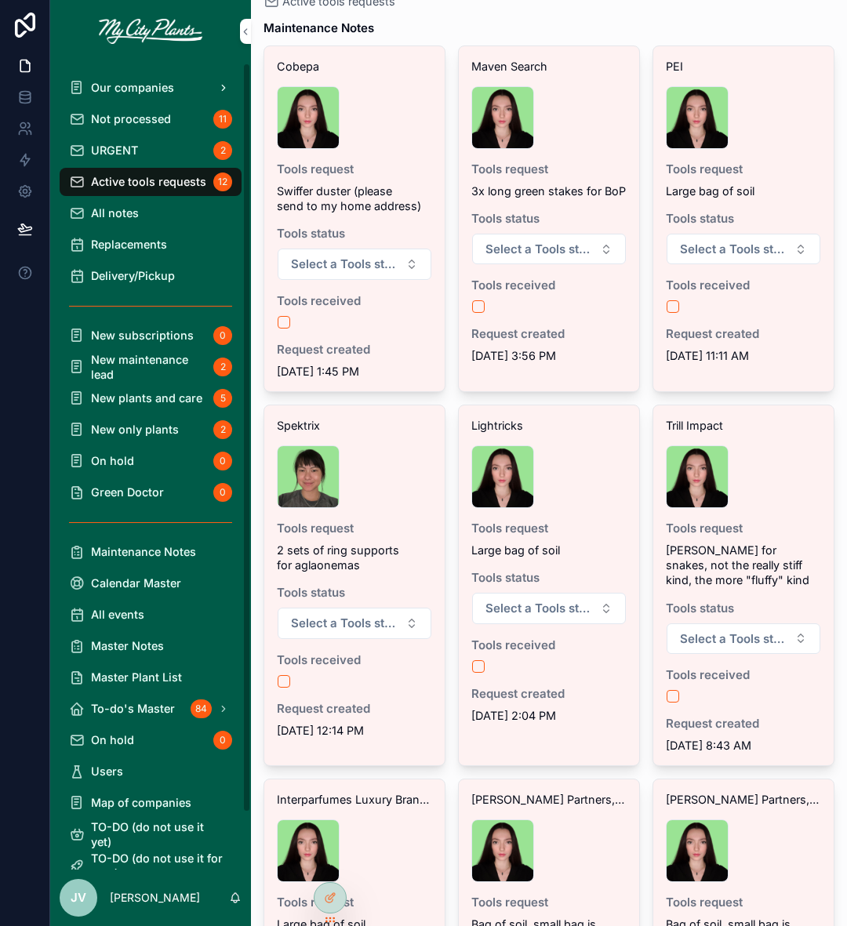
click at [121, 86] on span "Our companies" at bounding box center [132, 87] width 83 height 15
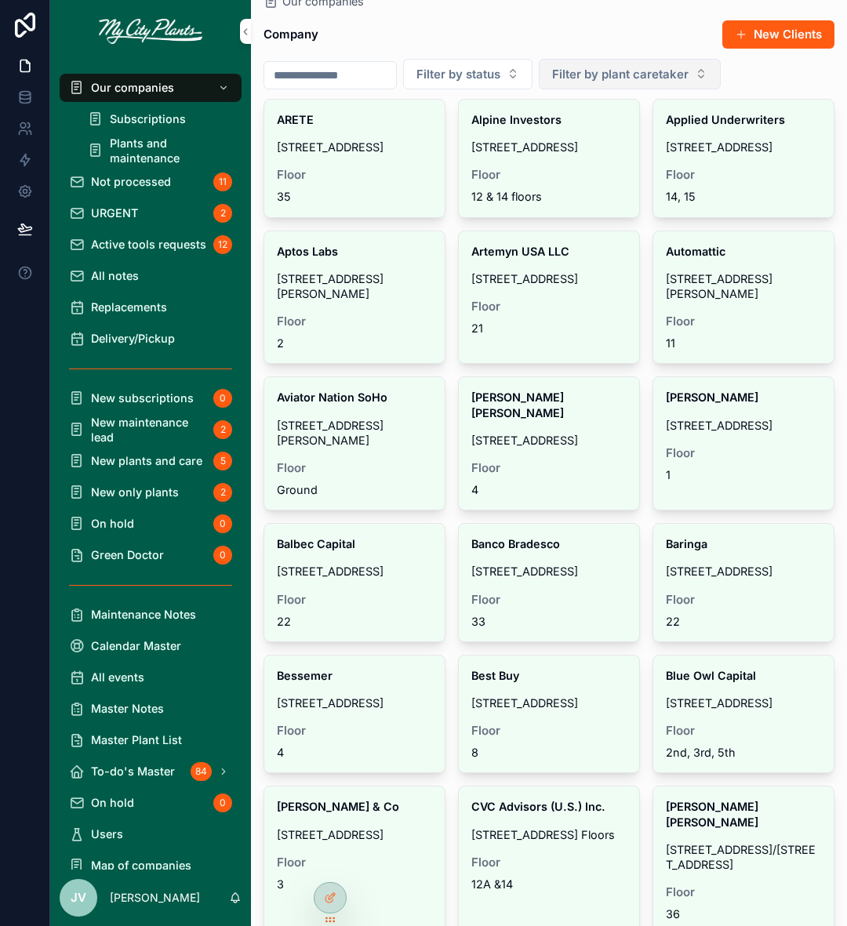
click at [717, 69] on button "Filter by plant caretaker" at bounding box center [630, 74] width 182 height 31
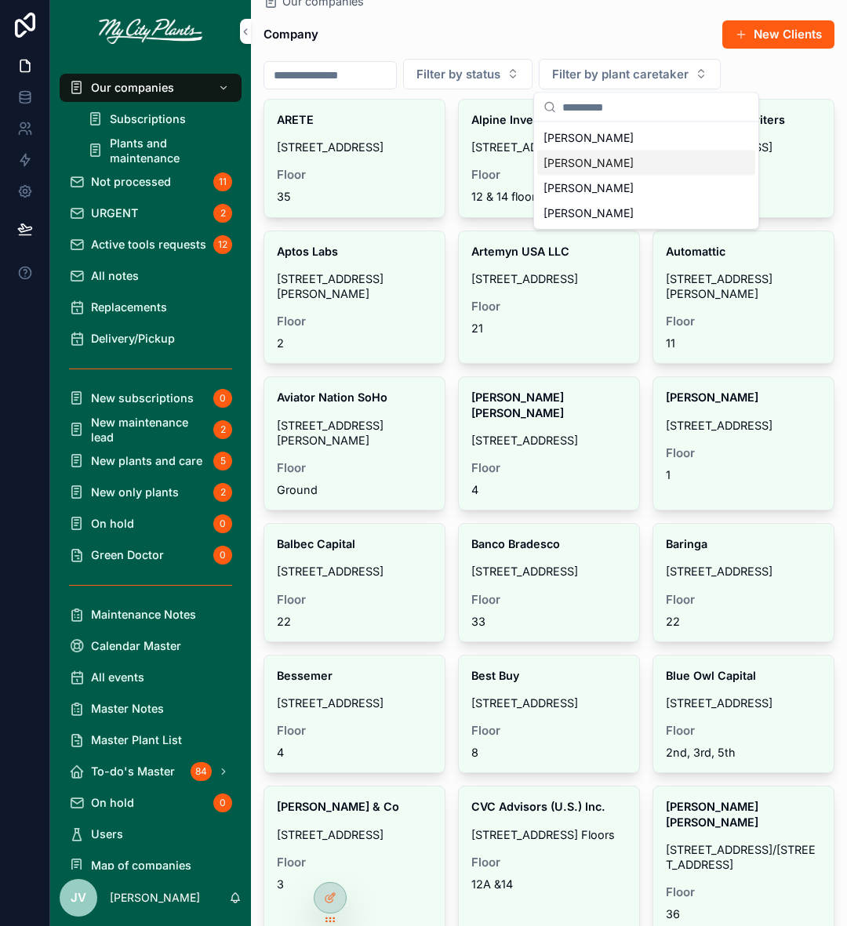
click at [619, 154] on div "[PERSON_NAME]" at bounding box center [646, 163] width 218 height 25
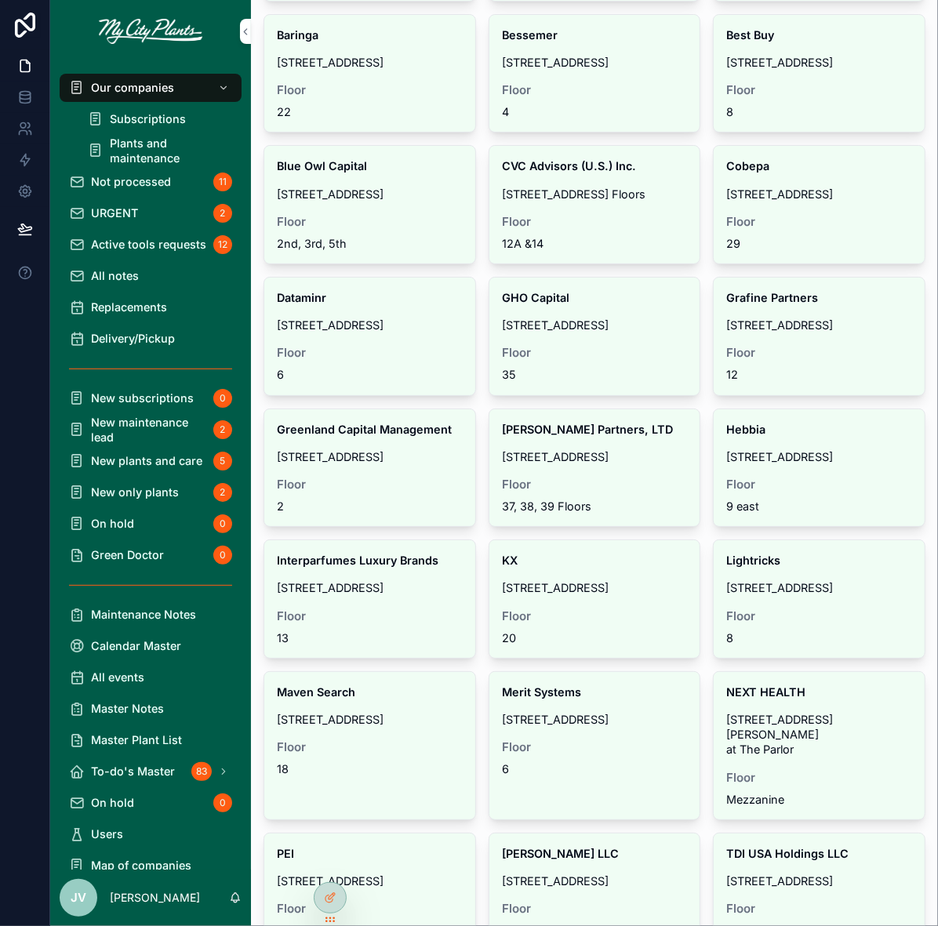
scroll to position [264, 0]
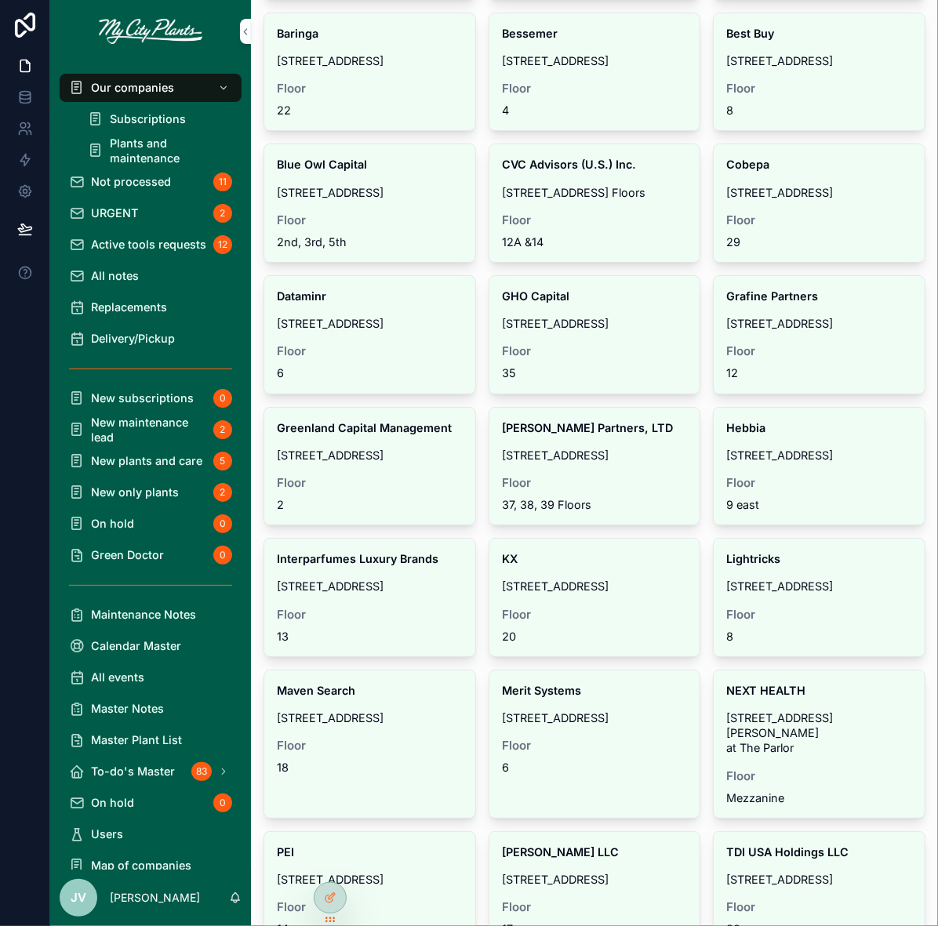
click at [136, 182] on span "Not processed" at bounding box center [131, 181] width 80 height 15
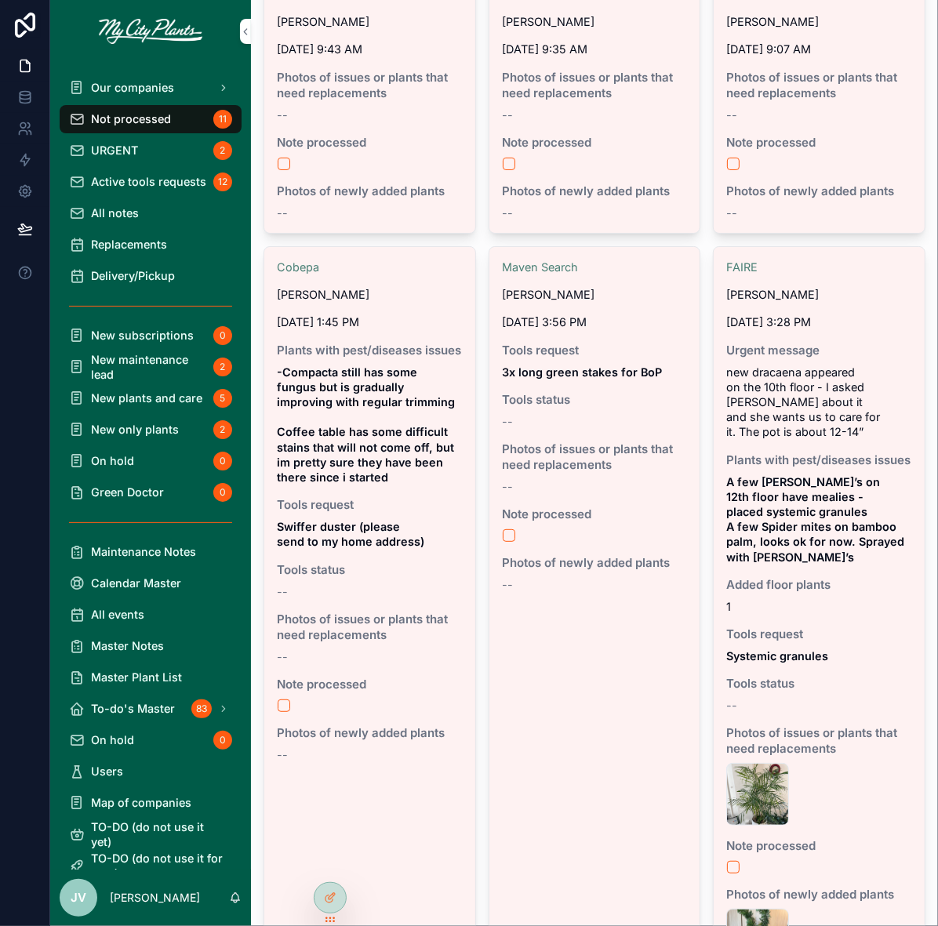
scroll to position [122, 0]
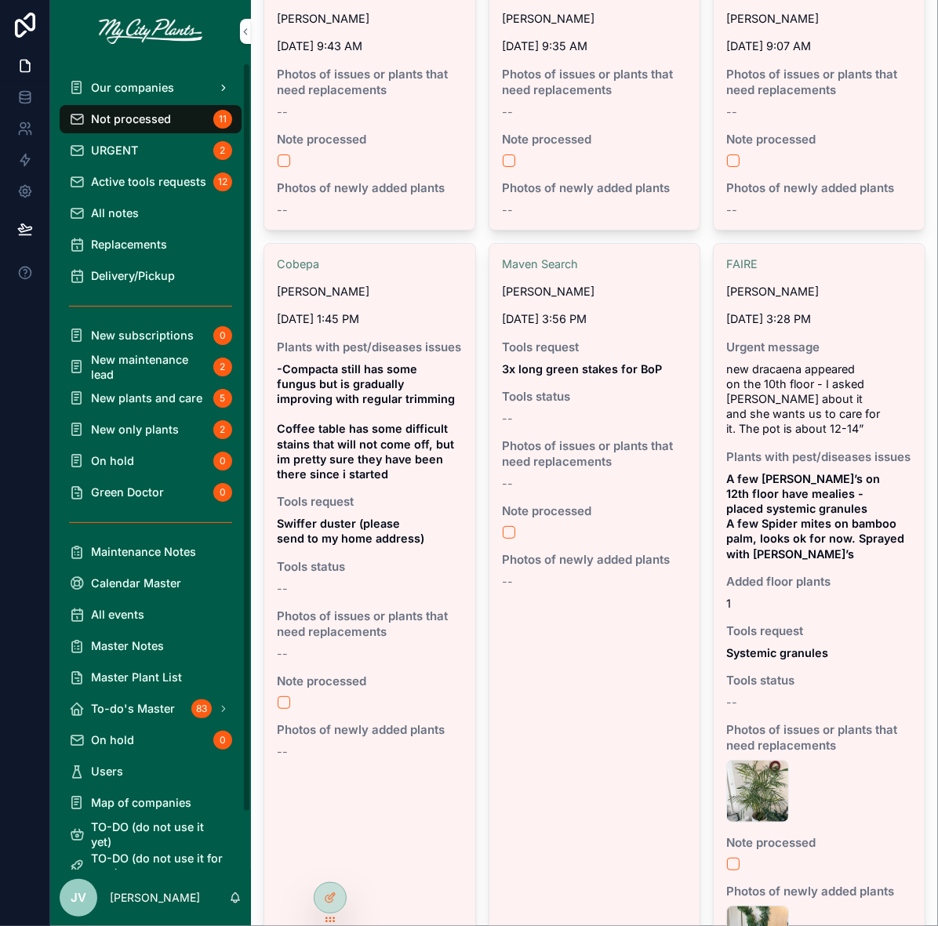
click at [147, 84] on span "Our companies" at bounding box center [132, 87] width 83 height 15
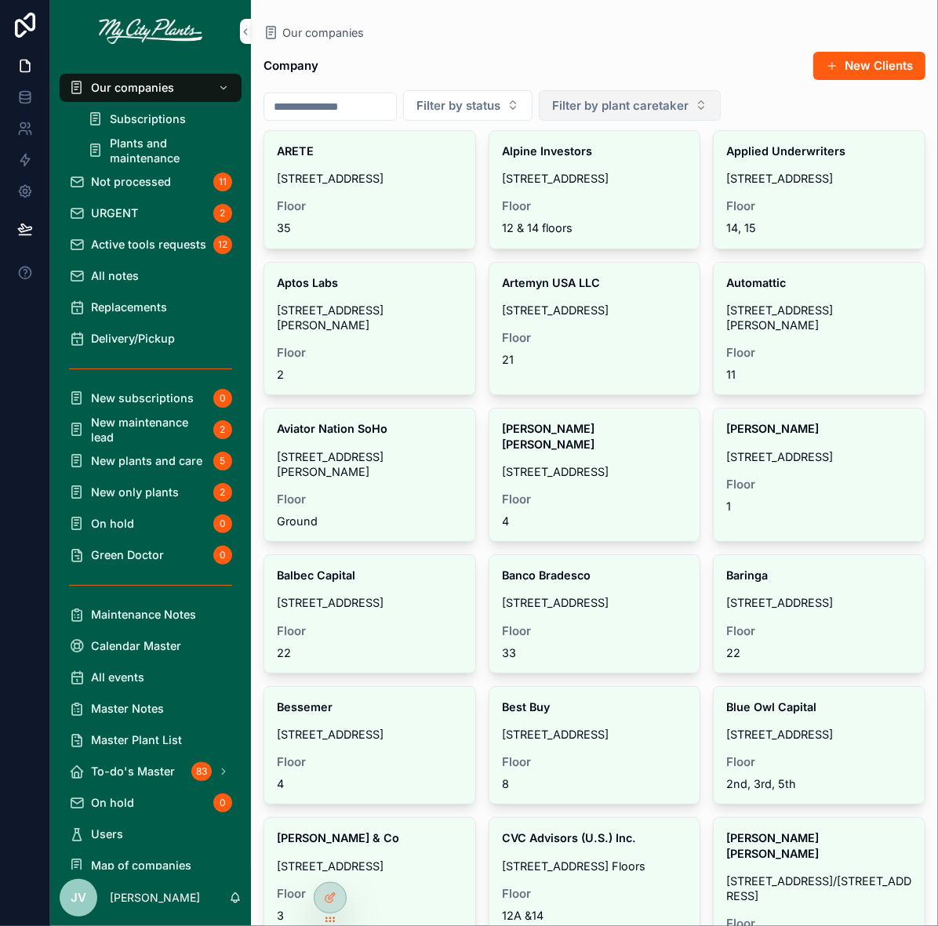
click at [720, 109] on button "Filter by plant caretaker" at bounding box center [630, 105] width 182 height 31
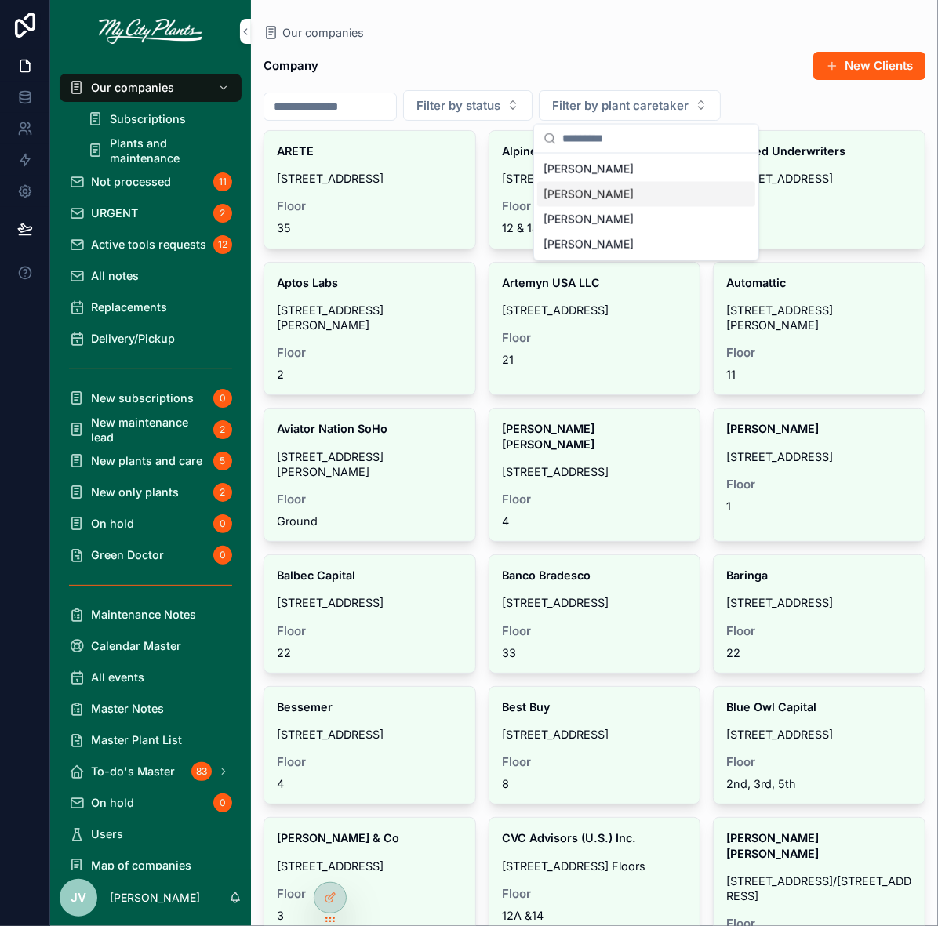
click at [574, 192] on span "[PERSON_NAME]" at bounding box center [588, 195] width 90 height 16
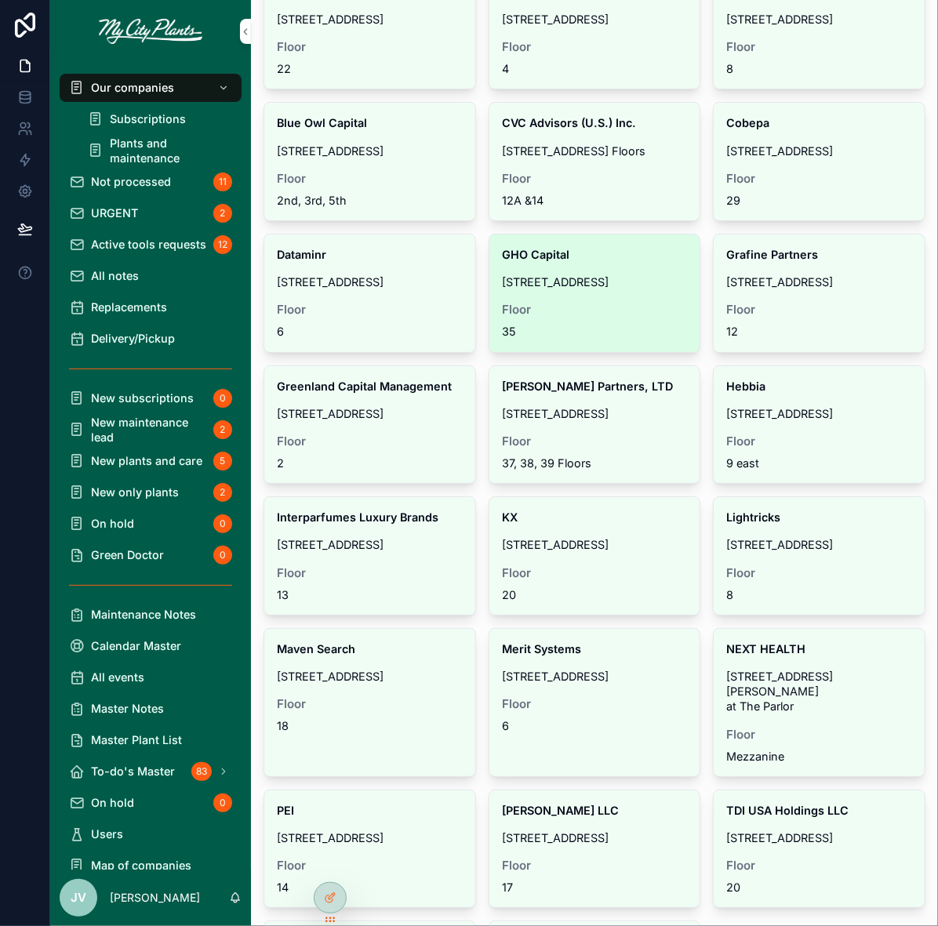
scroll to position [307, 0]
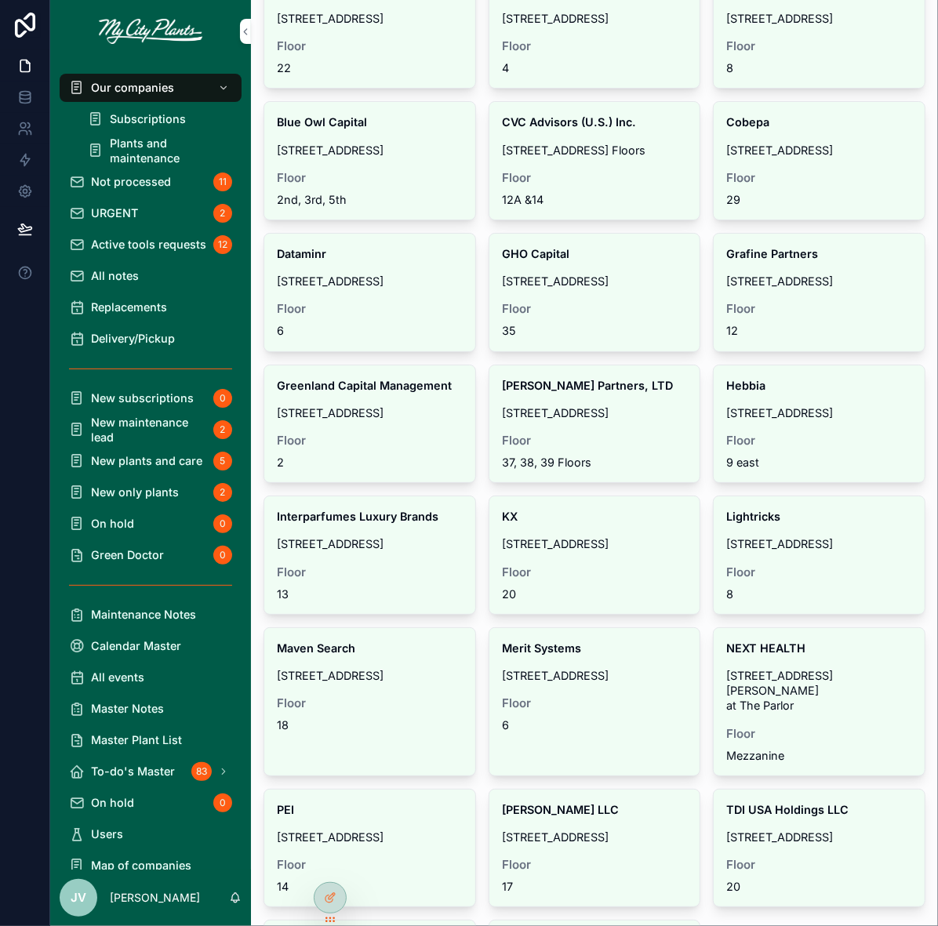
click at [125, 176] on span "Not processed" at bounding box center [131, 181] width 80 height 15
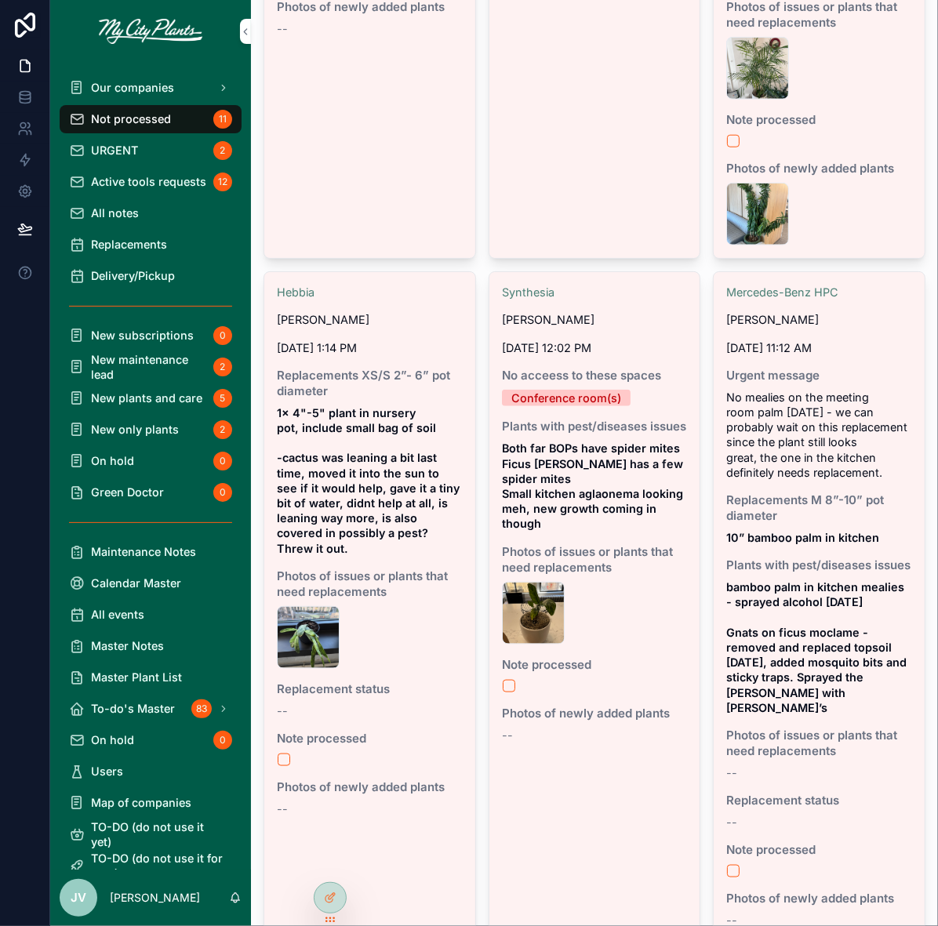
scroll to position [849, 0]
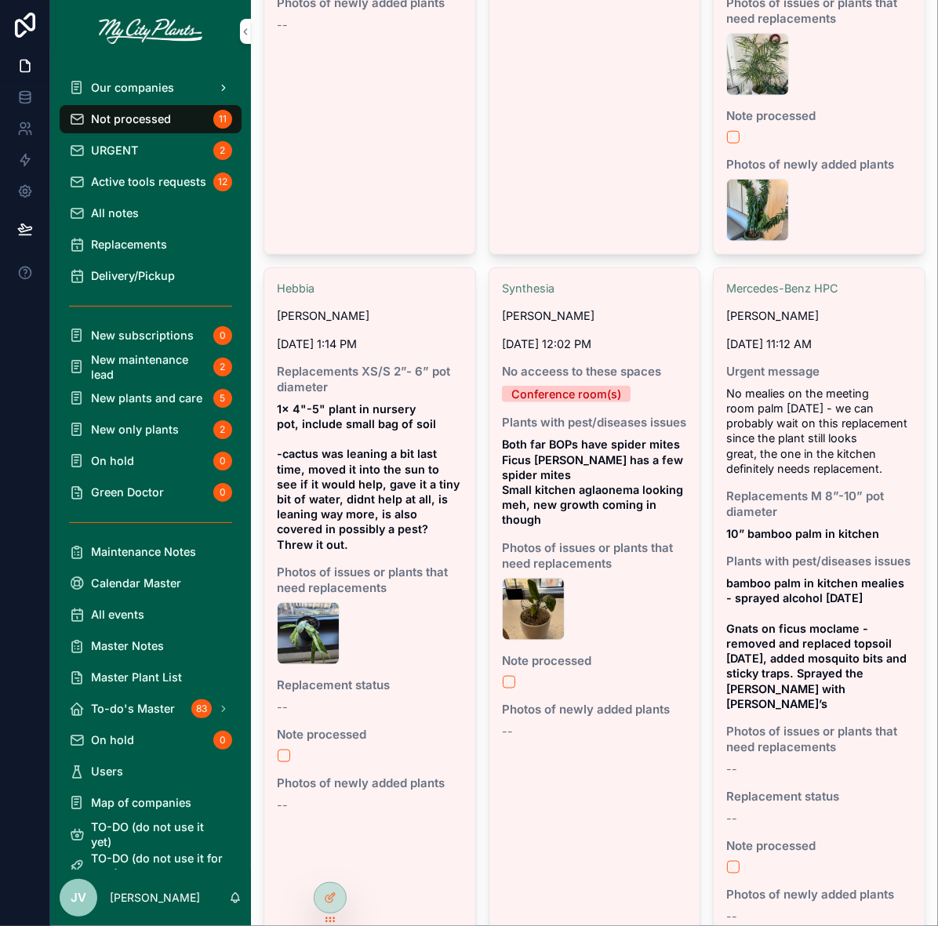
click at [141, 82] on span "Our companies" at bounding box center [132, 87] width 83 height 15
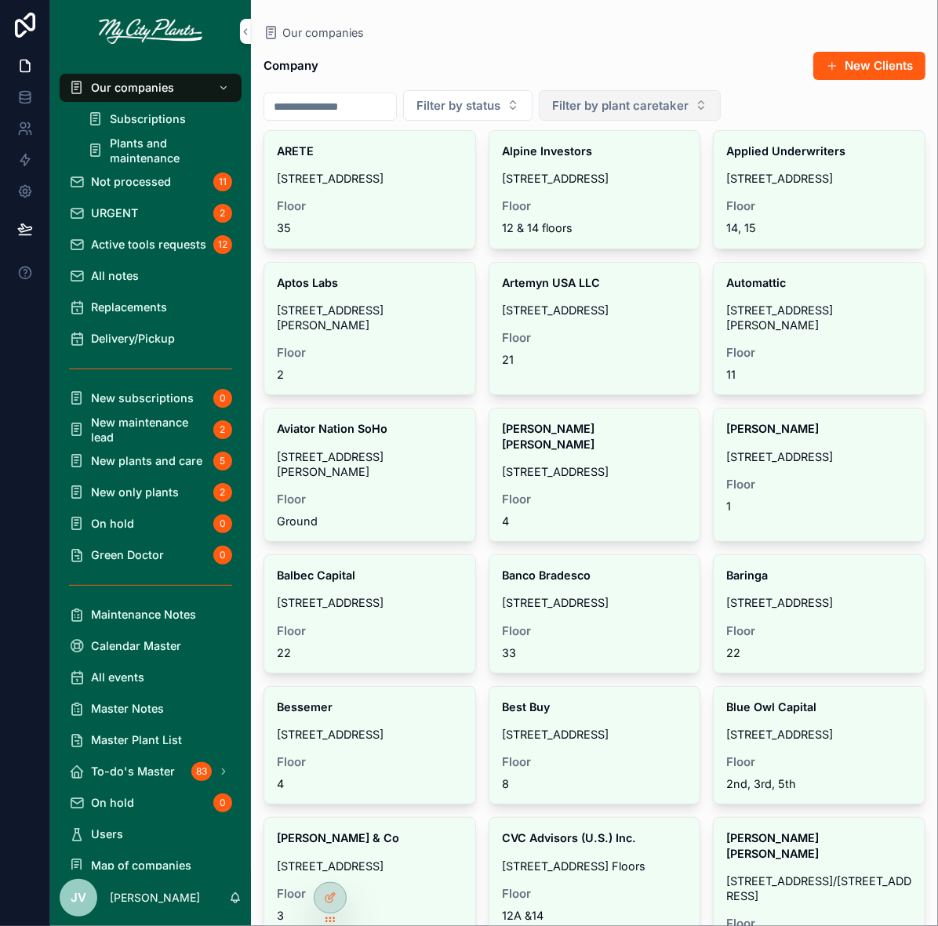
click at [720, 105] on button "Filter by plant caretaker" at bounding box center [630, 105] width 182 height 31
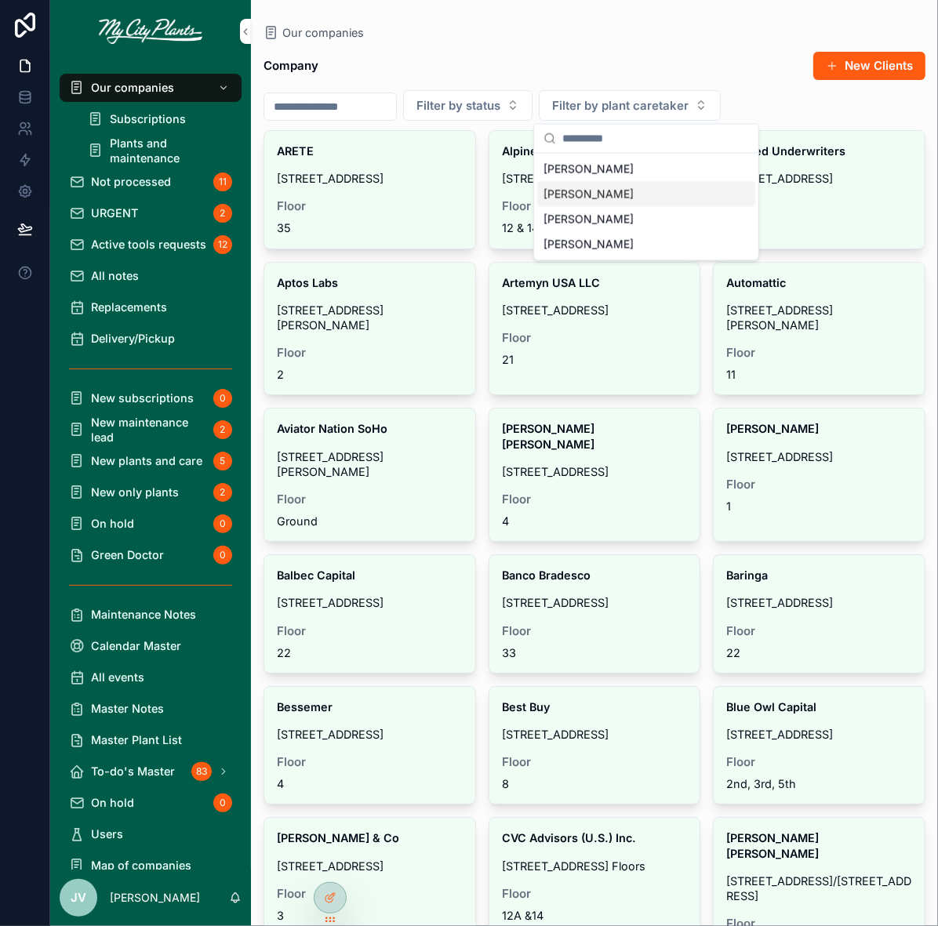
click at [559, 198] on span "[PERSON_NAME]" at bounding box center [588, 195] width 90 height 16
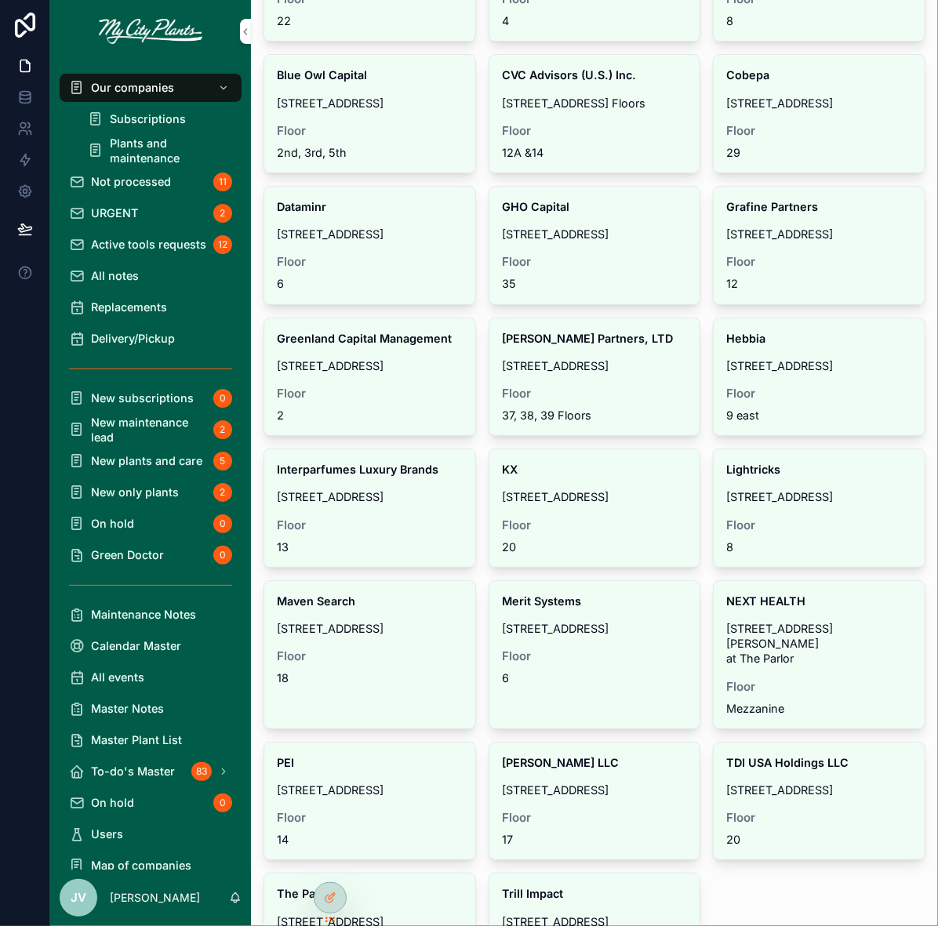
scroll to position [372, 0]
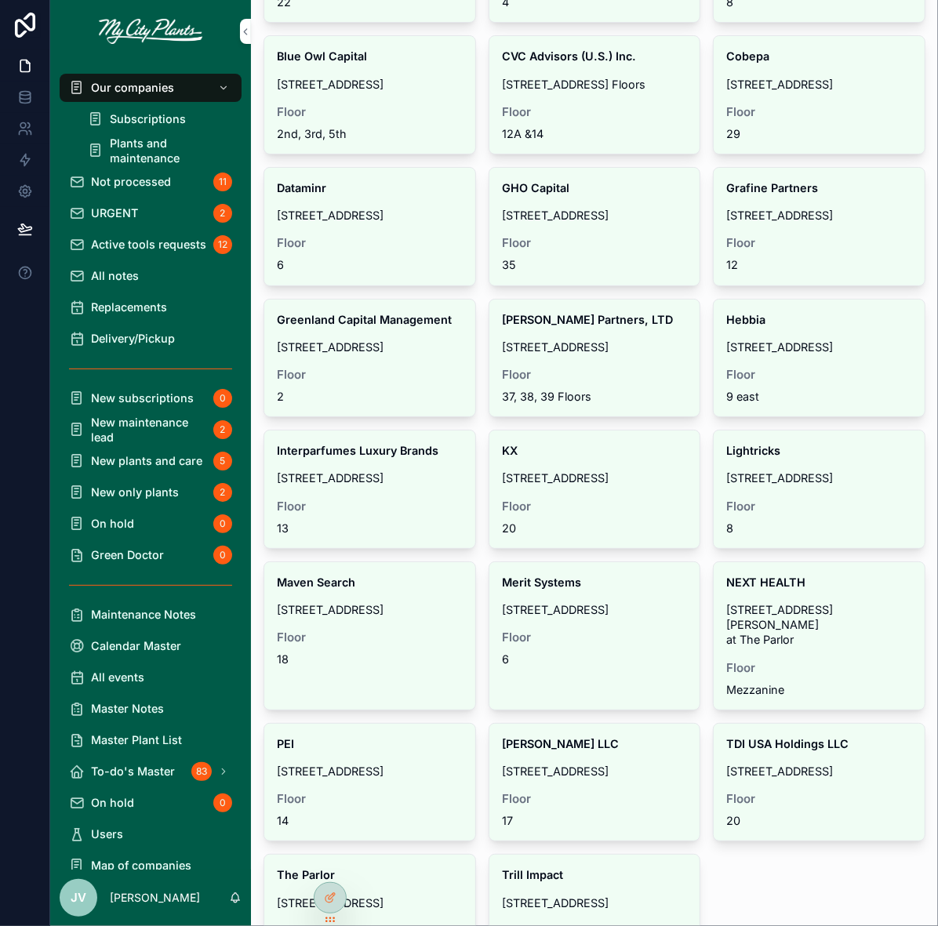
click at [116, 309] on span "Replacements" at bounding box center [129, 306] width 76 height 15
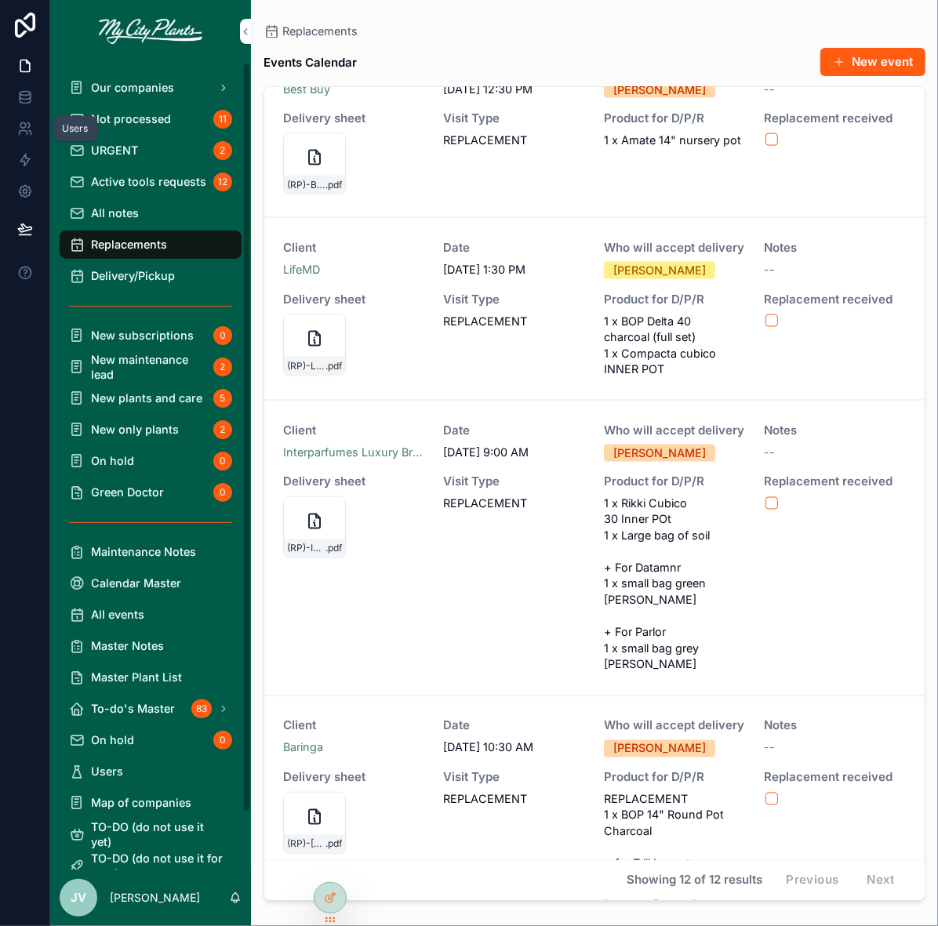
scroll to position [1476, 0]
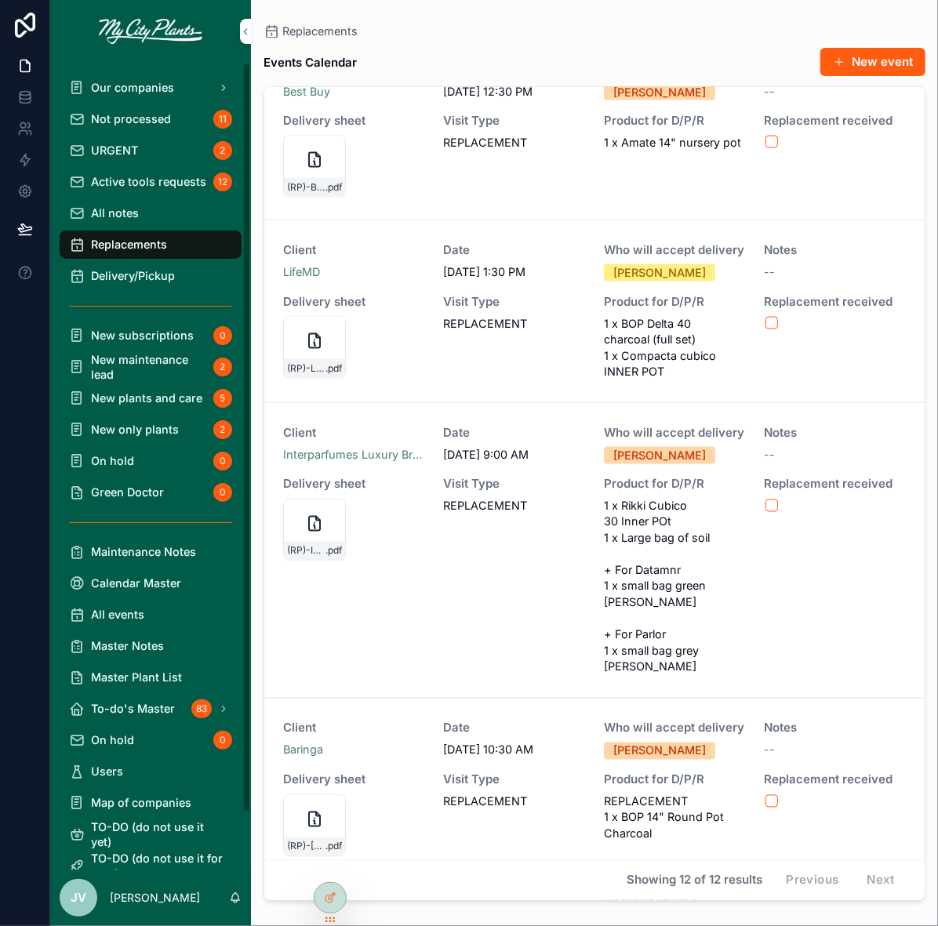
click at [116, 184] on span "Active tools requests" at bounding box center [148, 181] width 115 height 15
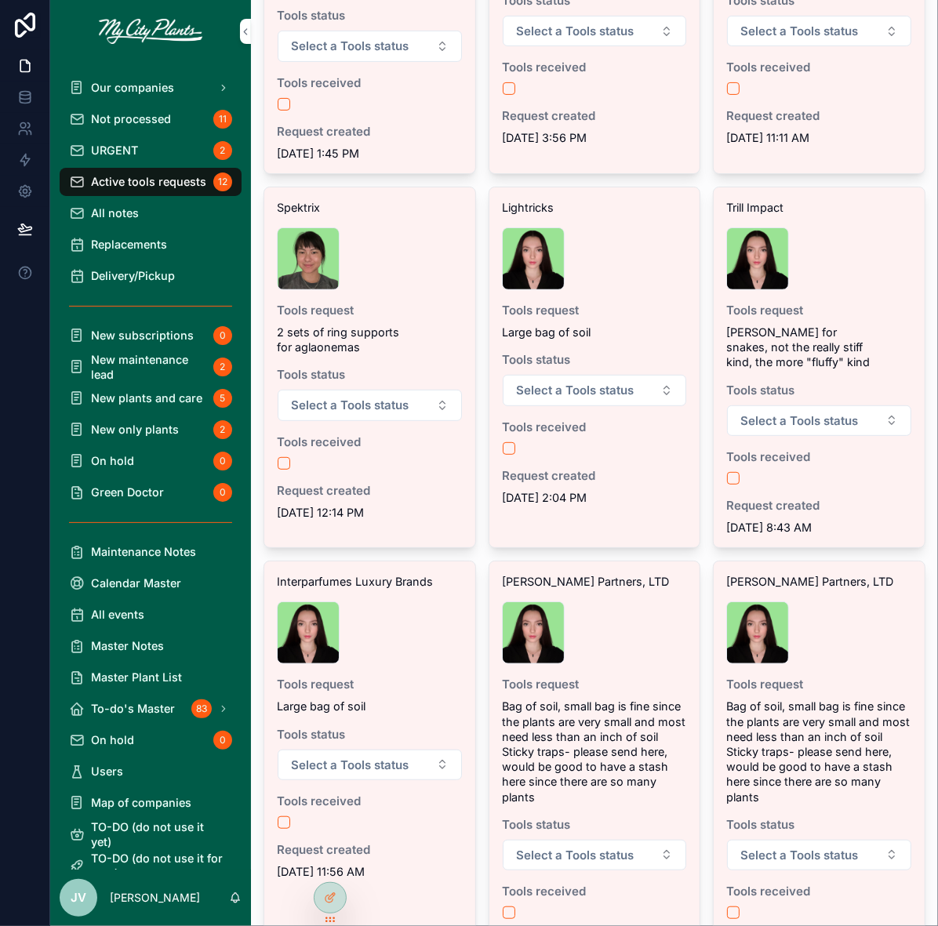
scroll to position [777, 0]
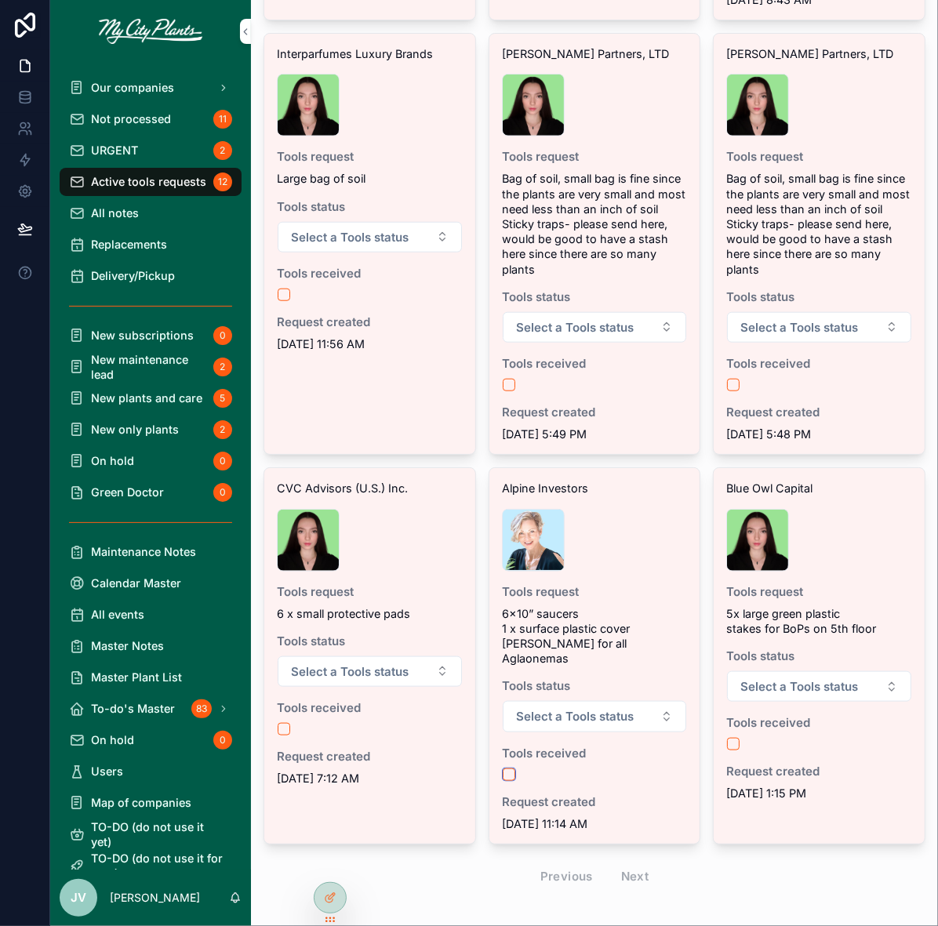
click at [508, 768] on button "scrollable content" at bounding box center [509, 774] width 13 height 13
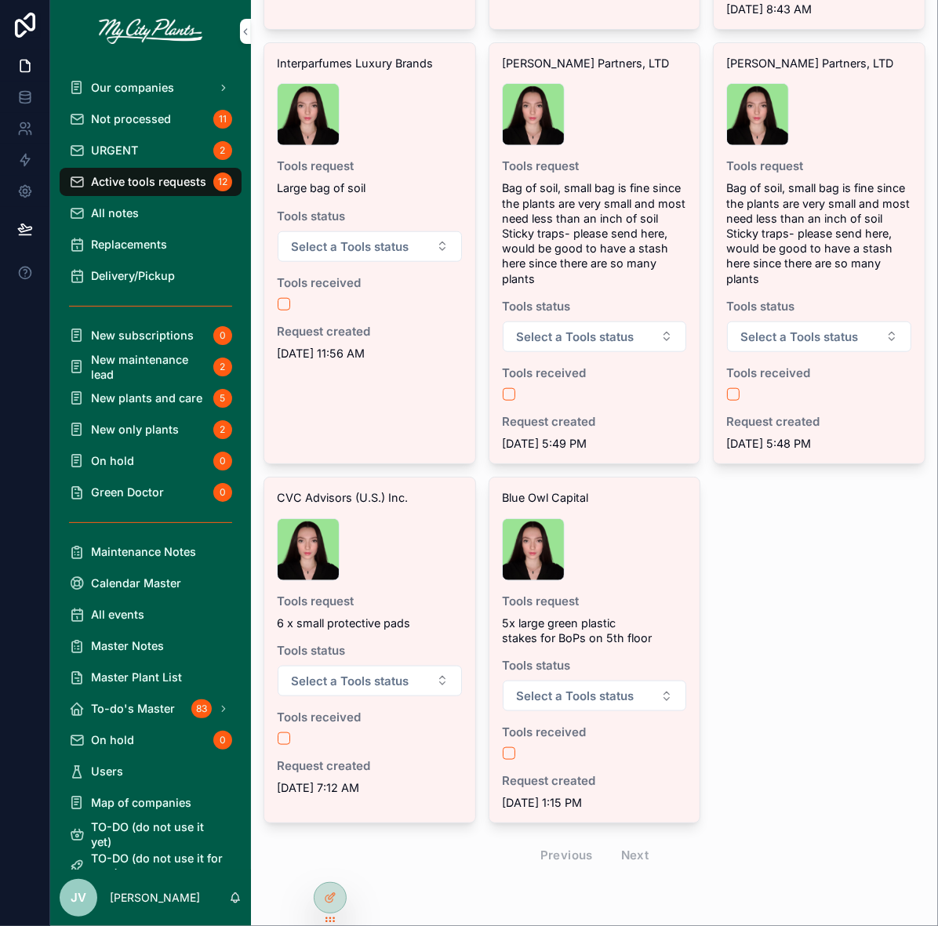
scroll to position [762, 0]
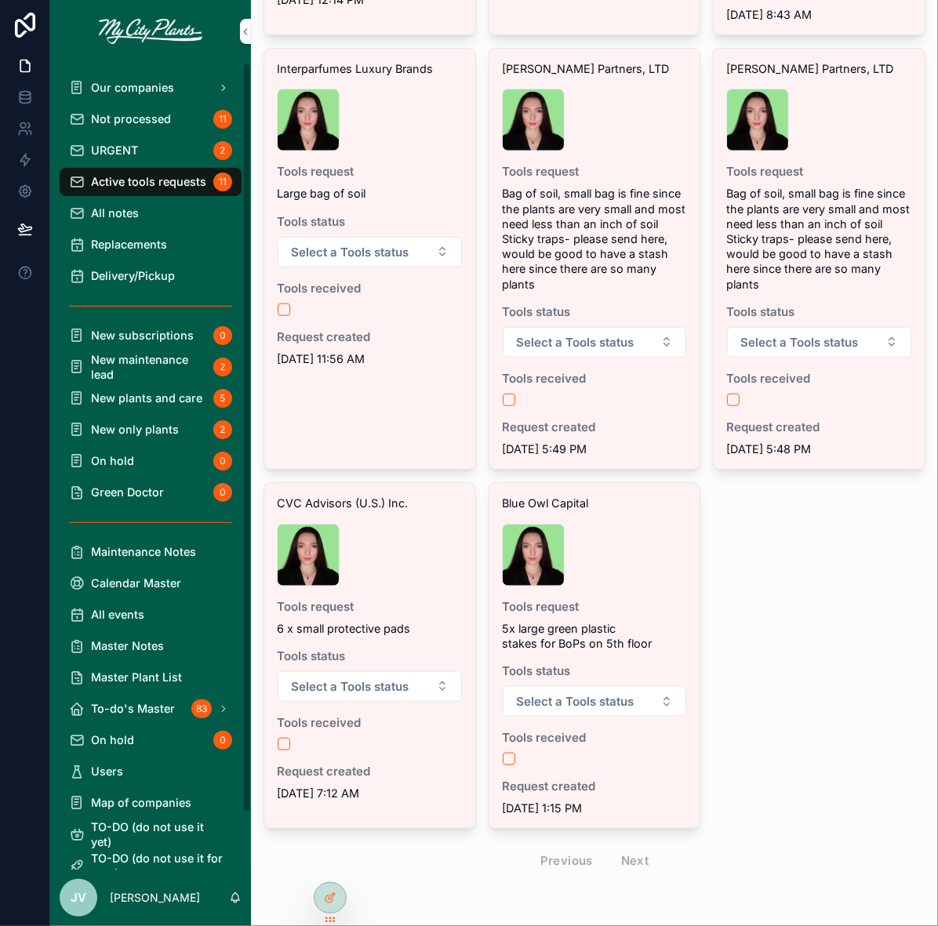
click at [137, 269] on span "Delivery/Pickup" at bounding box center [133, 275] width 84 height 15
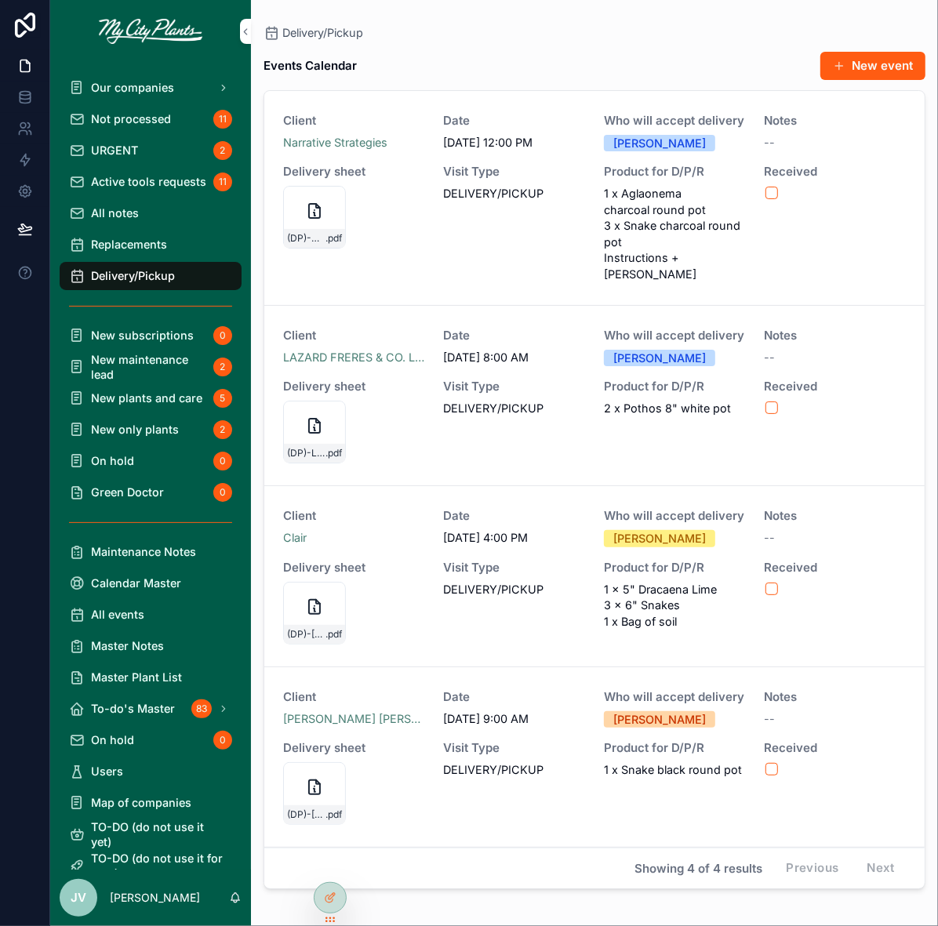
click at [137, 241] on span "Replacements" at bounding box center [129, 244] width 76 height 15
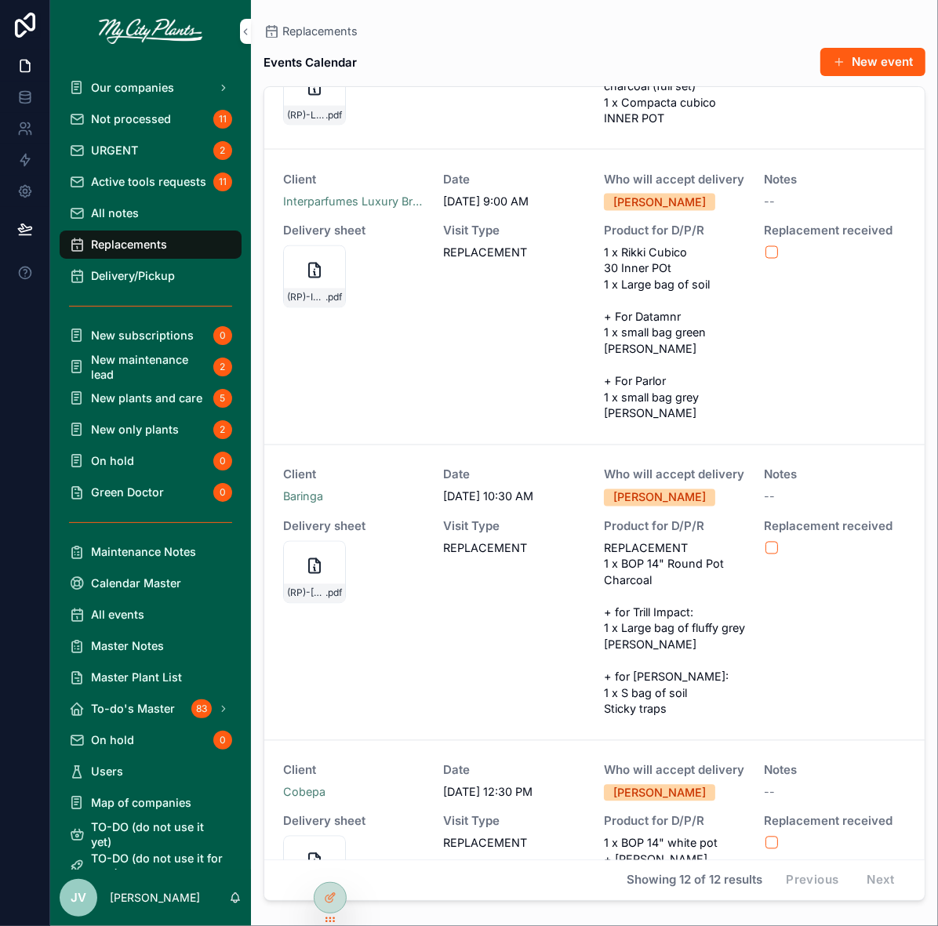
scroll to position [1935, 0]
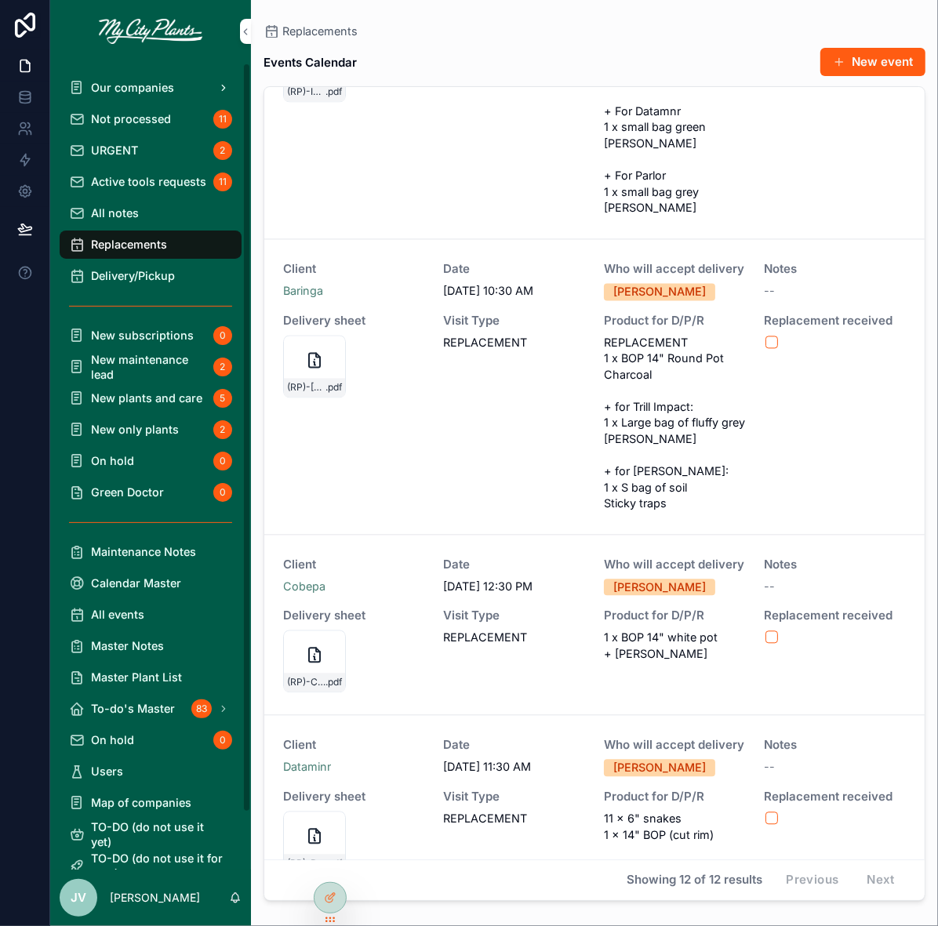
click at [167, 88] on span "Our companies" at bounding box center [132, 87] width 83 height 15
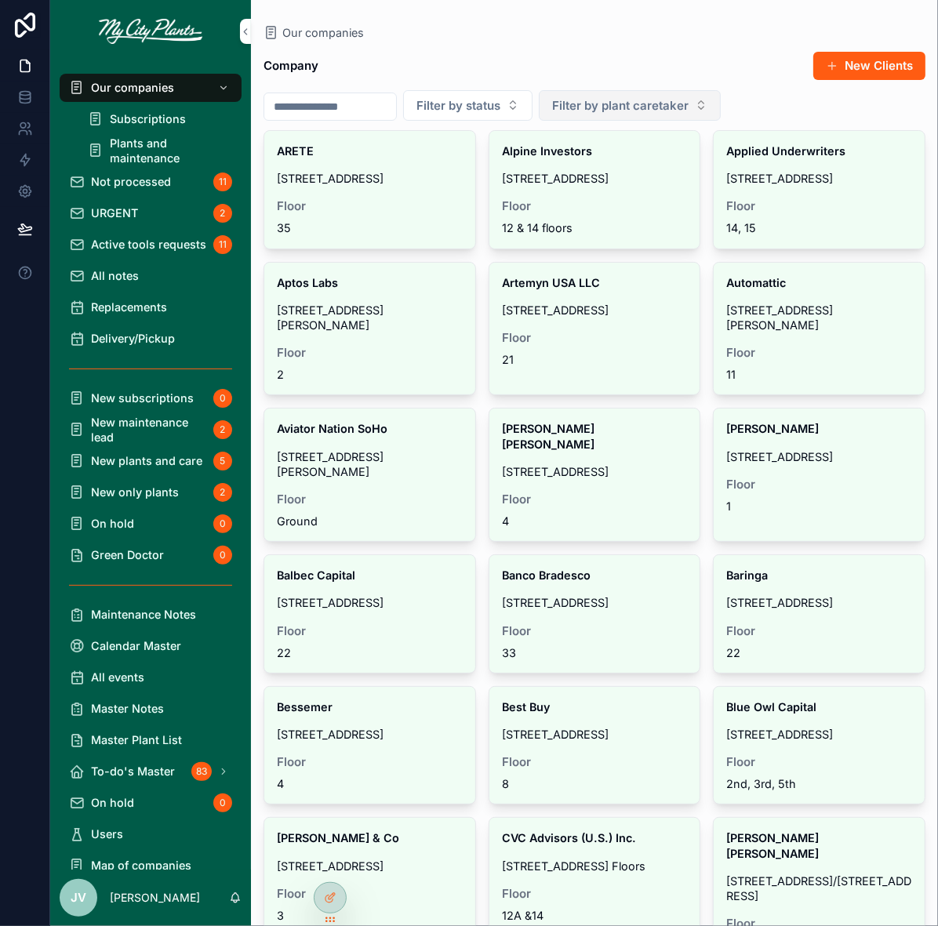
click at [709, 104] on button "Filter by plant caretaker" at bounding box center [630, 105] width 182 height 31
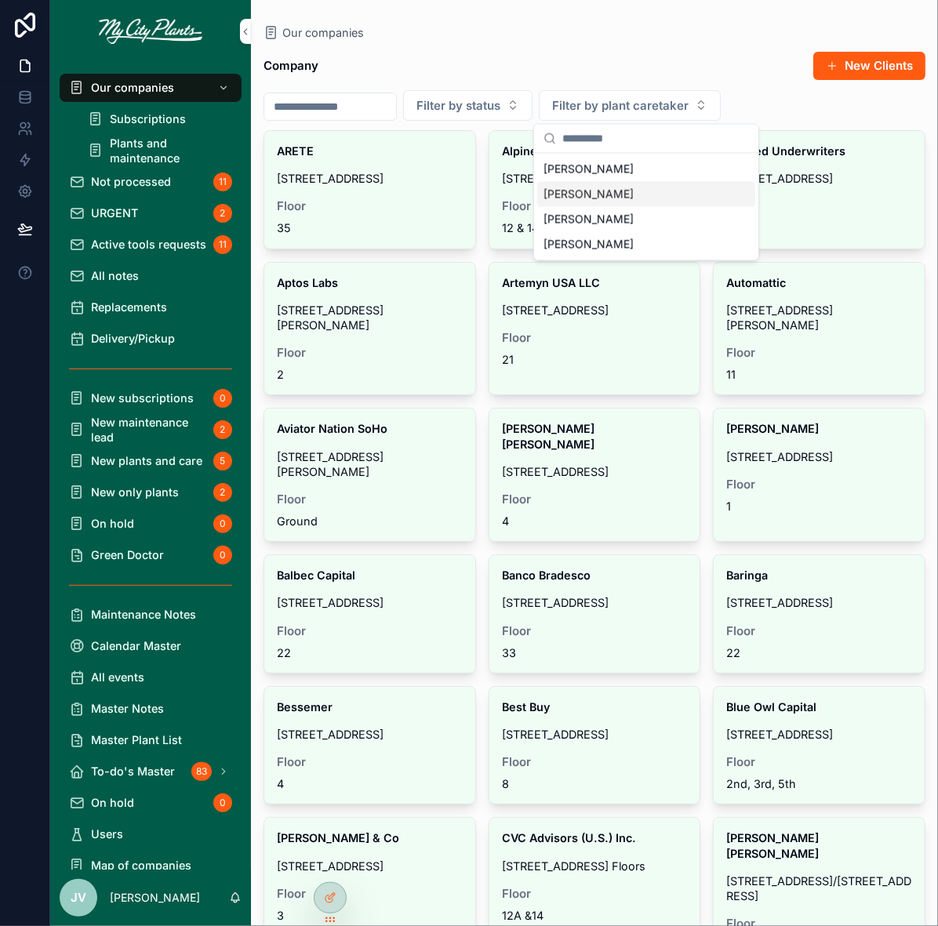
click at [601, 189] on span "[PERSON_NAME]" at bounding box center [588, 195] width 90 height 16
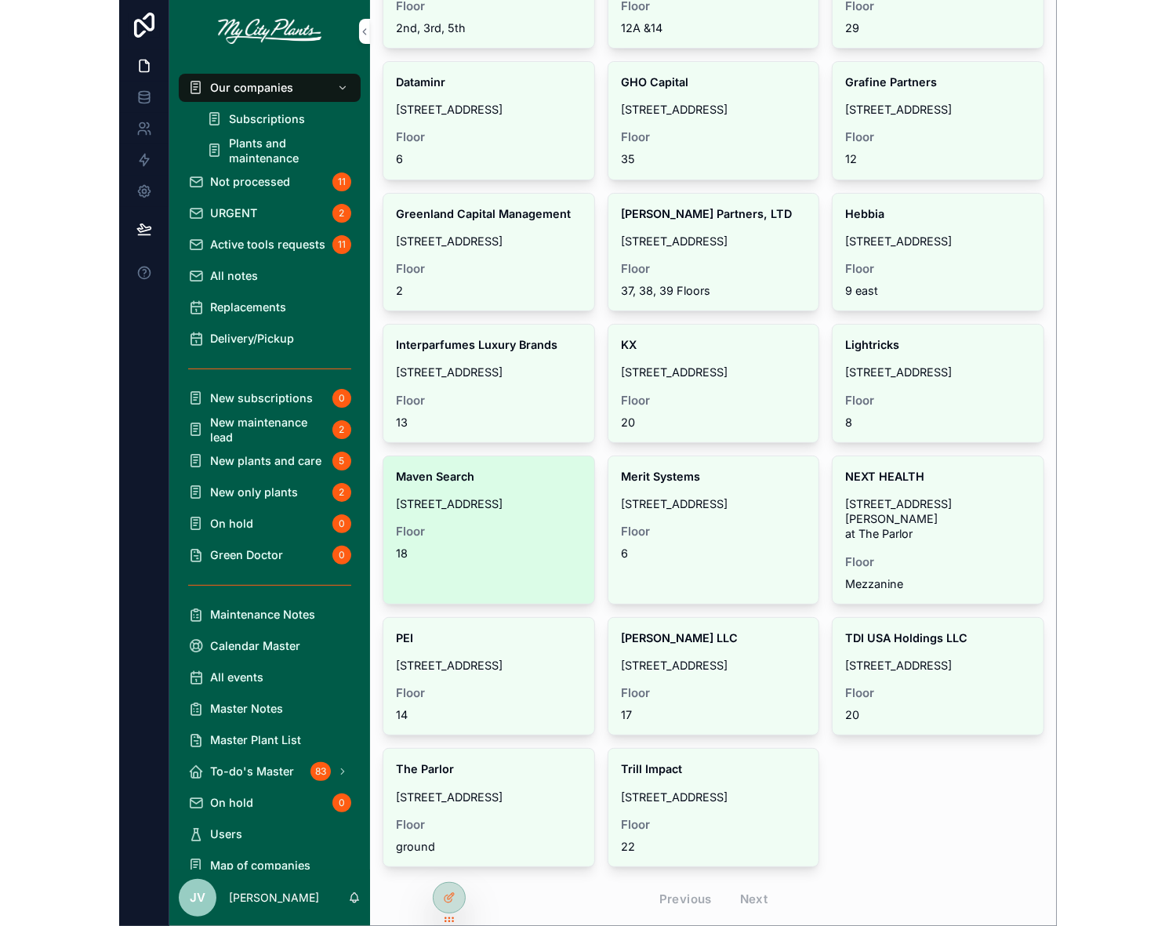
scroll to position [485, 0]
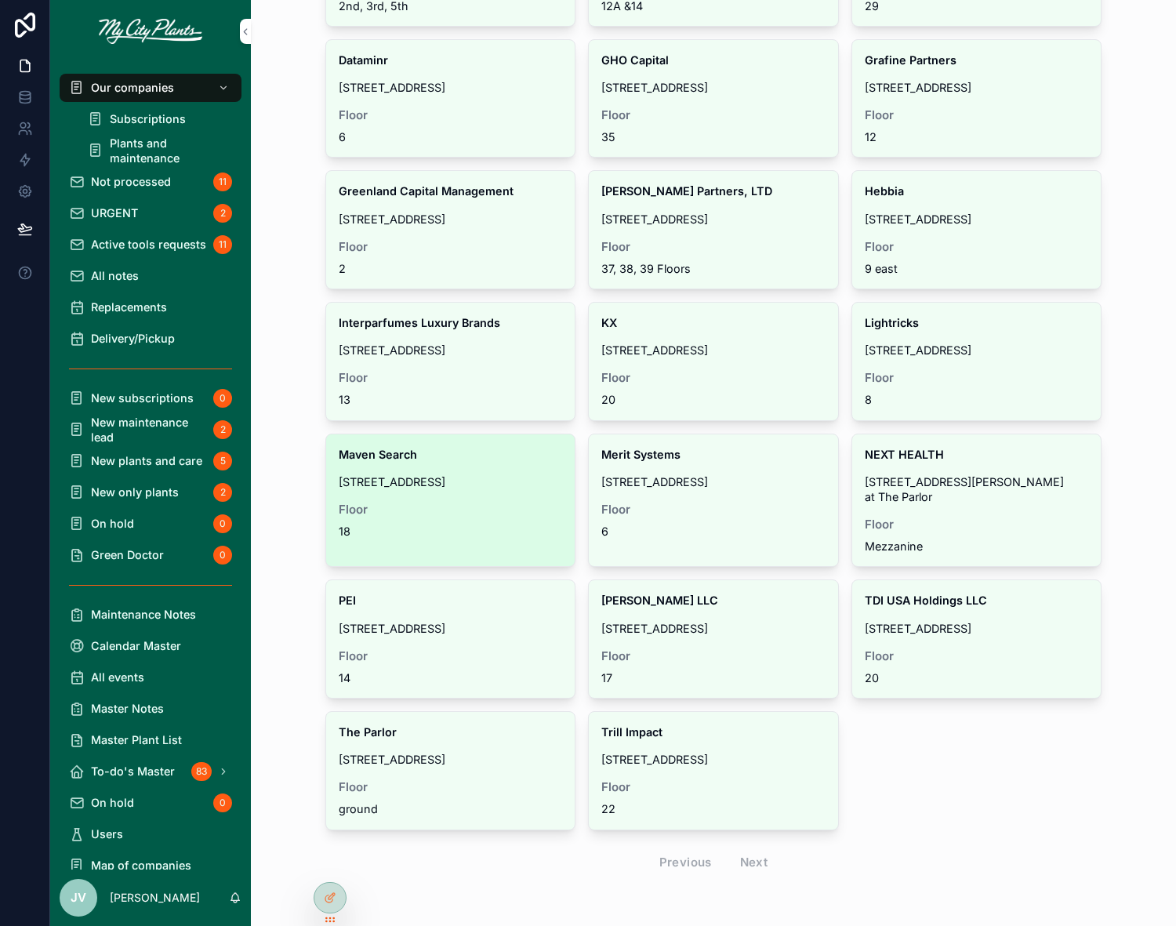
click at [369, 474] on span "[STREET_ADDRESS]" at bounding box center [451, 481] width 224 height 15
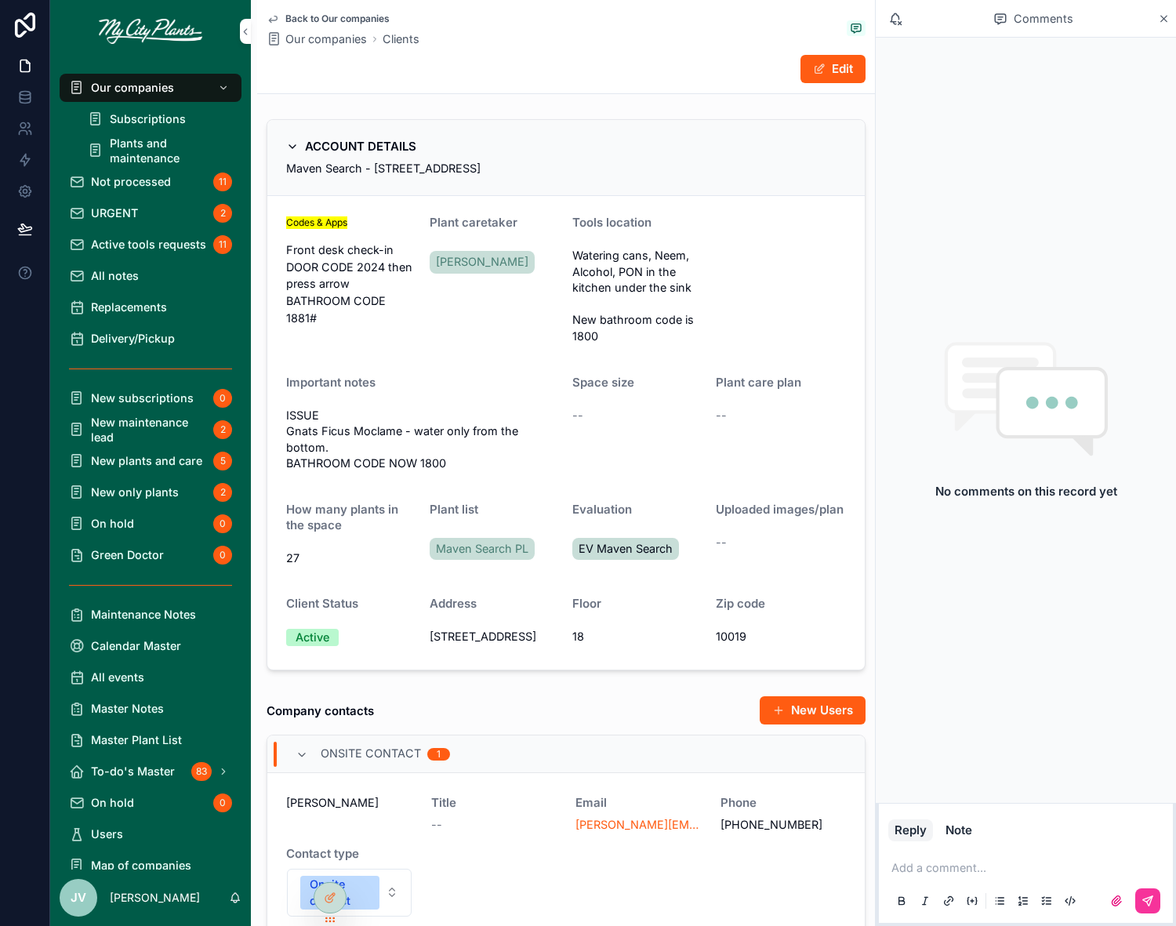
click at [270, 14] on icon "scrollable content" at bounding box center [273, 19] width 13 height 13
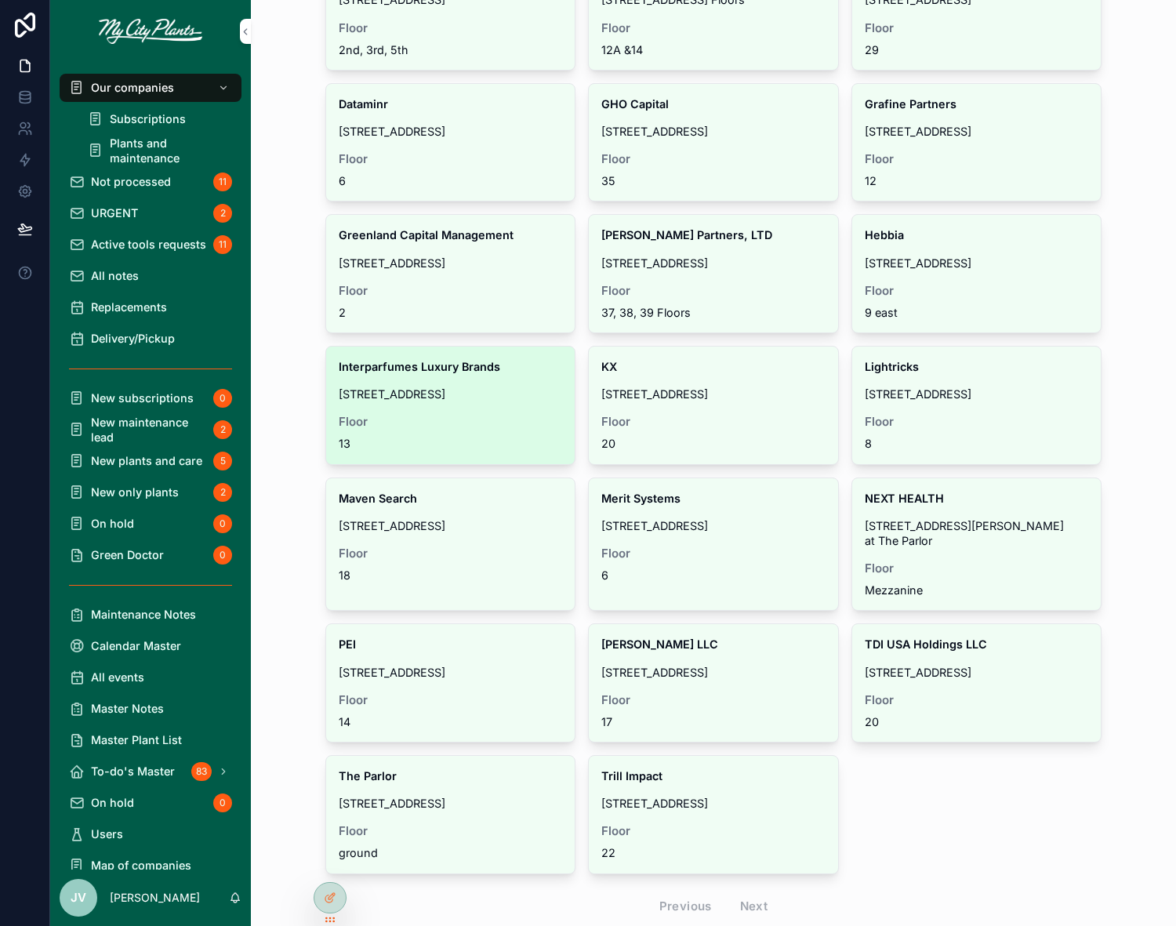
scroll to position [485, 0]
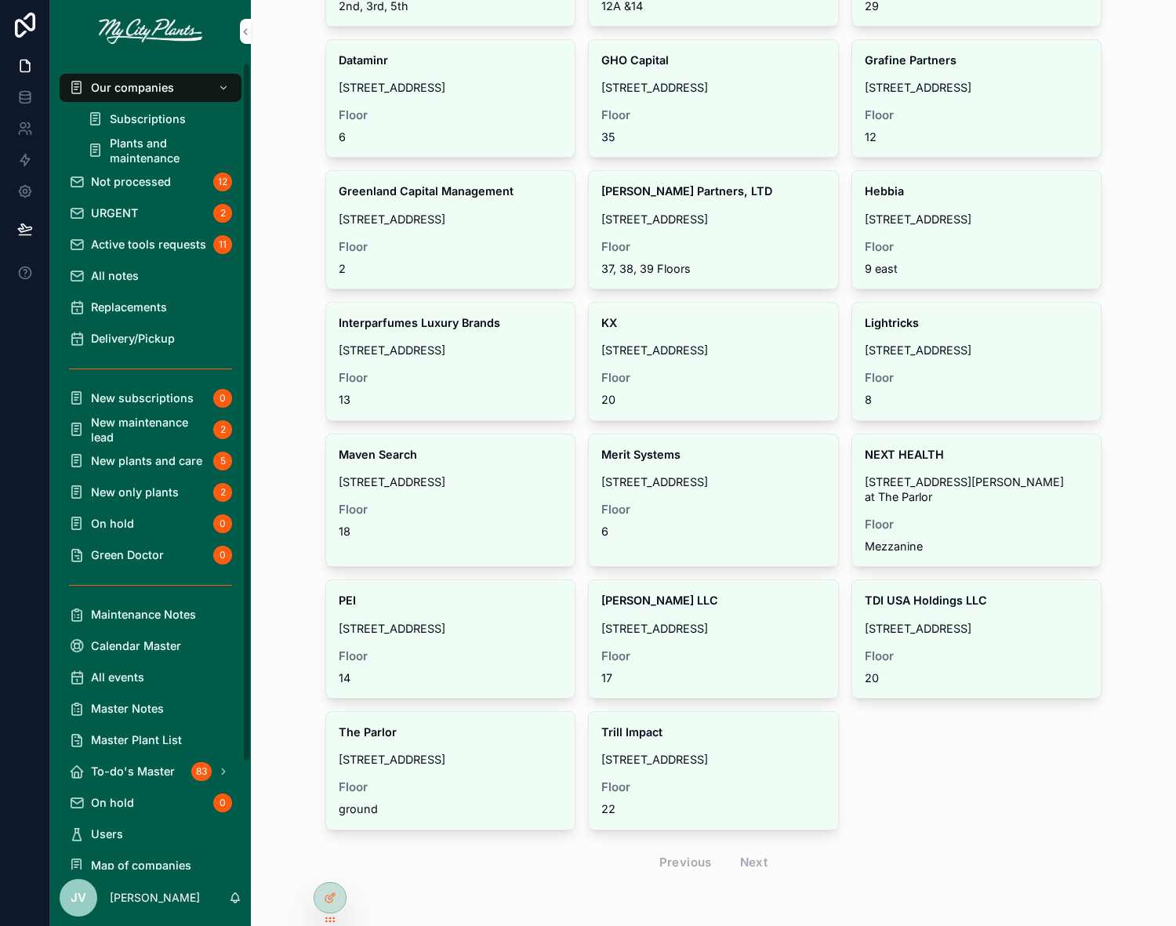
click at [130, 180] on span "Not processed" at bounding box center [131, 181] width 80 height 15
